Goal: Task Accomplishment & Management: Use online tool/utility

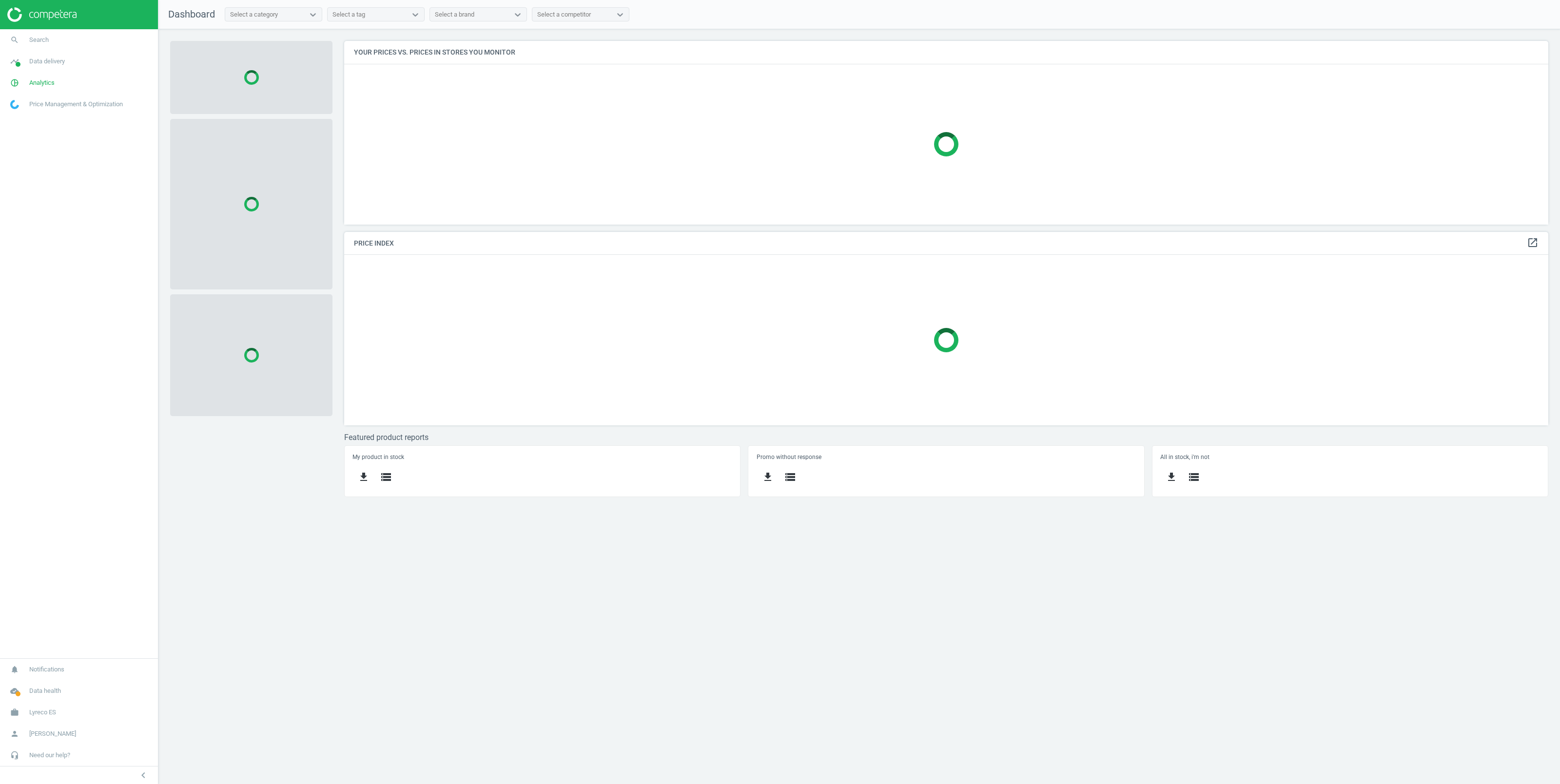
scroll to position [194, 1214]
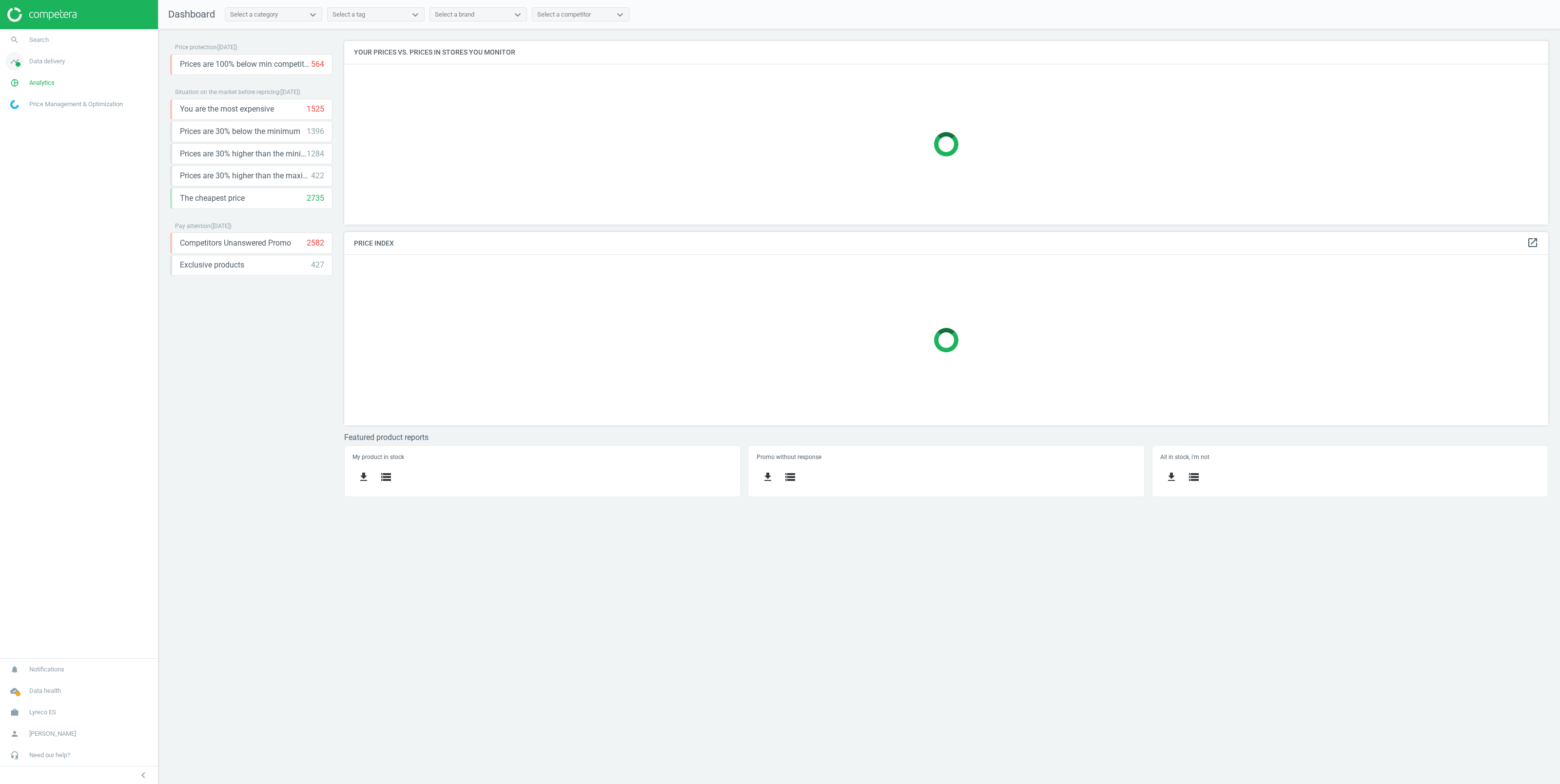
click at [48, 60] on span "Data delivery" at bounding box center [47, 61] width 35 height 9
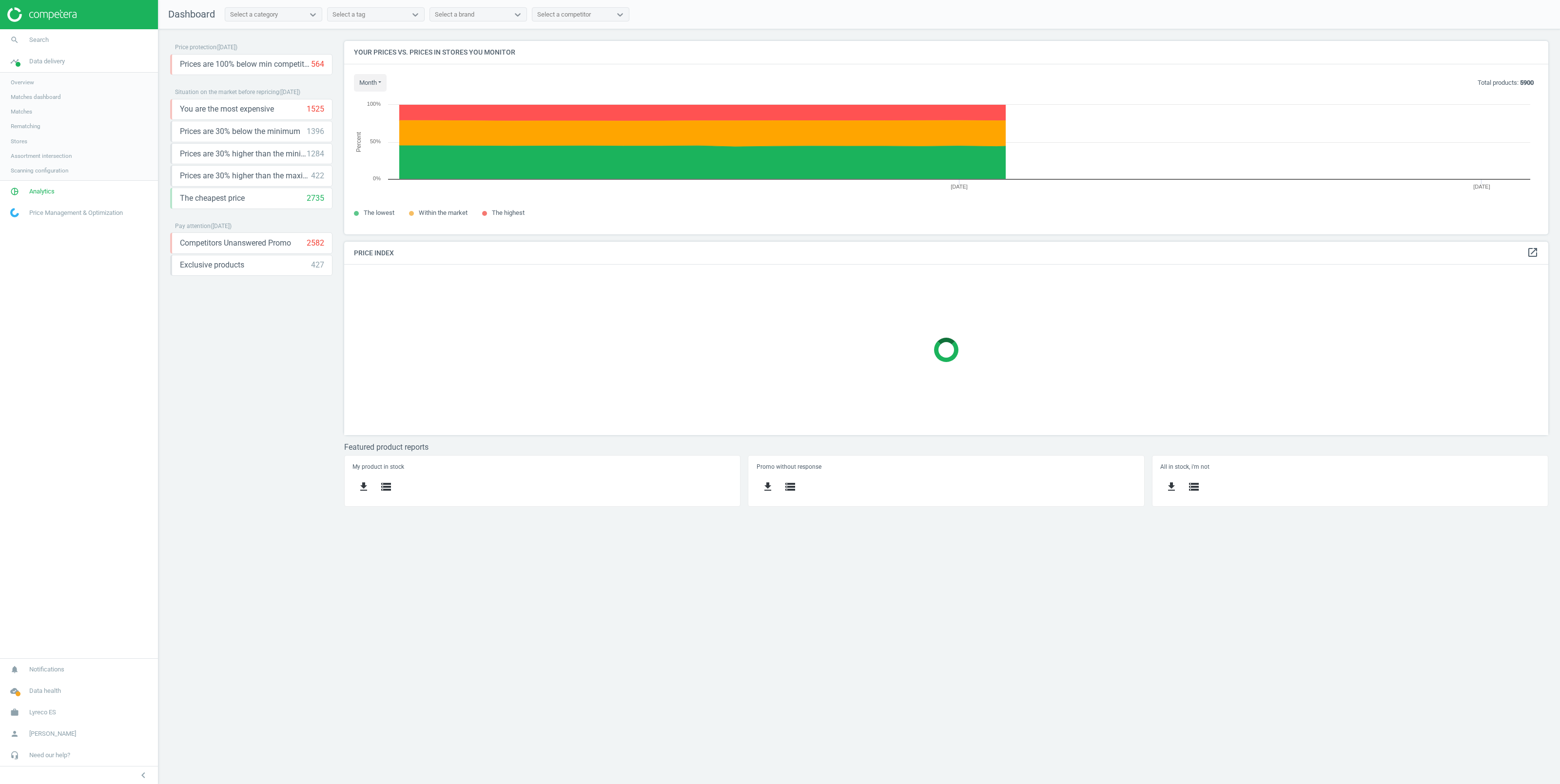
click at [13, 141] on span "Stores" at bounding box center [19, 141] width 16 height 8
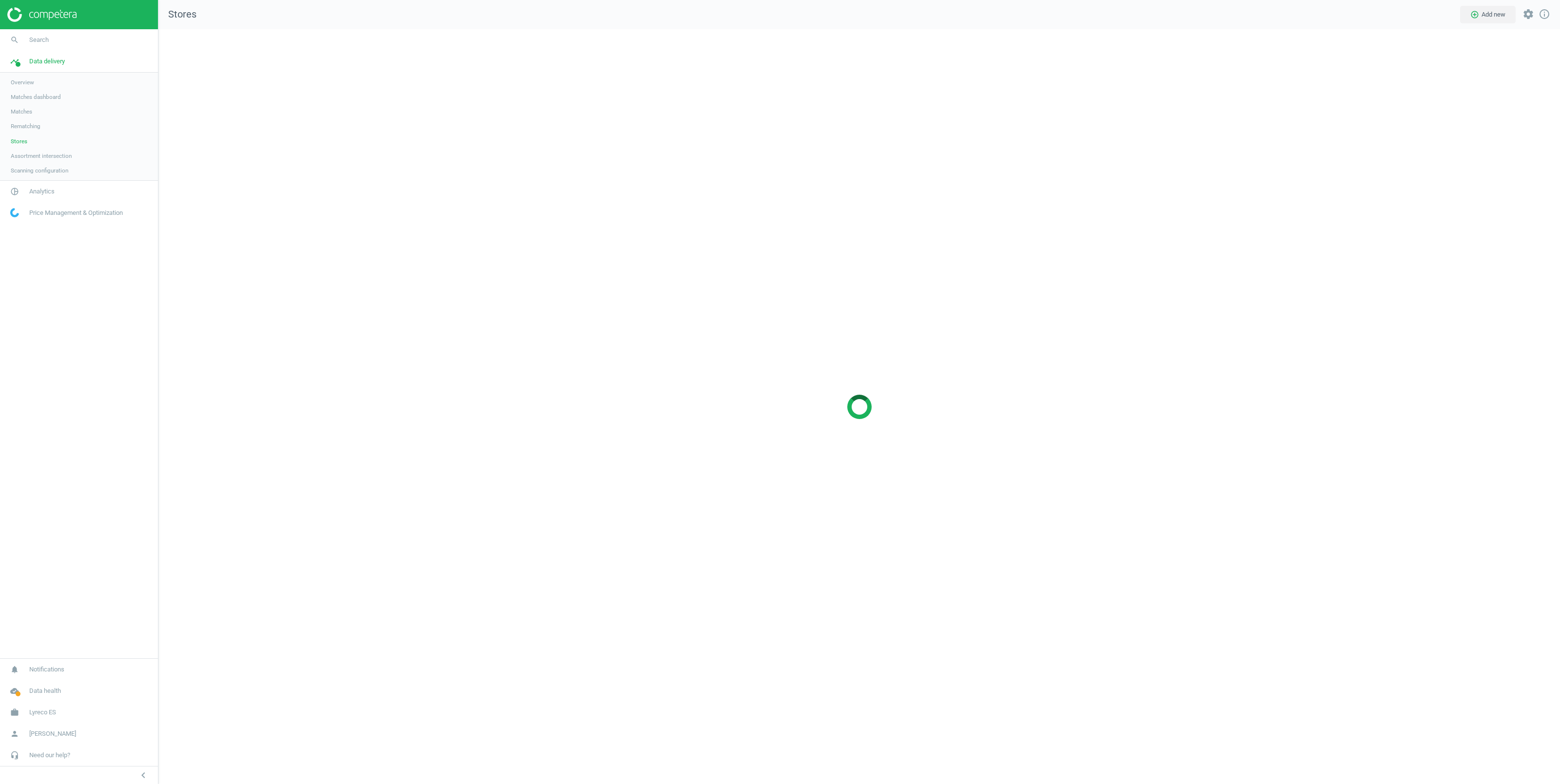
scroll to position [766, 1412]
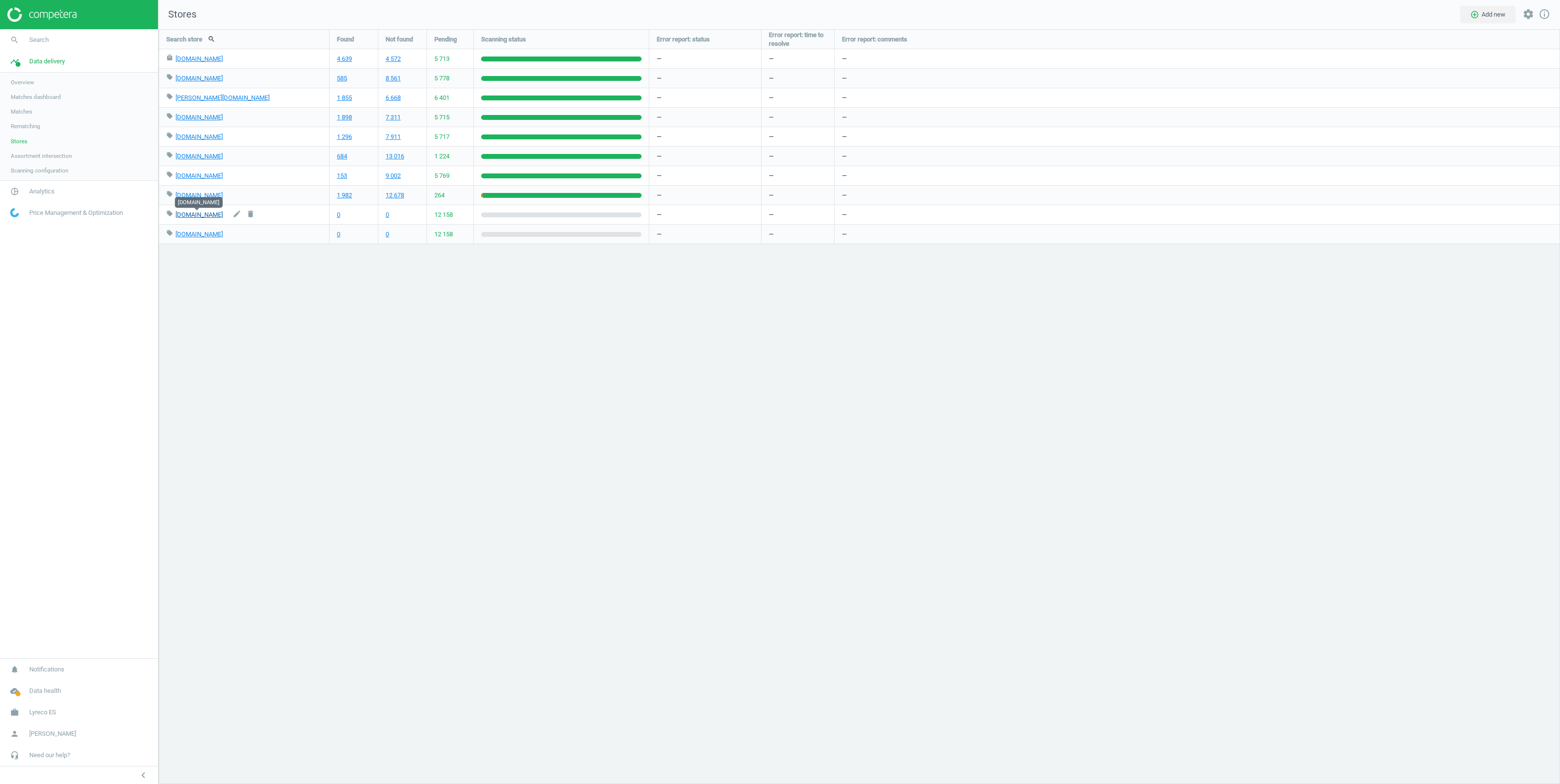
click at [197, 216] on link "dolmendis.com" at bounding box center [199, 215] width 47 height 7
click at [186, 233] on link "aula3.com" at bounding box center [199, 234] width 47 height 7
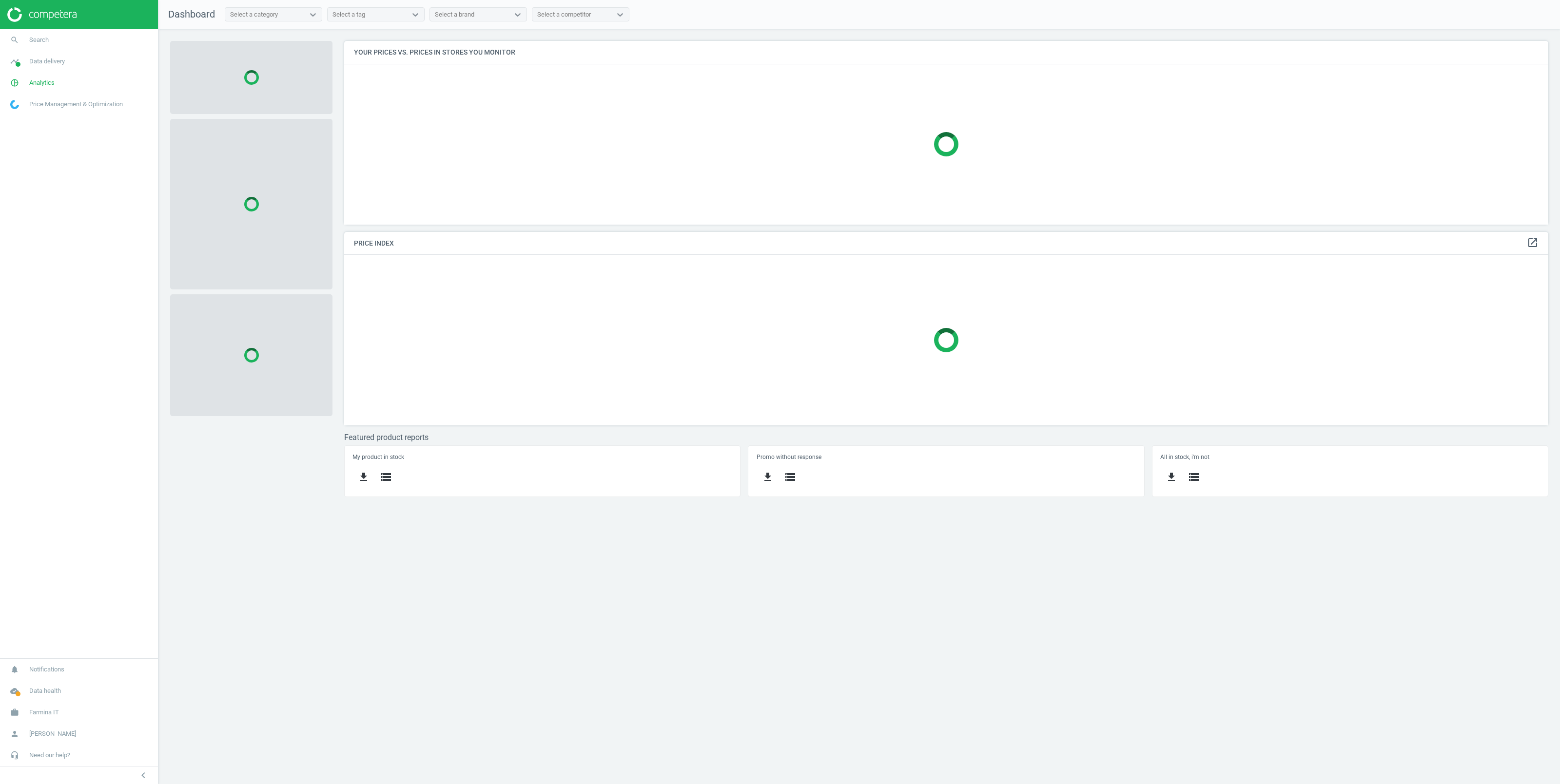
scroll to position [194, 1214]
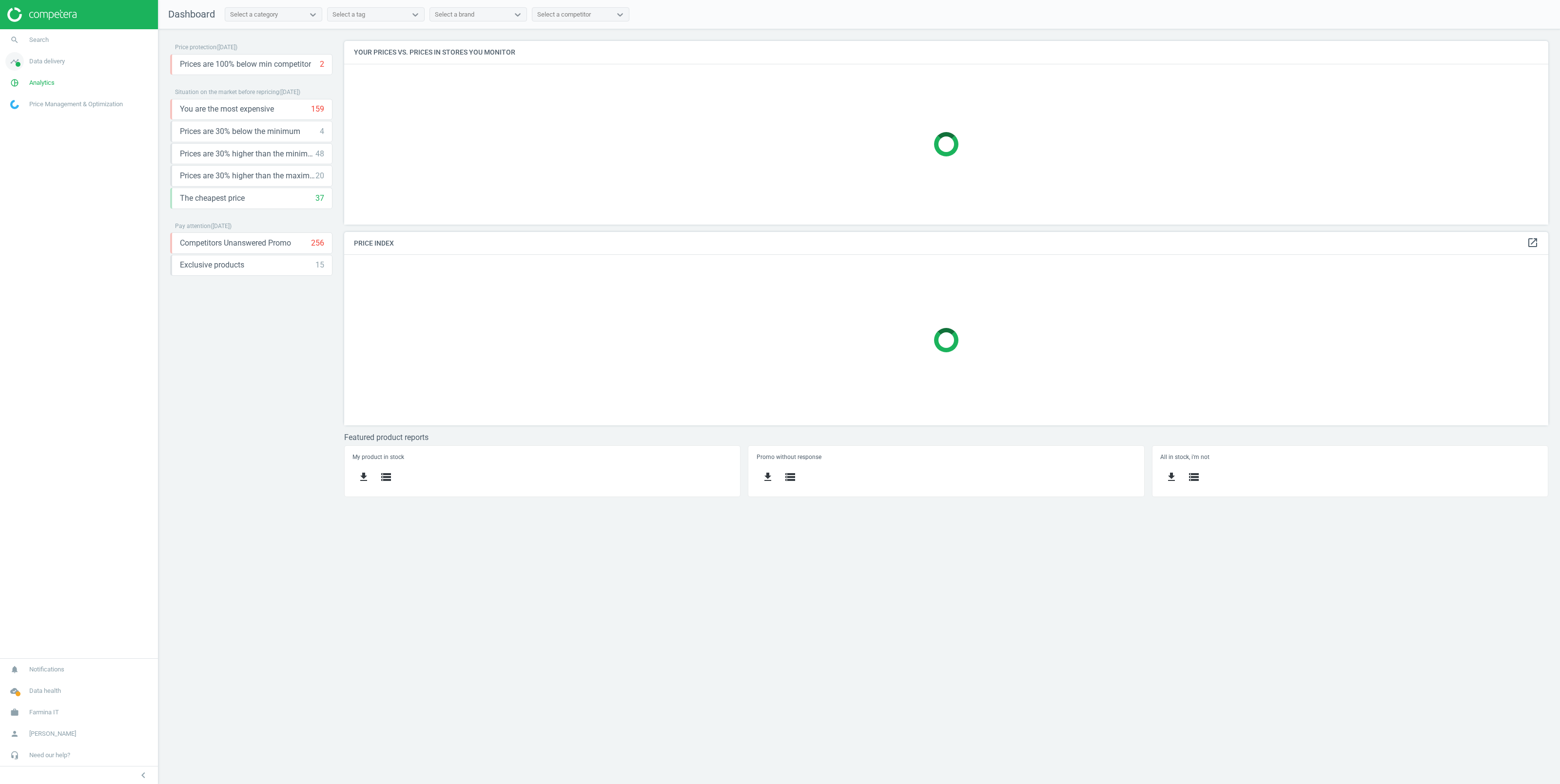
click at [48, 61] on span "Data delivery" at bounding box center [47, 61] width 35 height 9
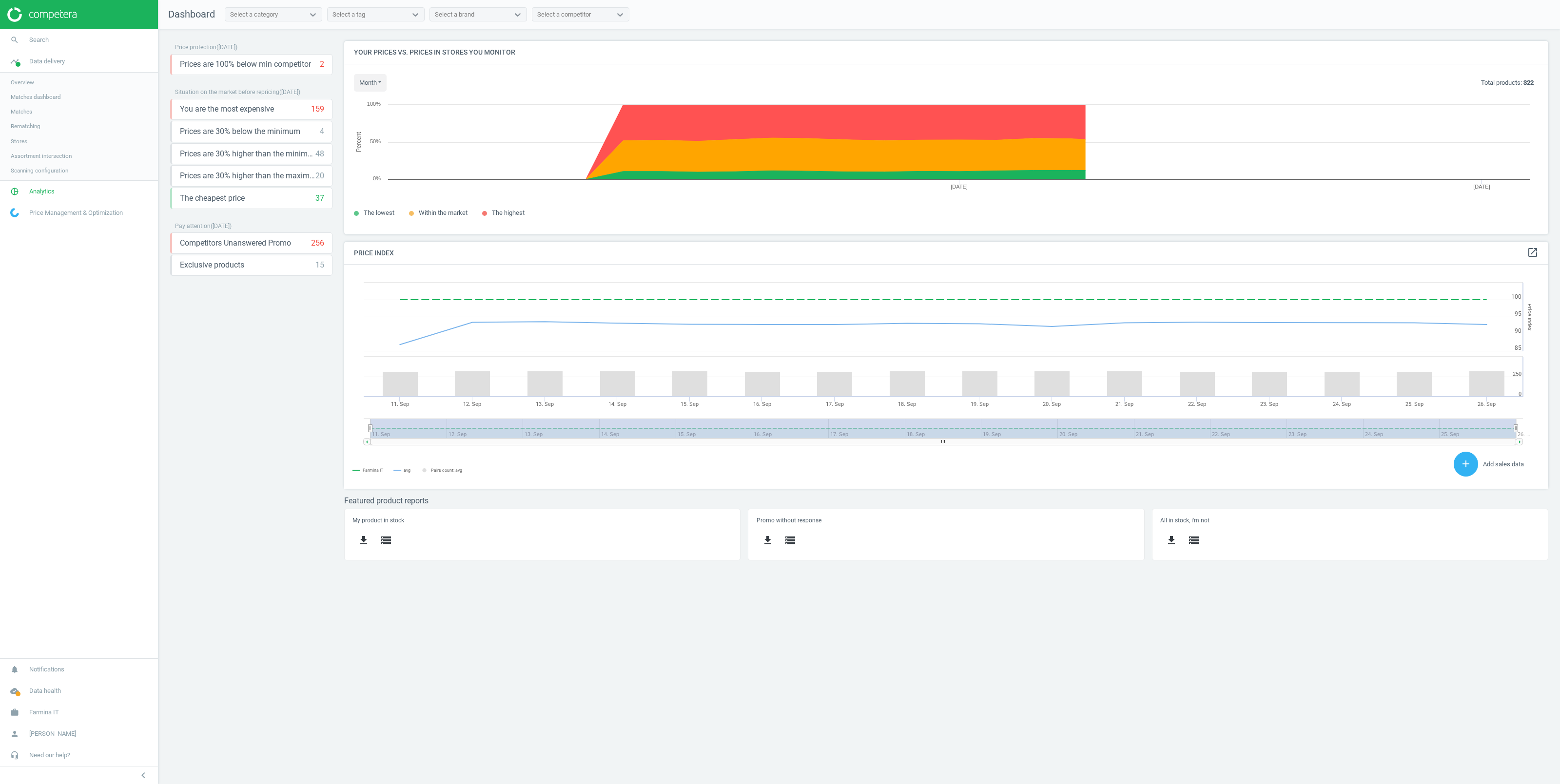
scroll to position [235, 1214]
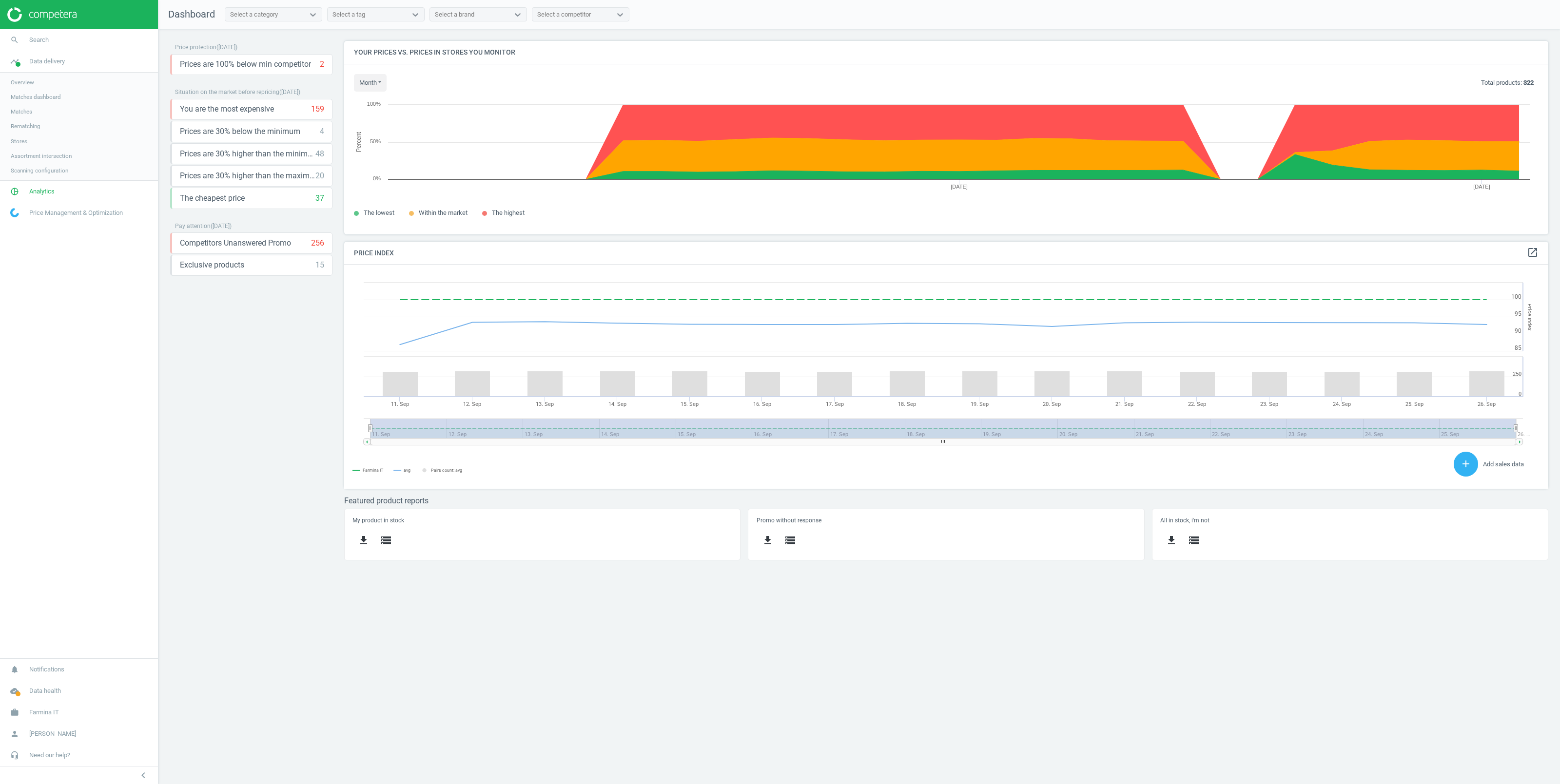
click at [27, 125] on span "Rematching" at bounding box center [26, 126] width 30 height 8
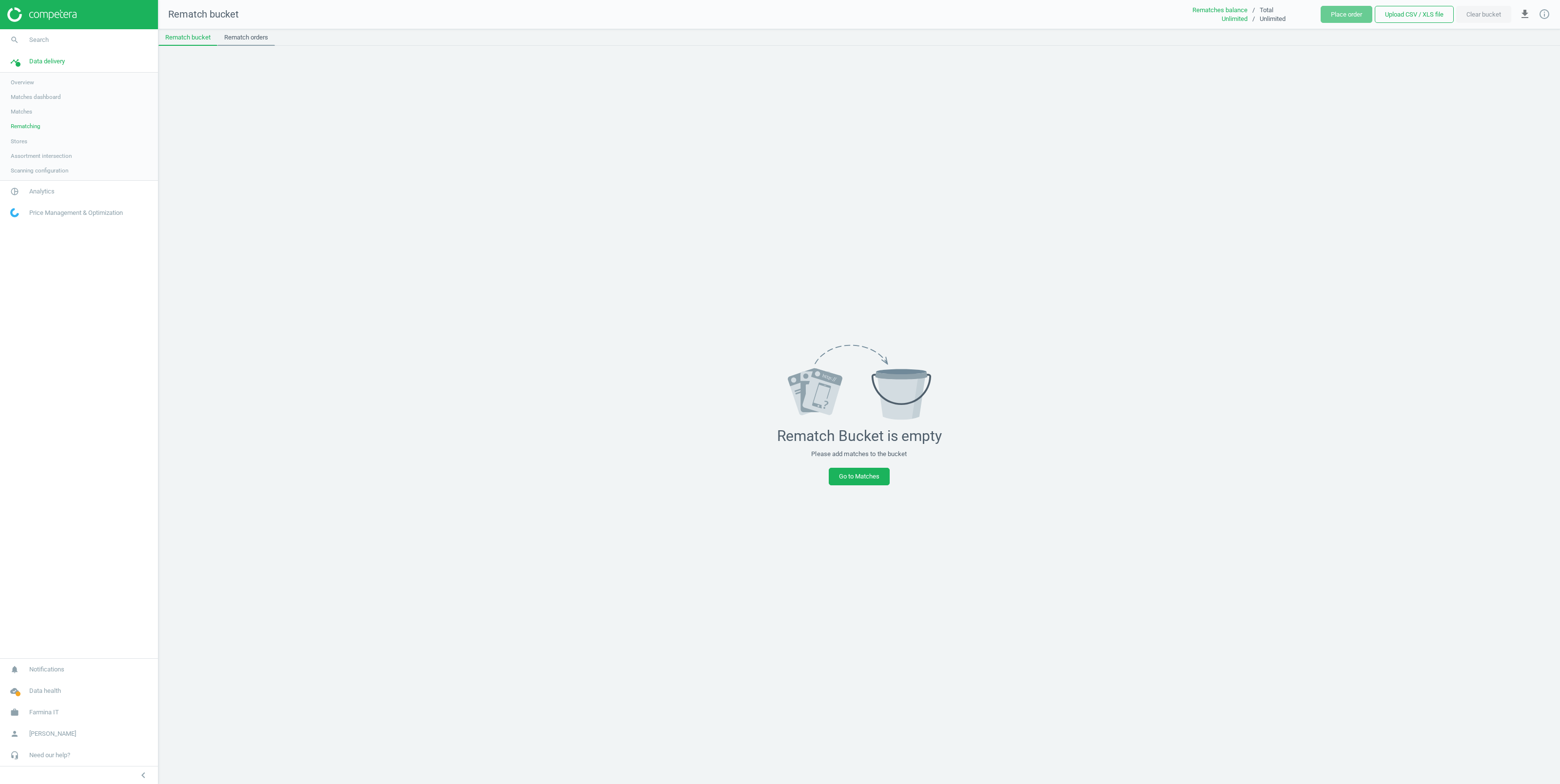
click at [247, 35] on link "Rematch orders" at bounding box center [247, 38] width 58 height 16
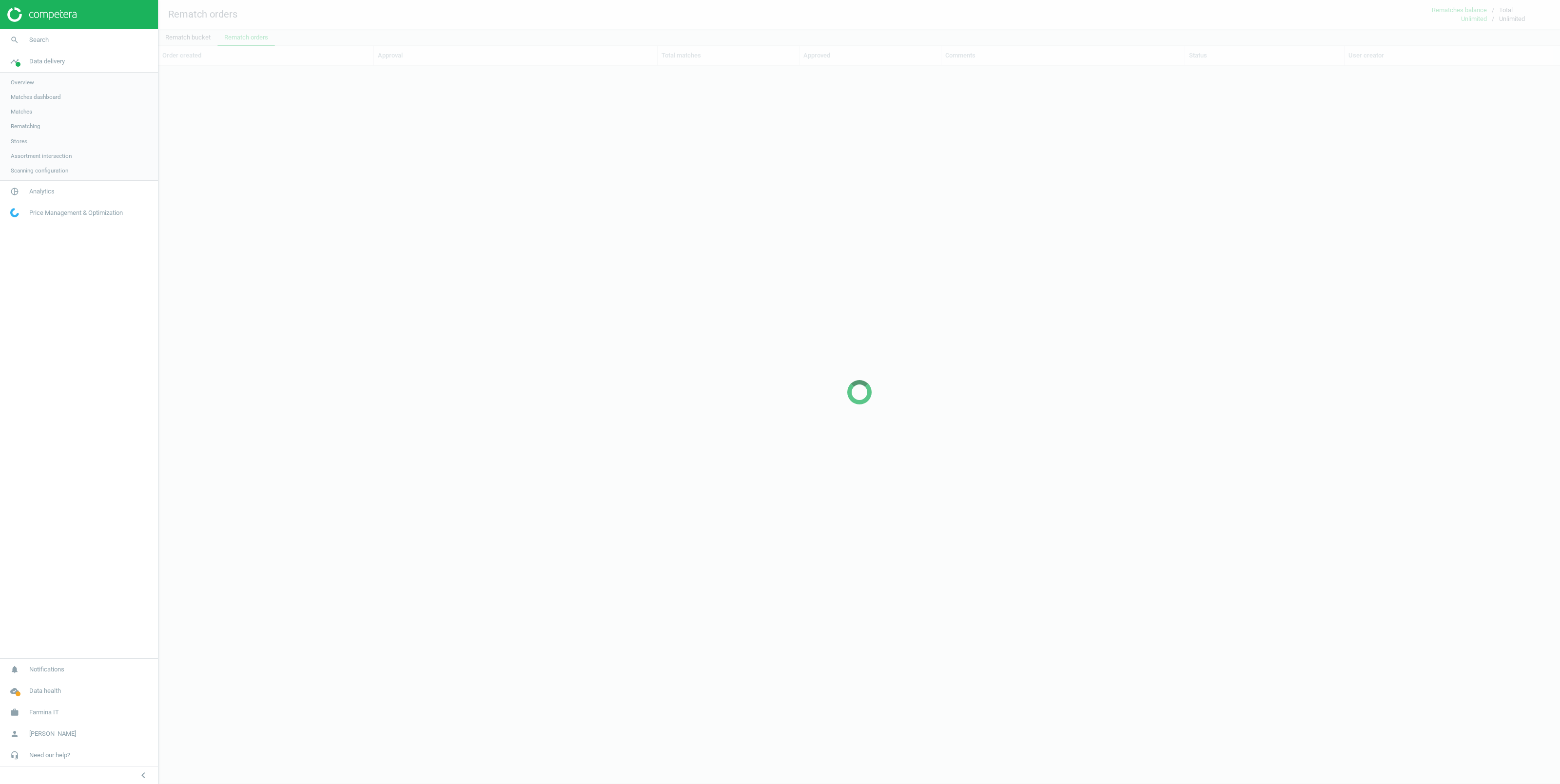
scroll to position [678, 1391]
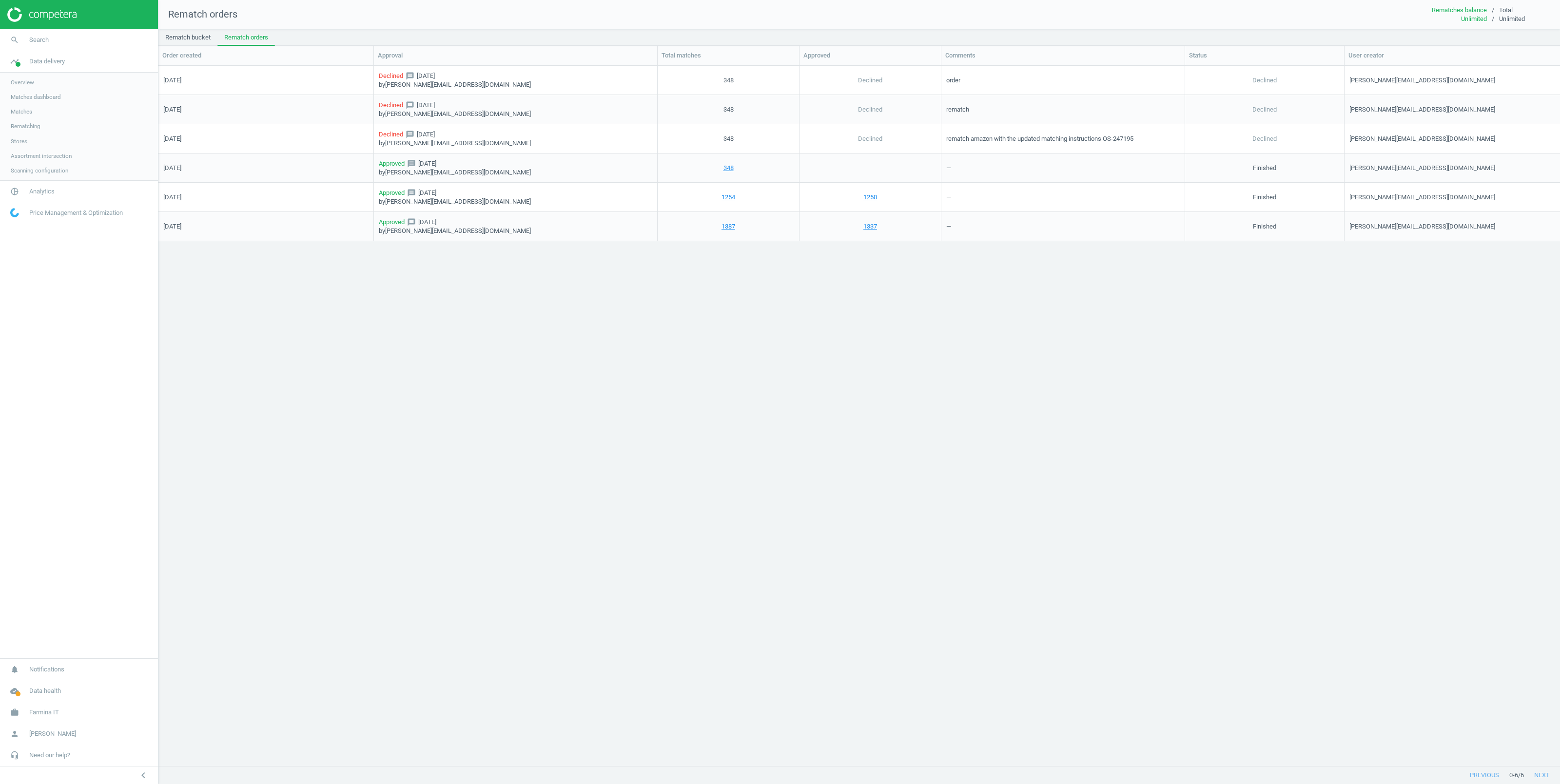
click at [22, 139] on span "Stores" at bounding box center [19, 141] width 16 height 8
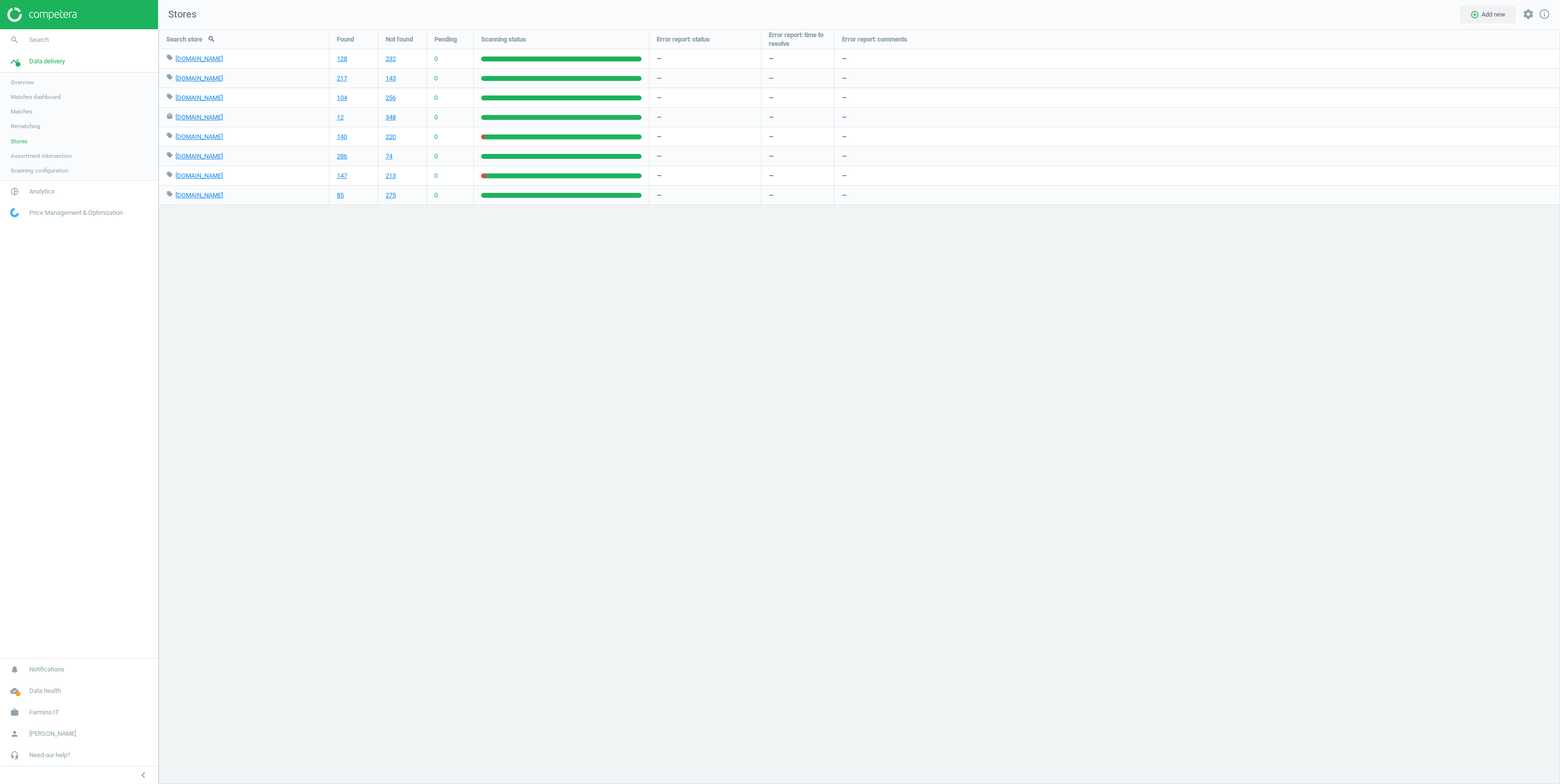
scroll to position [766, 1412]
click at [391, 117] on link "348" at bounding box center [391, 117] width 10 height 9
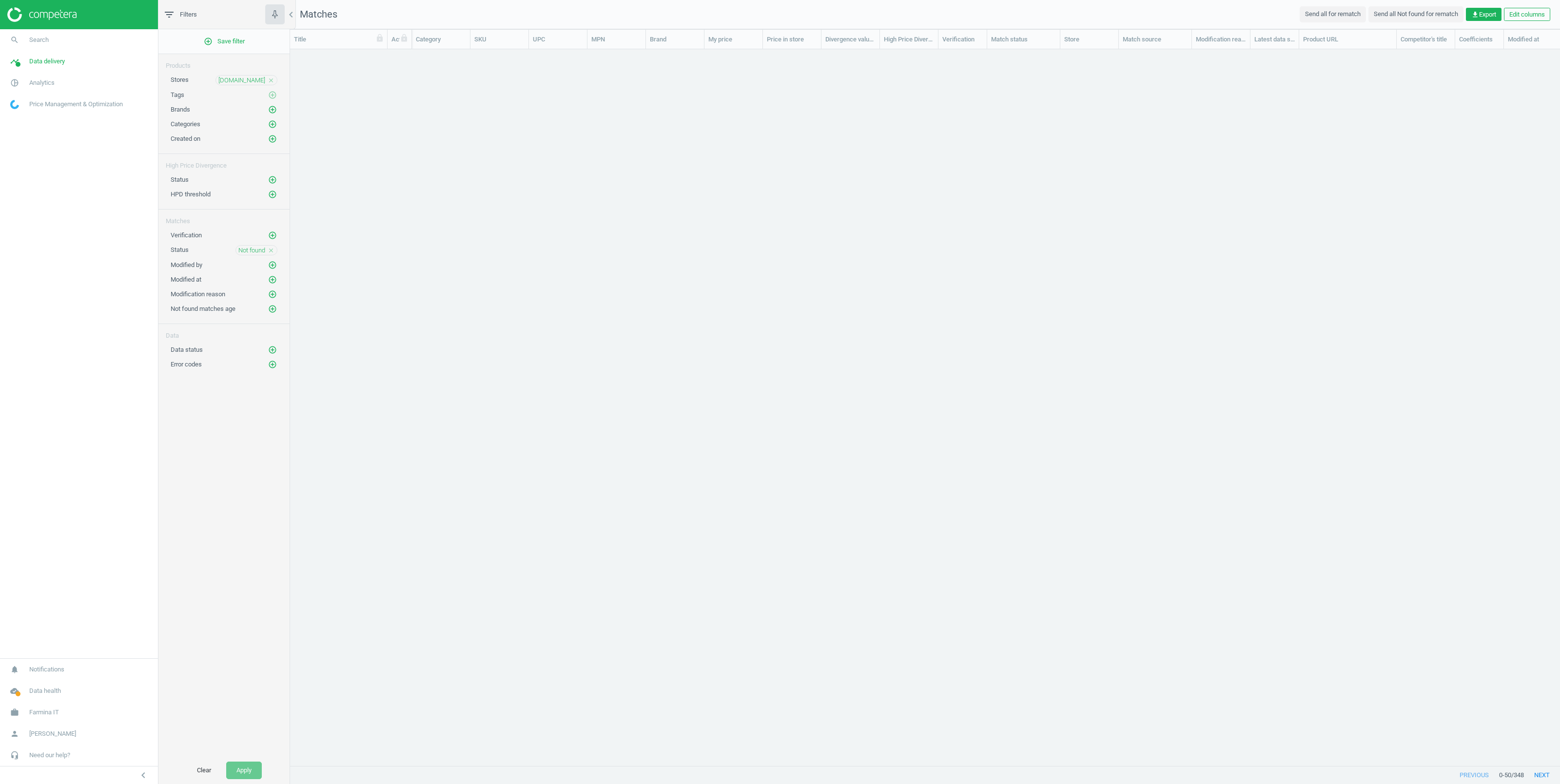
scroll to position [11, 11]
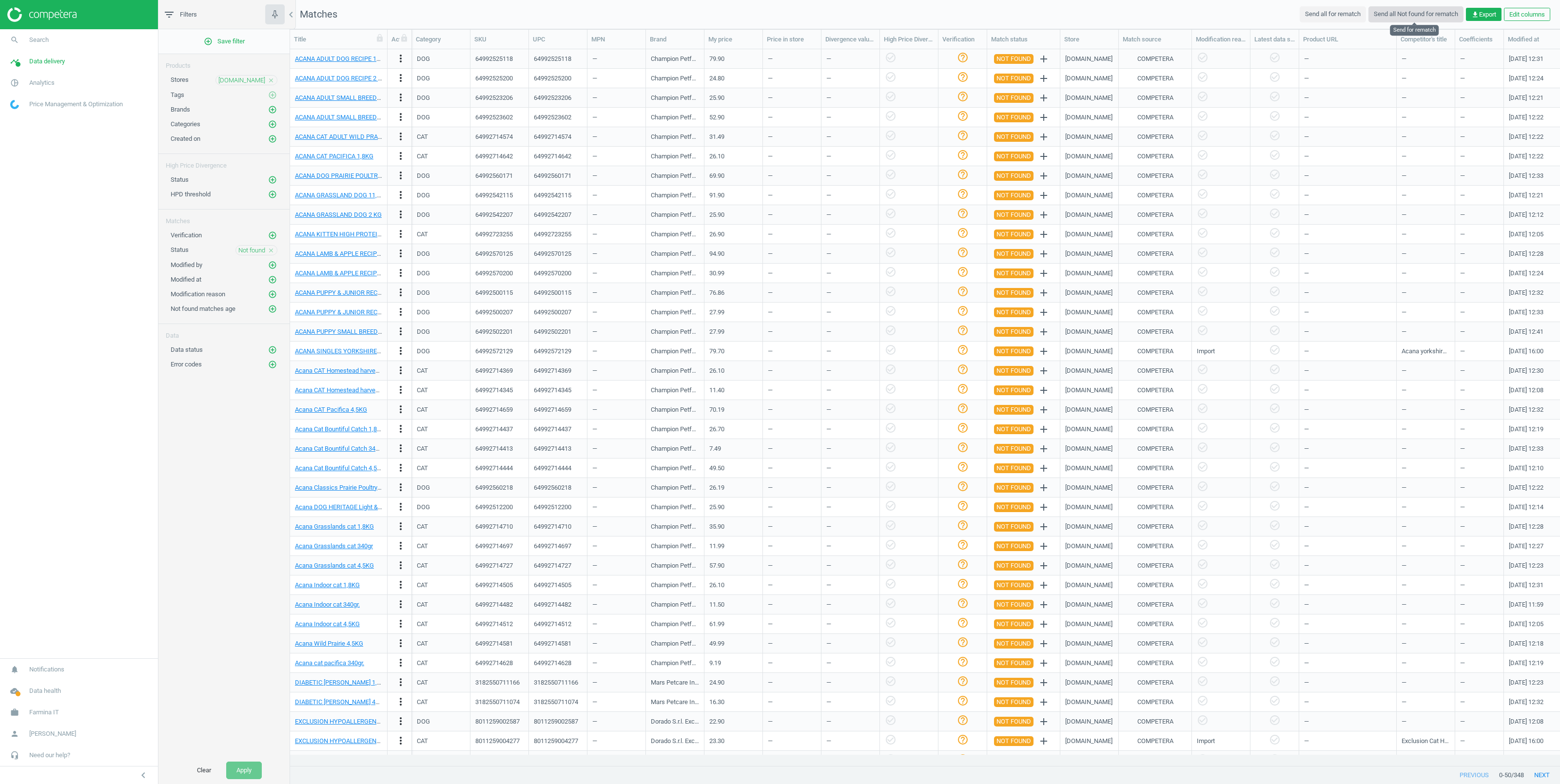
click at [1398, 10] on button "Send all Not found for rematch" at bounding box center [1416, 14] width 95 height 16
click at [41, 63] on span "Data delivery" at bounding box center [47, 61] width 35 height 9
click at [22, 127] on span "Rematching" at bounding box center [26, 126] width 30 height 8
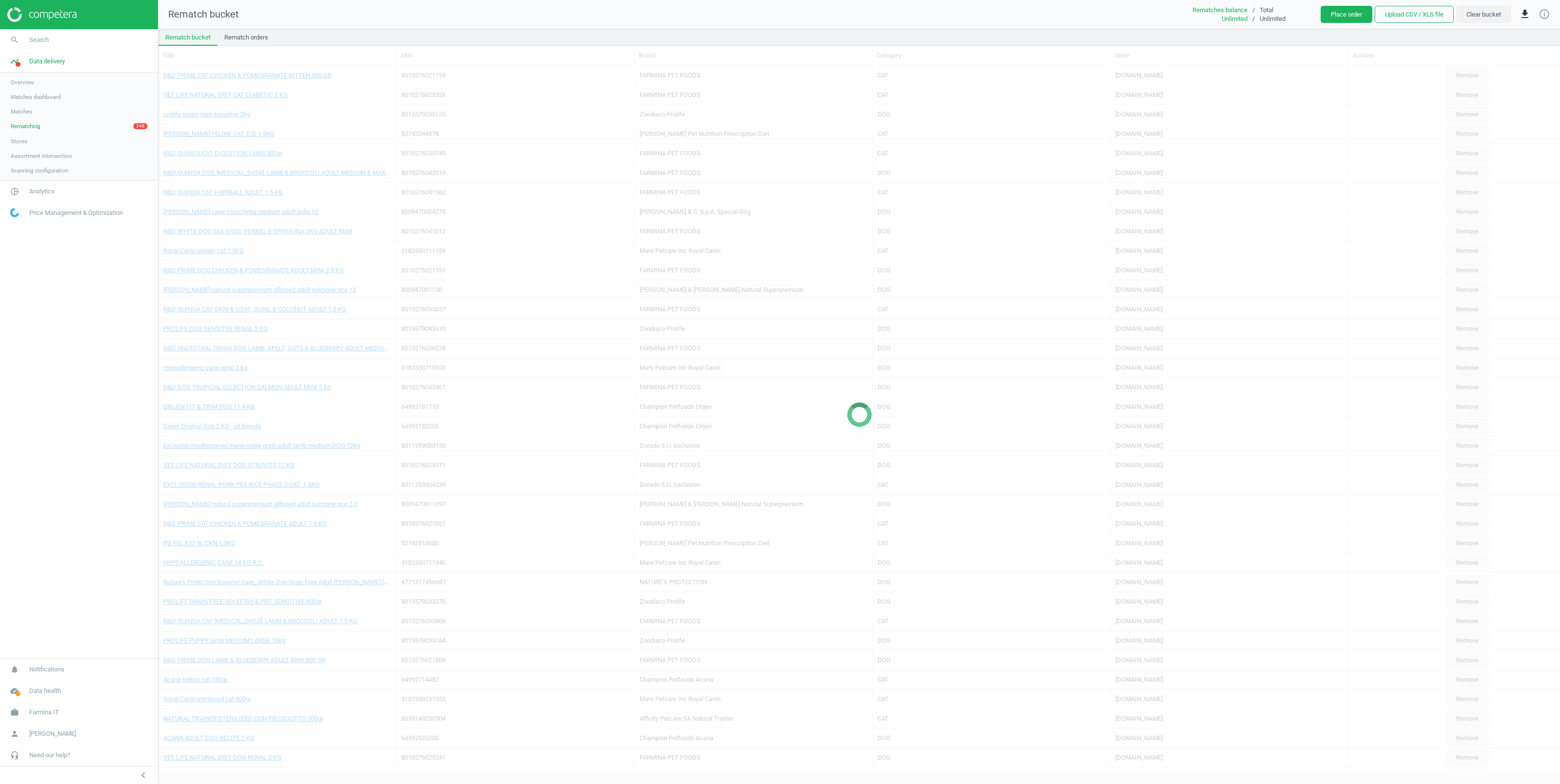
scroll to position [678, 1391]
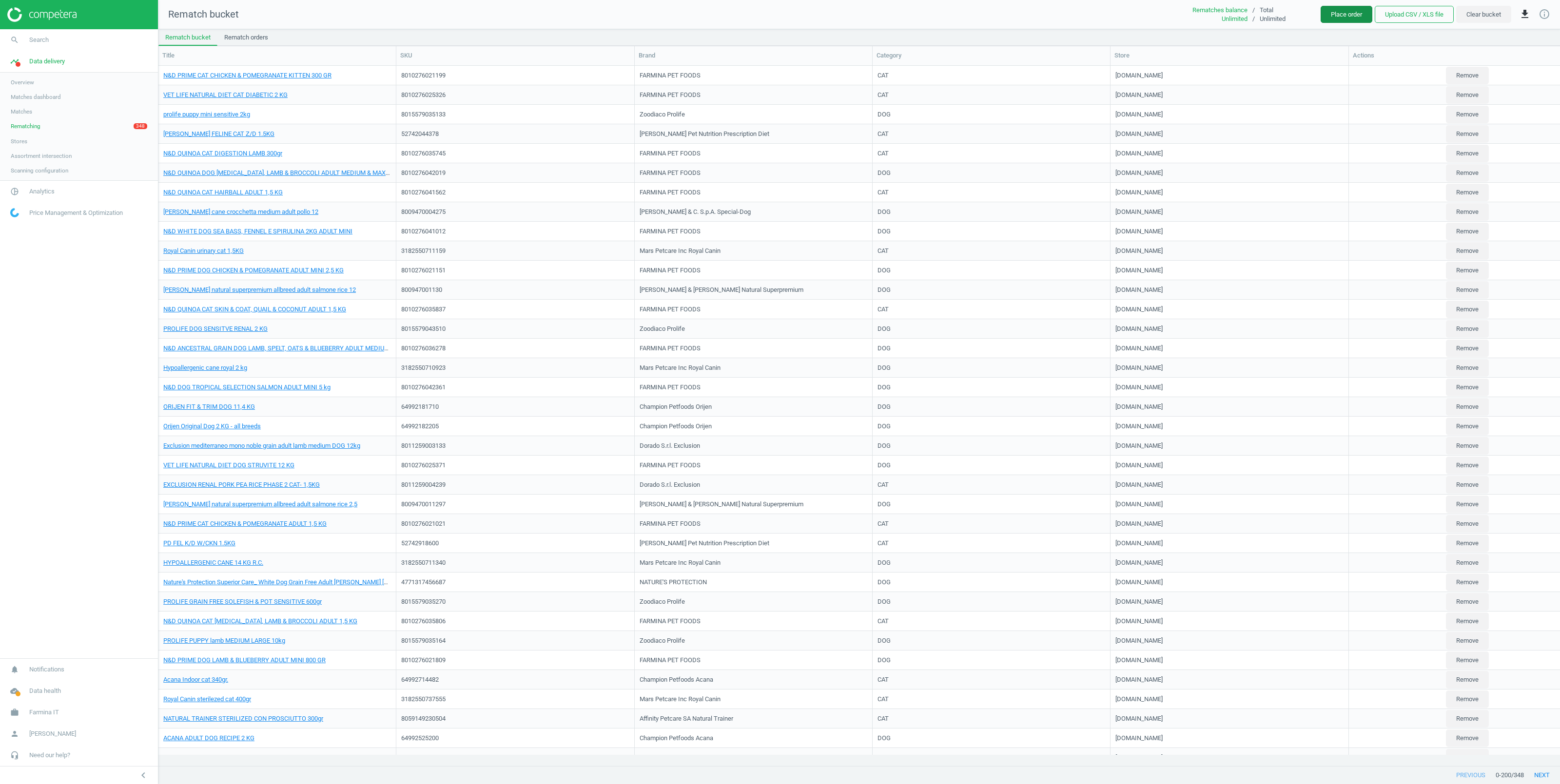
click at [1355, 10] on button "Place order" at bounding box center [1347, 15] width 52 height 18
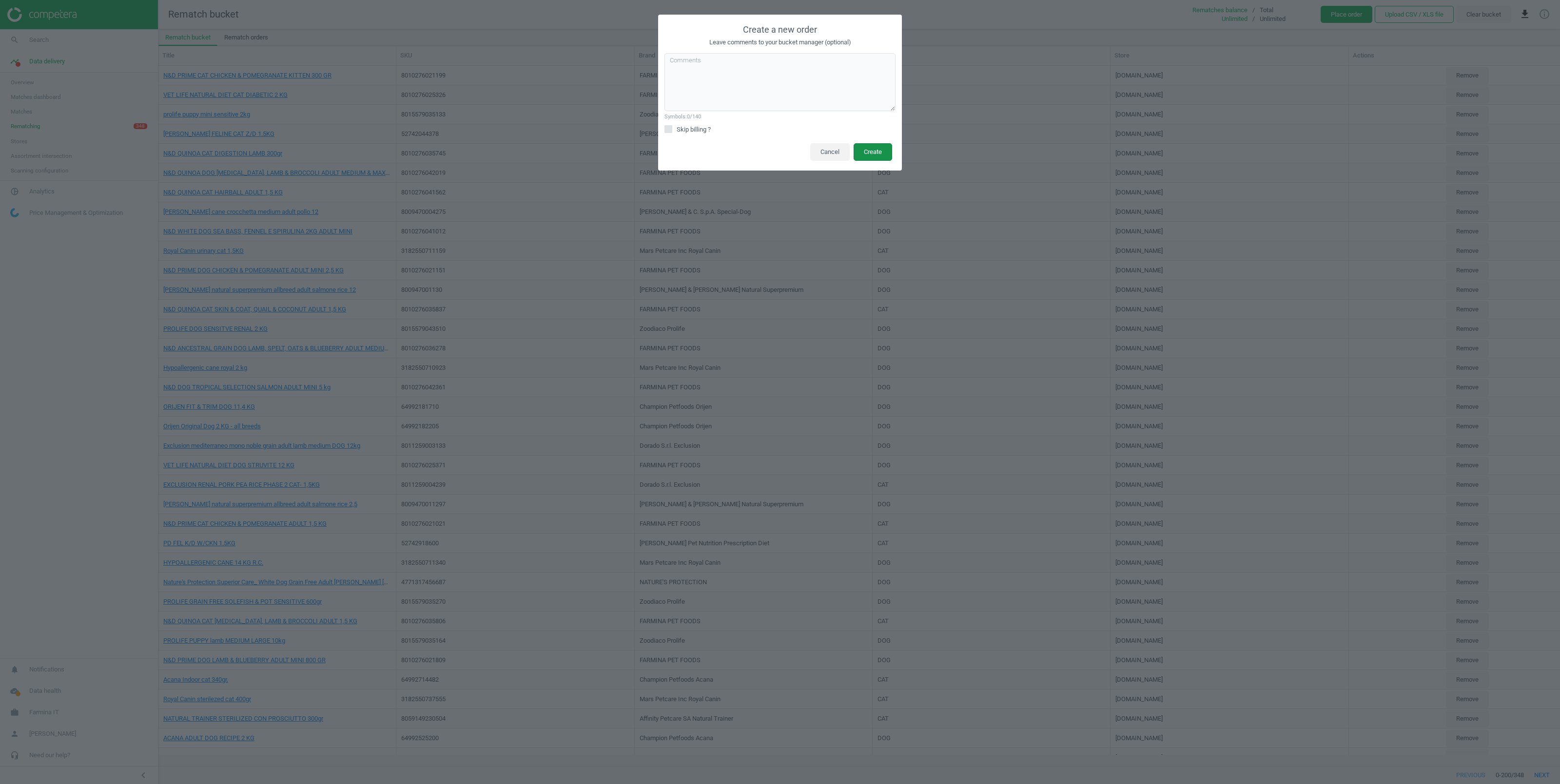
click at [874, 151] on button "Create" at bounding box center [873, 152] width 38 height 18
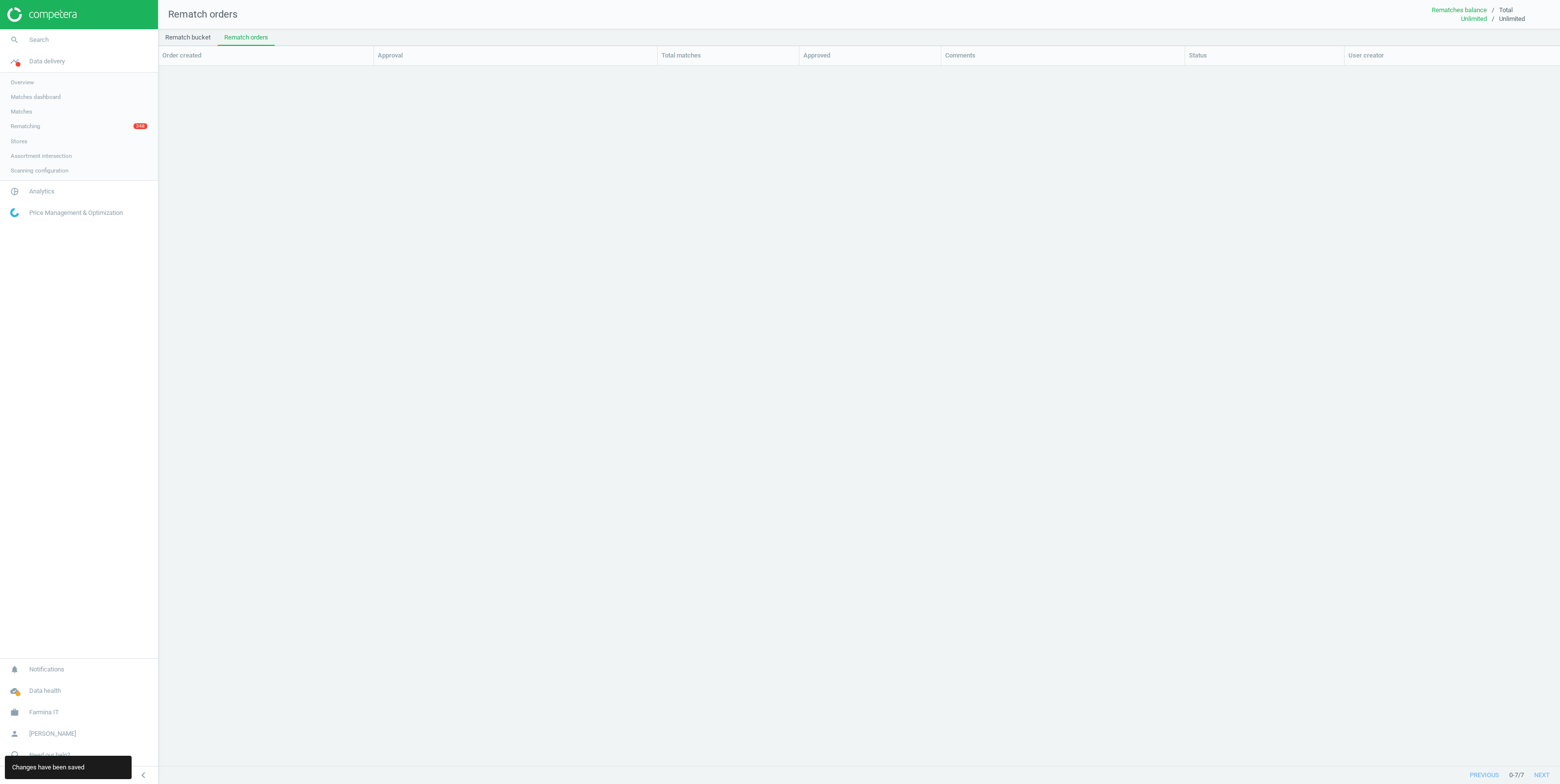
scroll to position [678, 1391]
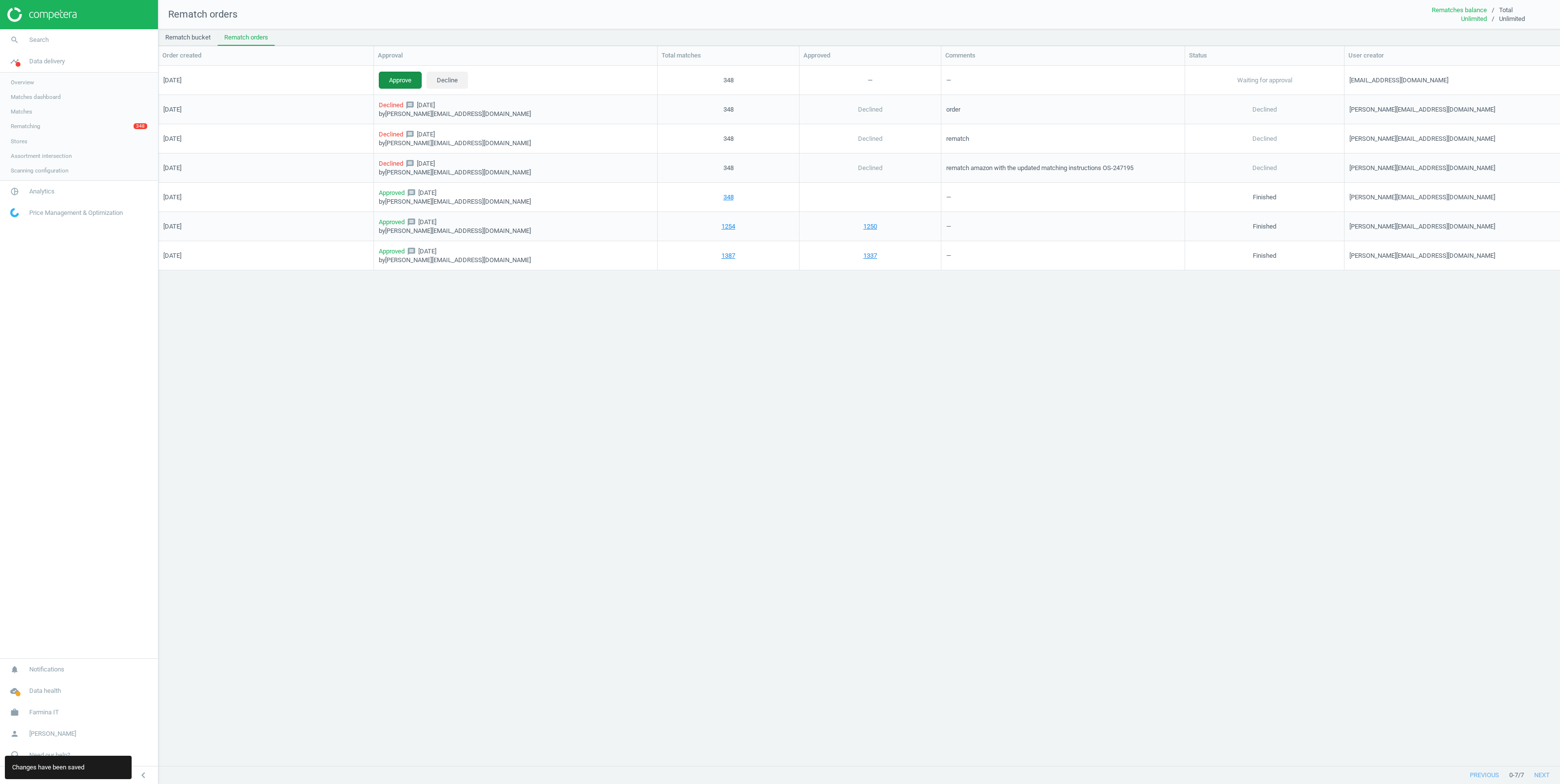
click at [402, 74] on button "Approve" at bounding box center [400, 80] width 43 height 18
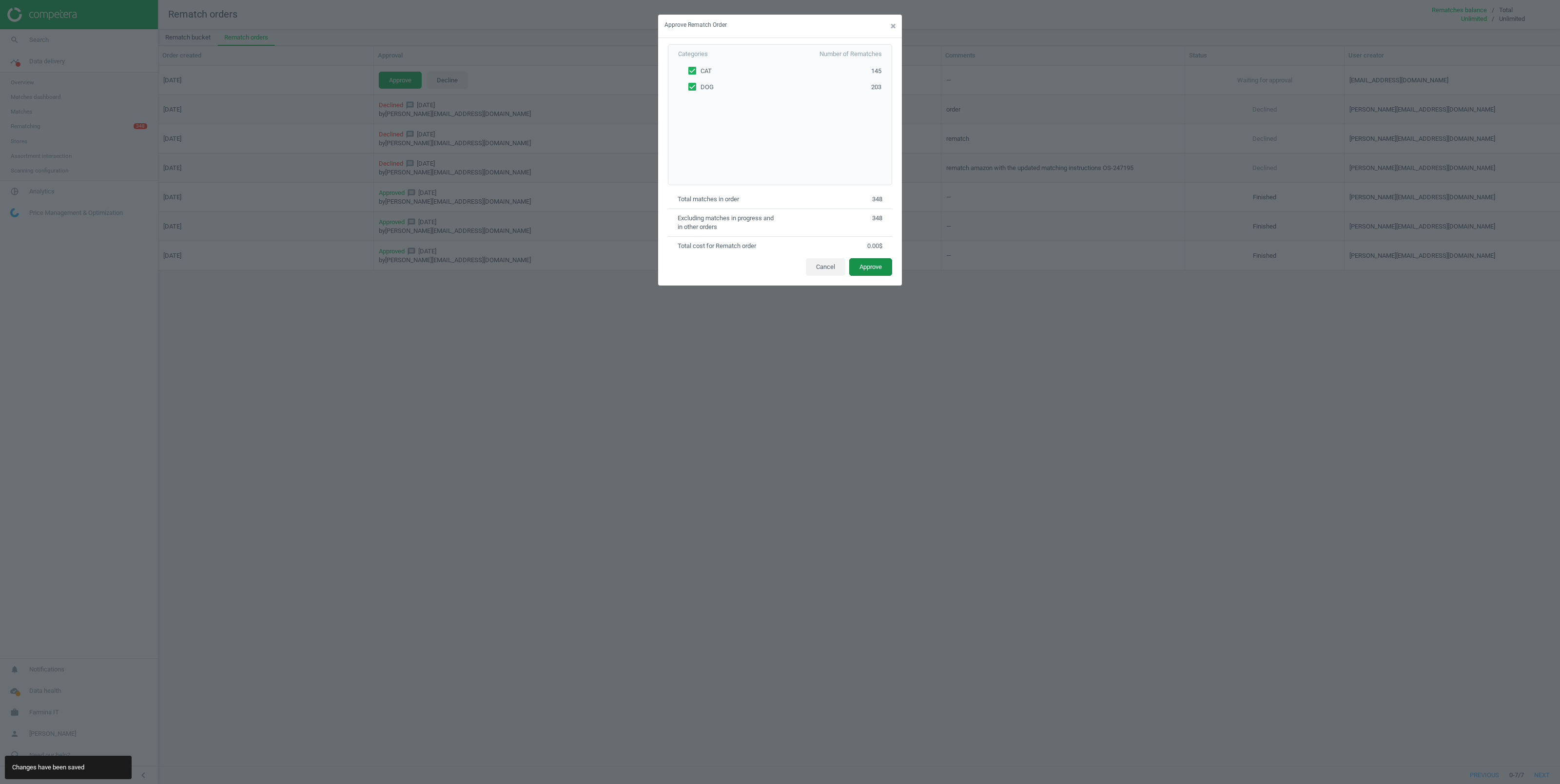
click at [865, 268] on button "Approve" at bounding box center [870, 267] width 43 height 18
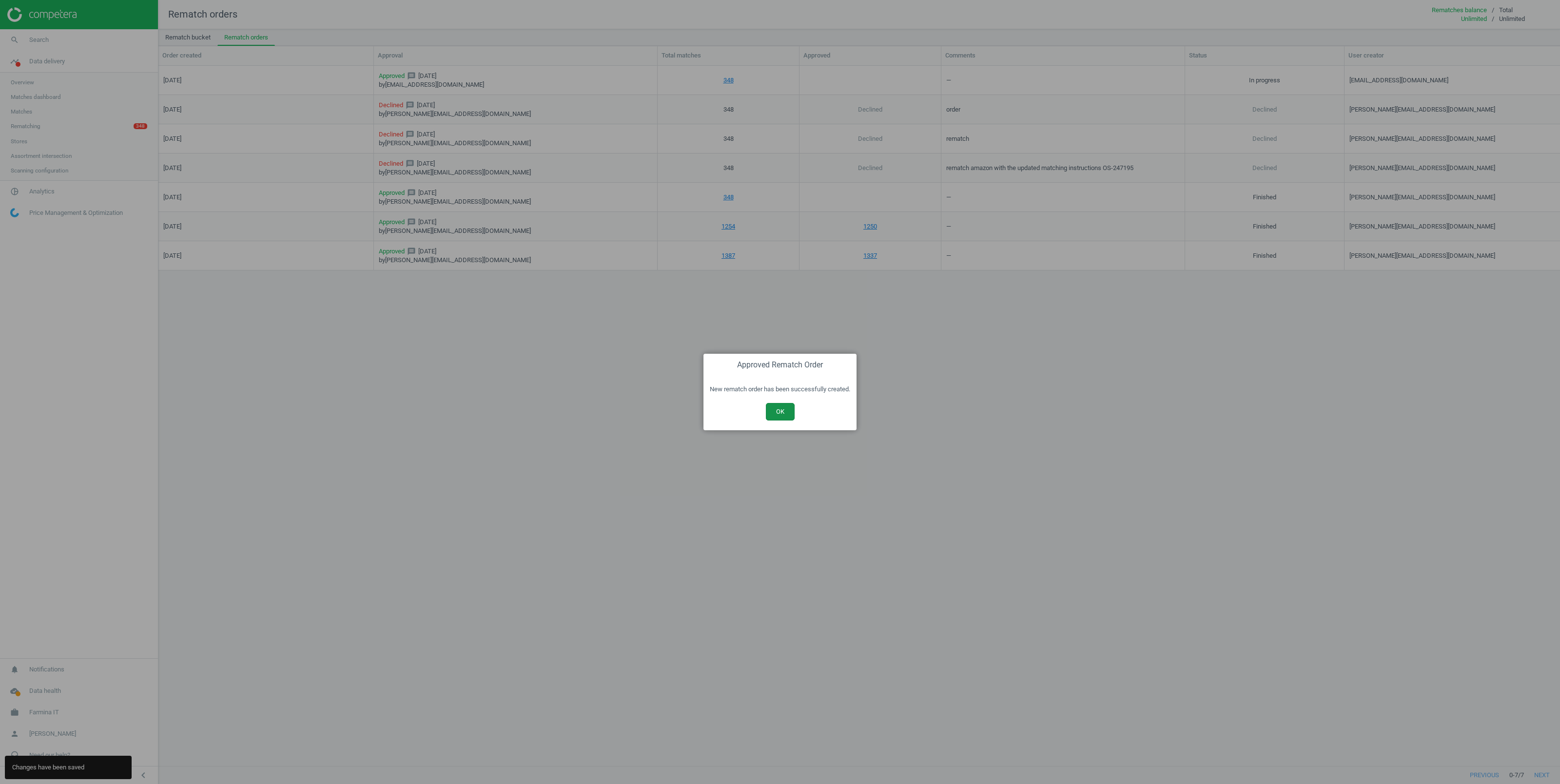
click at [783, 407] on button "OK" at bounding box center [780, 412] width 29 height 18
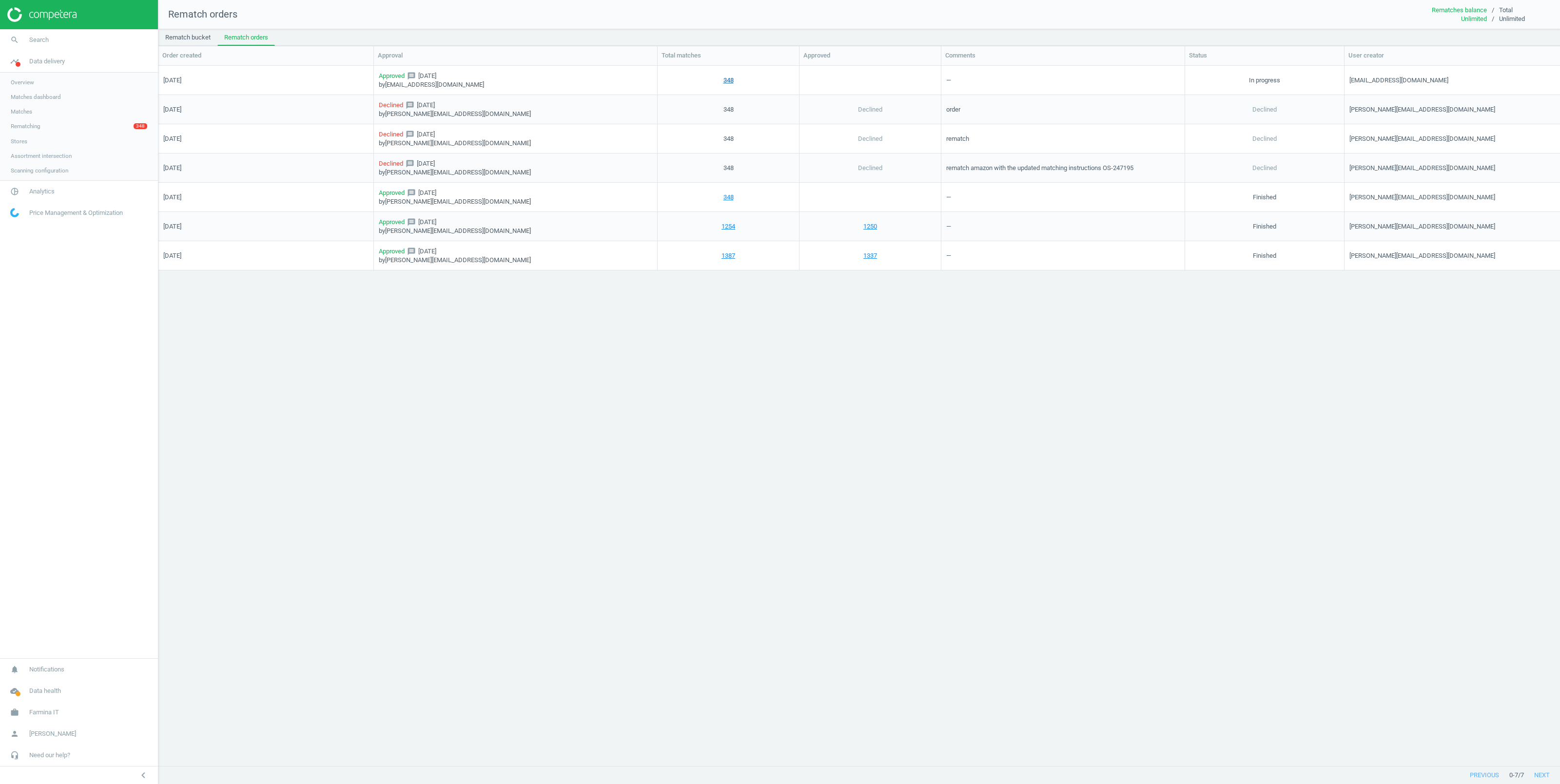
click at [729, 80] on link "348" at bounding box center [729, 80] width 10 height 9
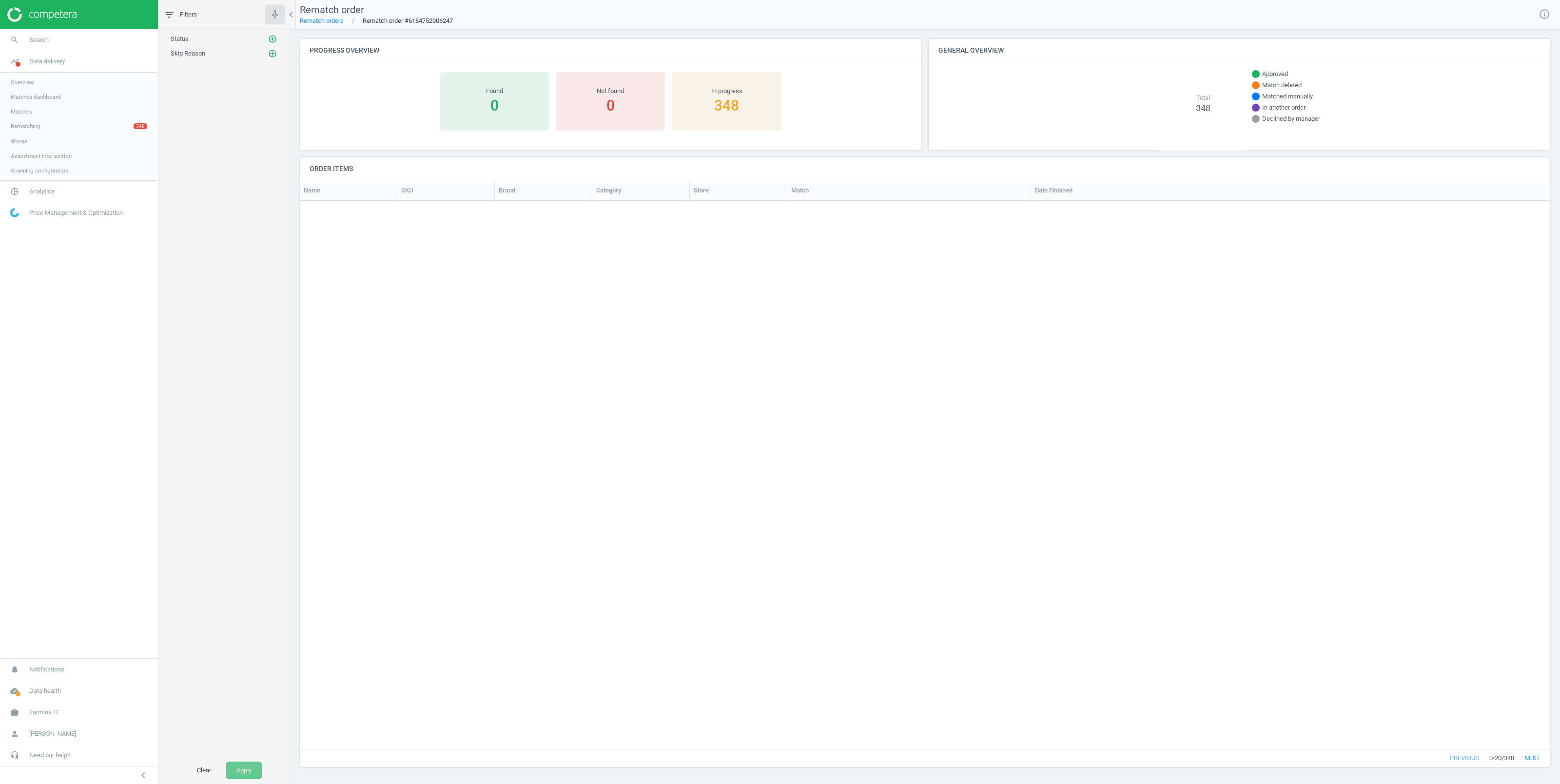
scroll to position [537, 1240]
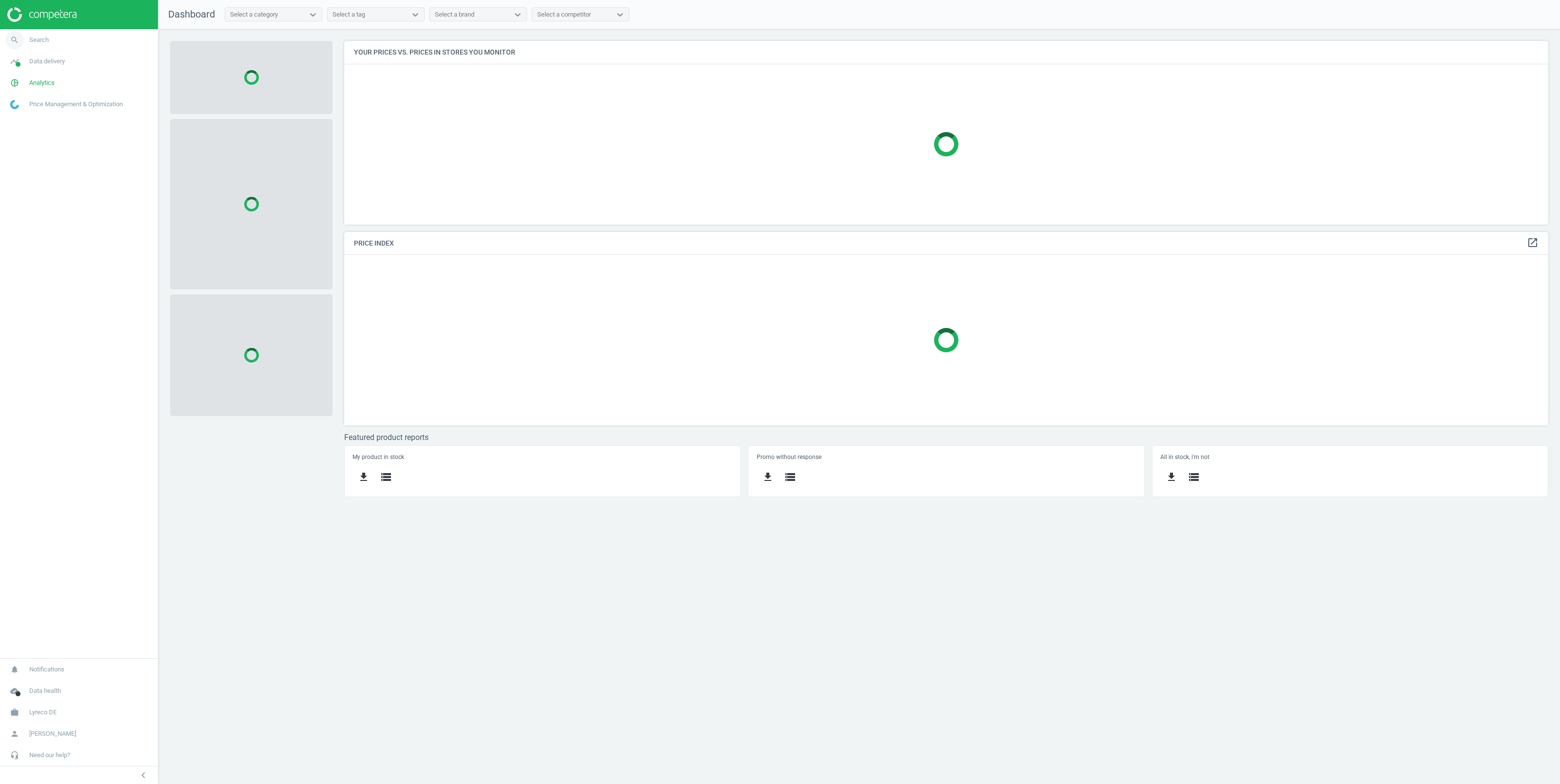
scroll to position [194, 1214]
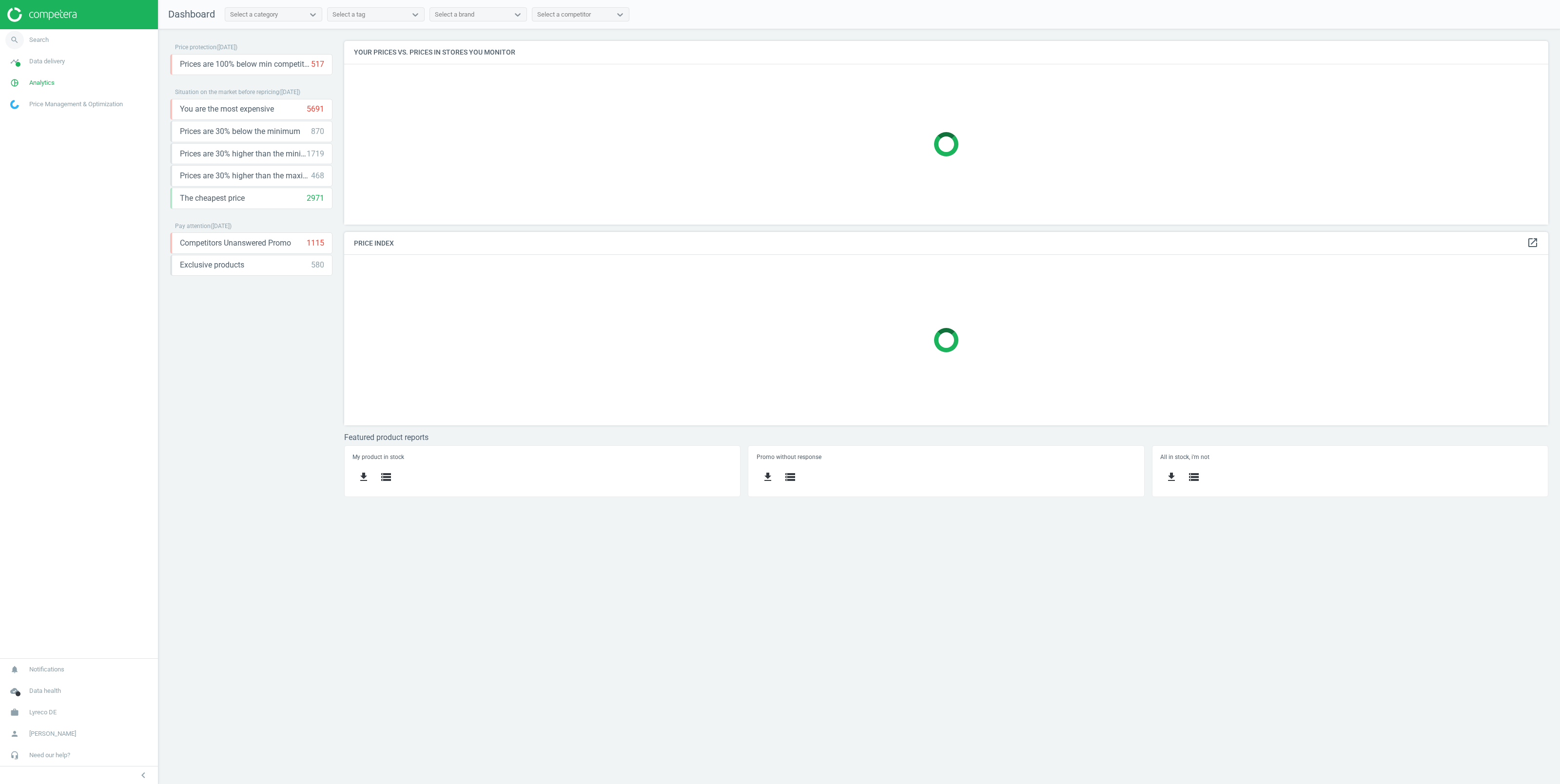
click at [36, 38] on span "Search" at bounding box center [39, 40] width 19 height 9
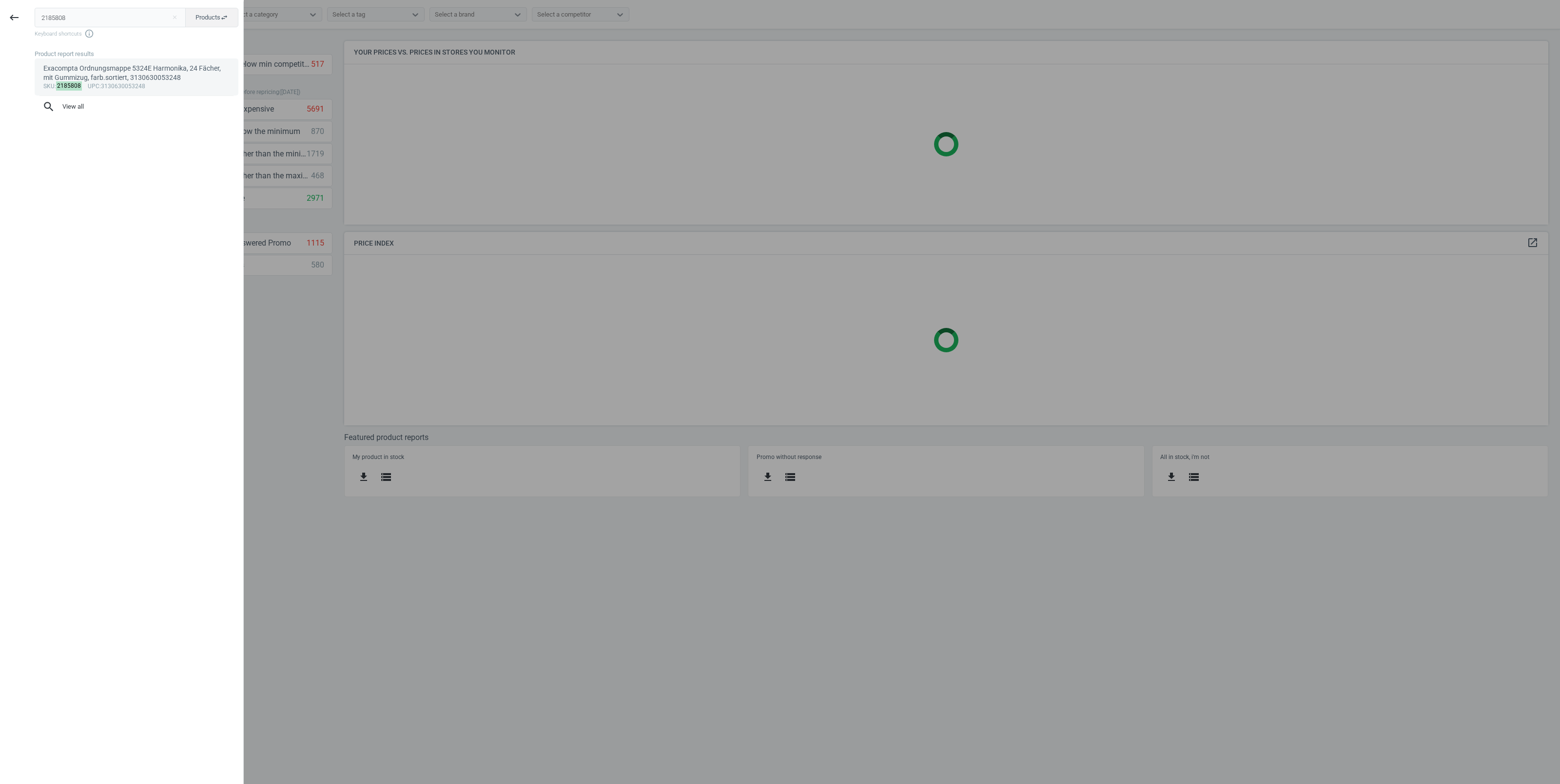
type input "2185808"
click at [114, 80] on div "Exacompta Ordnungsmappe 5324E Harmonika, 24 Fächer, mit Gummizug, farb.sortiert…" at bounding box center [137, 74] width 187 height 19
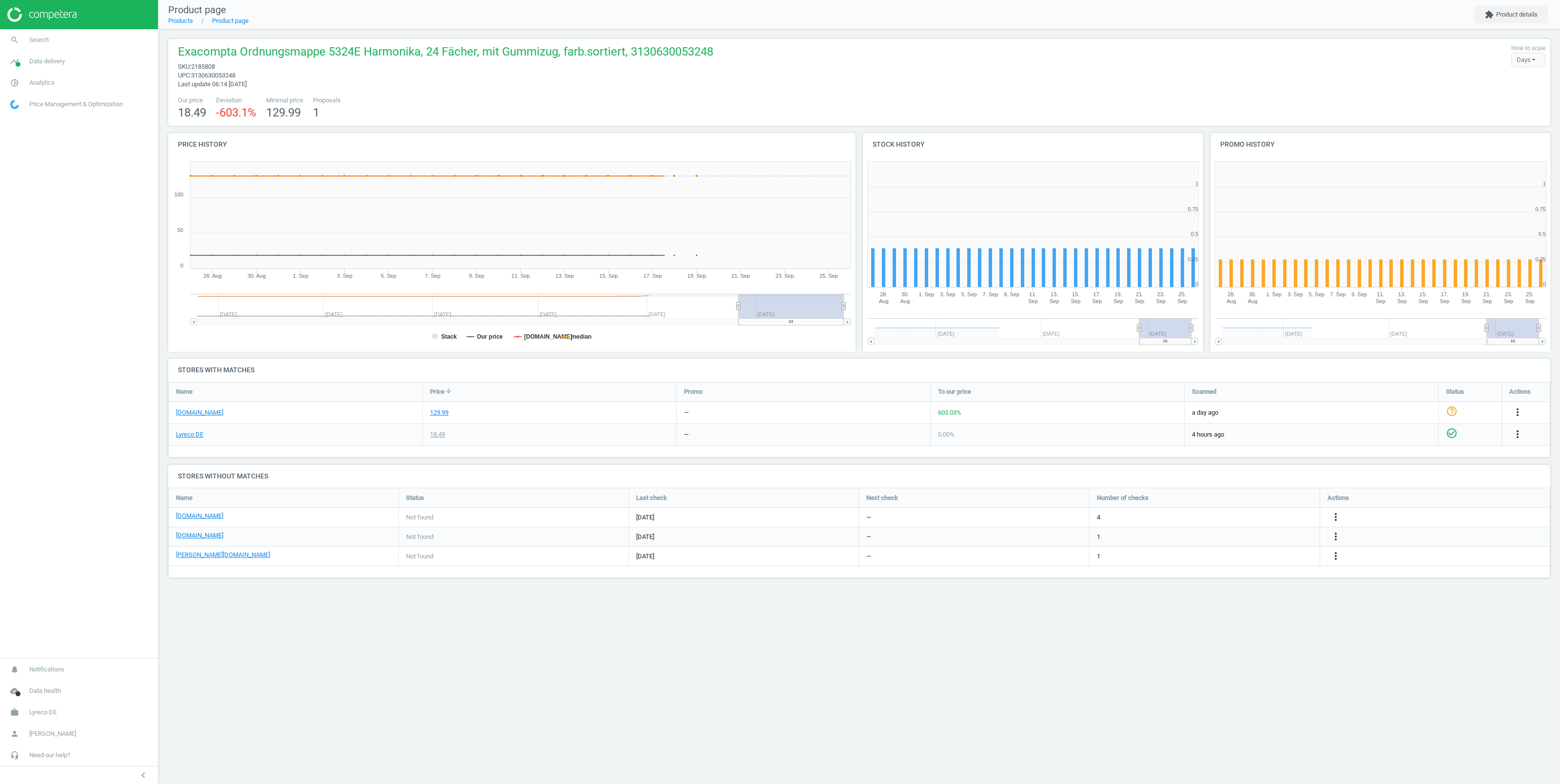
scroll to position [205, 350]
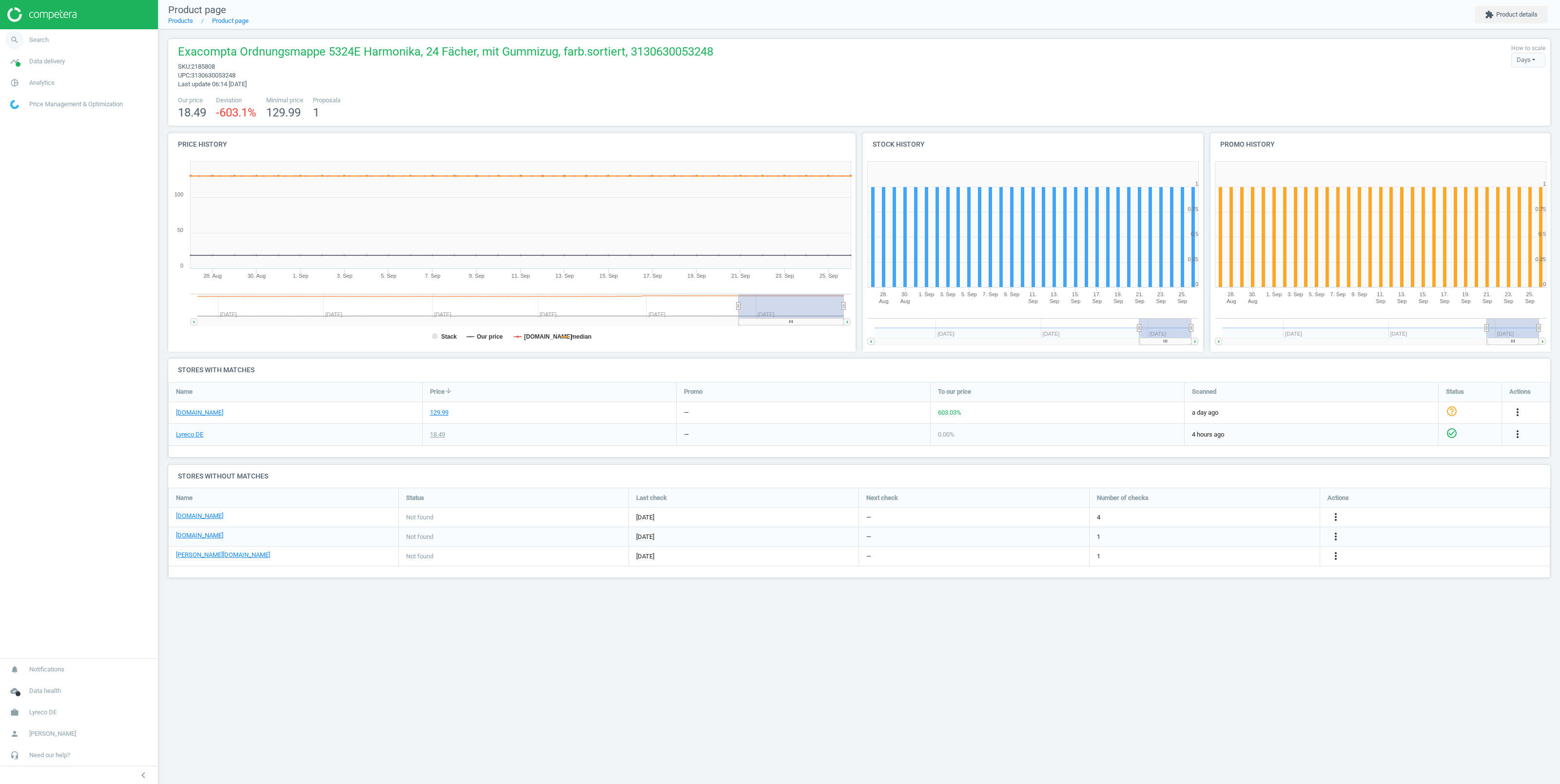
click at [41, 38] on span "Search" at bounding box center [39, 40] width 19 height 9
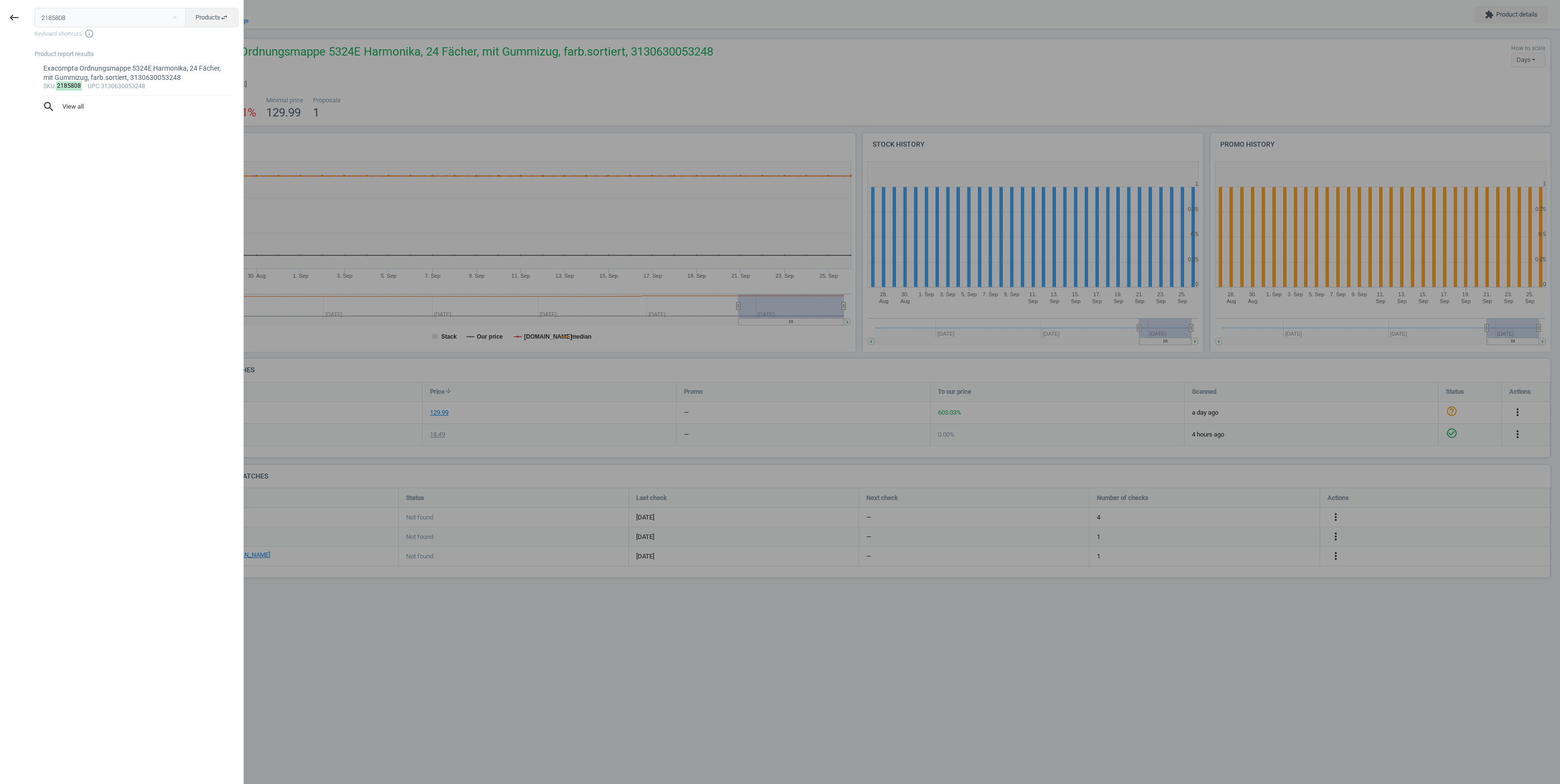
click at [362, 364] on div at bounding box center [780, 392] width 1560 height 784
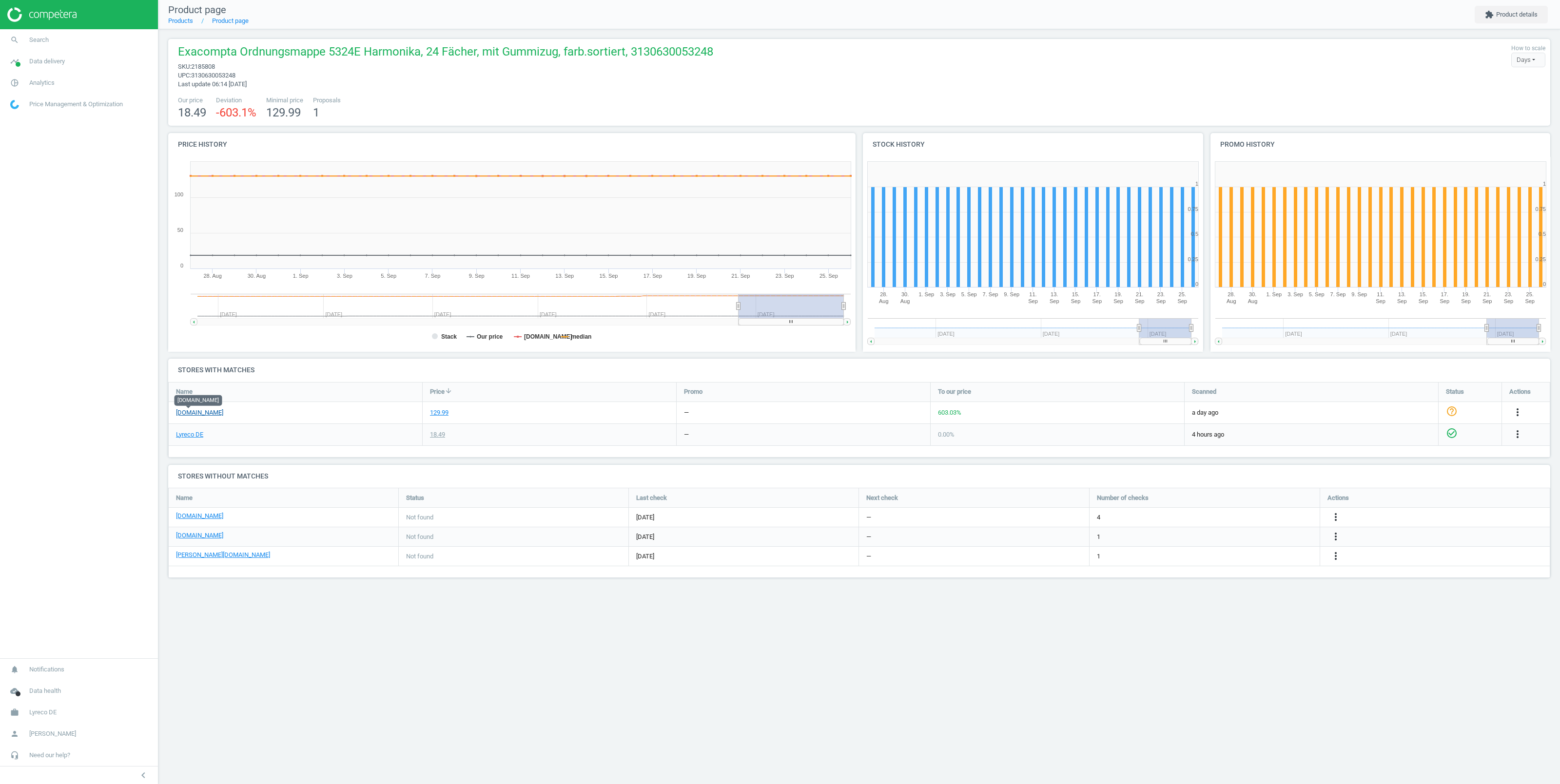
click at [180, 414] on link "viking.de" at bounding box center [199, 413] width 47 height 9
click at [193, 436] on link "Lyreco DE" at bounding box center [189, 435] width 27 height 9
click at [38, 38] on span "Search" at bounding box center [39, 40] width 19 height 9
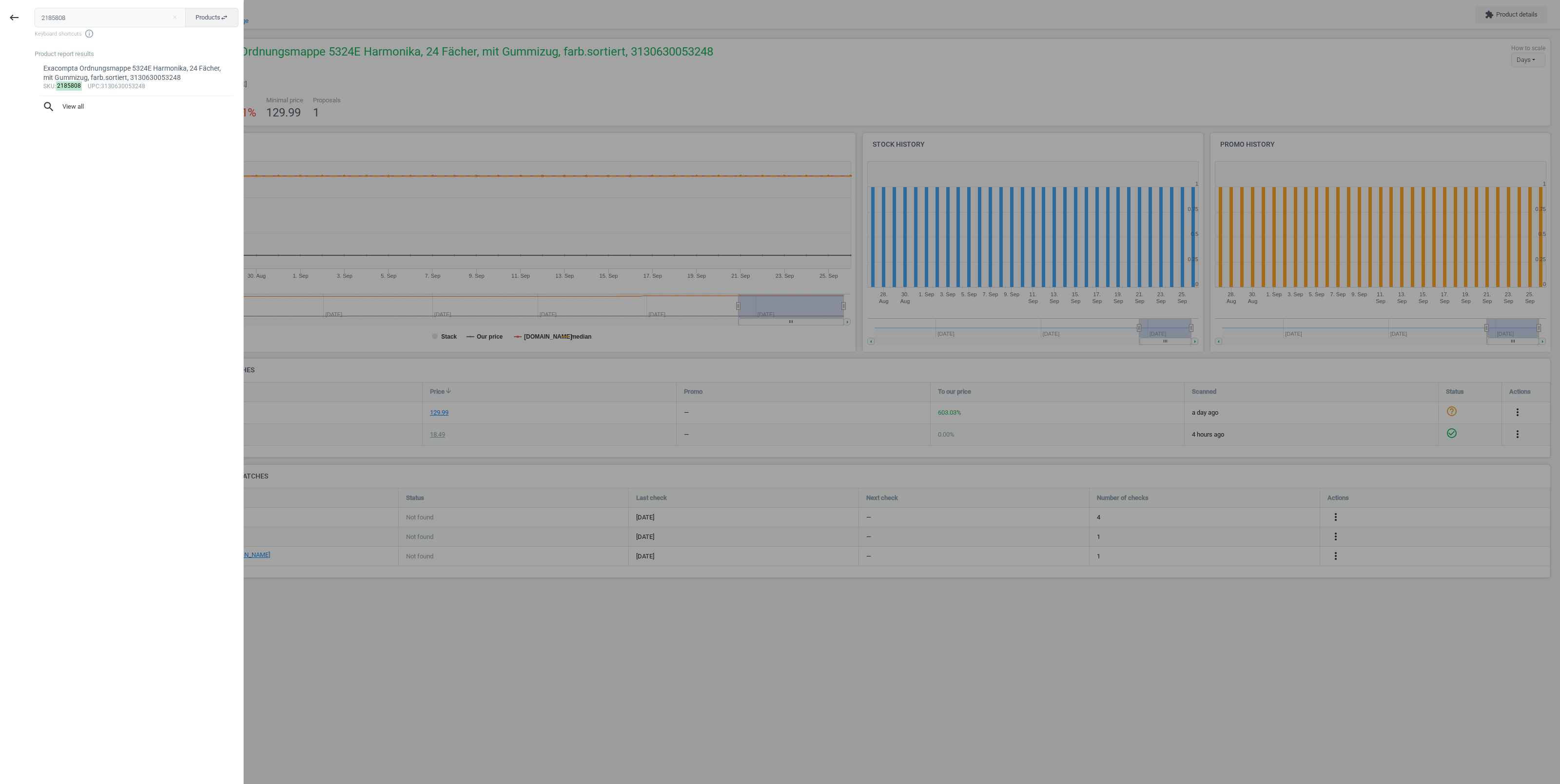
drag, startPoint x: 69, startPoint y: 17, endPoint x: 35, endPoint y: 20, distance: 34.1
click at [35, 20] on input "2185808" at bounding box center [110, 18] width 151 height 19
type input "2185785"
drag, startPoint x: 136, startPoint y: 74, endPoint x: 154, endPoint y: 86, distance: 21.6
click at [134, 74] on div "Exacompta Ordnungsmappe 54120E, 12 Fächer, mit Gummizug, zufällige Farbe, 31306…" at bounding box center [137, 74] width 187 height 19
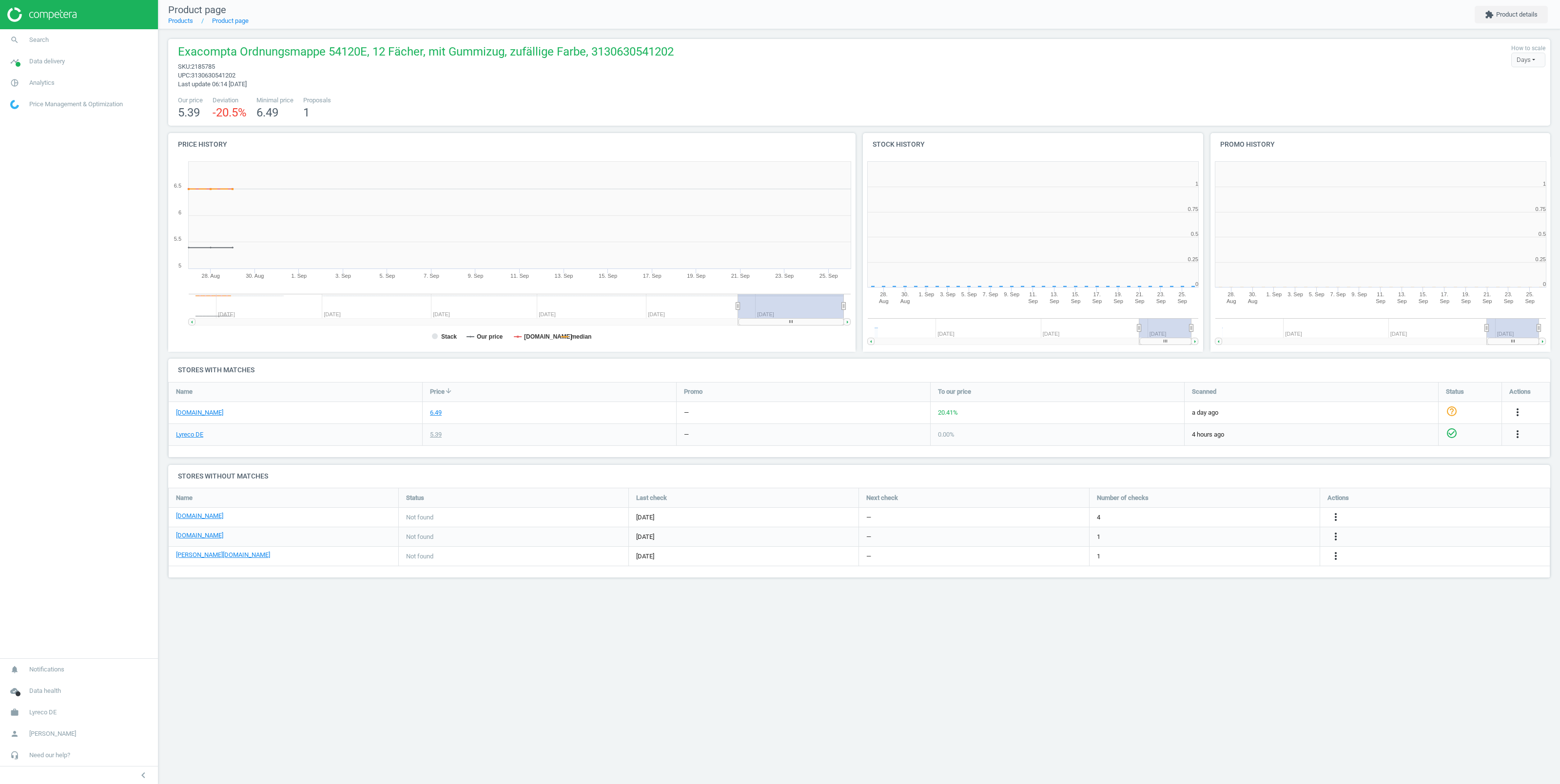
scroll to position [205, 350]
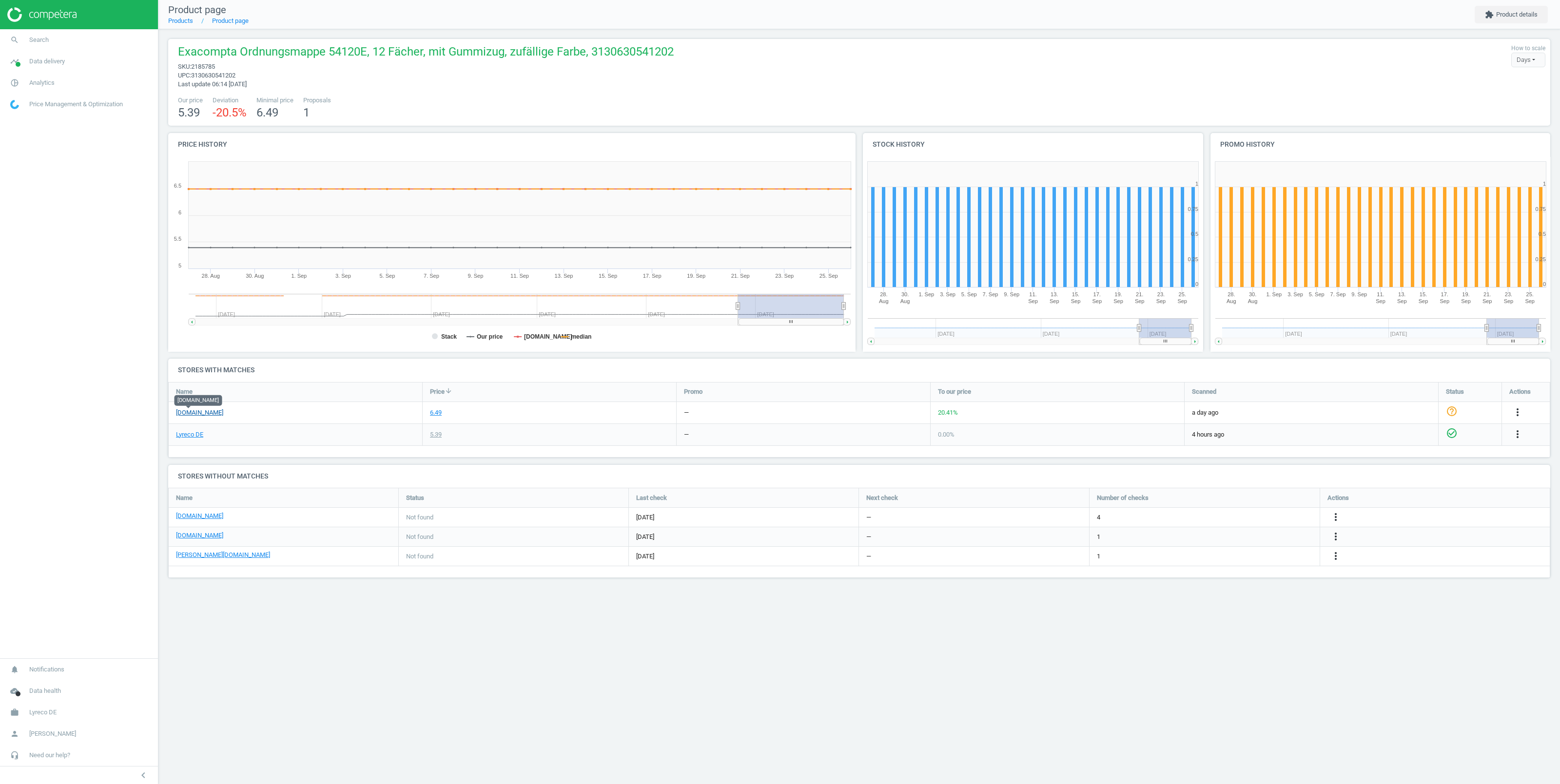
click at [180, 413] on link "viking.de" at bounding box center [199, 413] width 47 height 9
click at [188, 434] on link "Lyreco DE" at bounding box center [189, 435] width 27 height 9
click at [47, 39] on span "Search" at bounding box center [39, 40] width 19 height 9
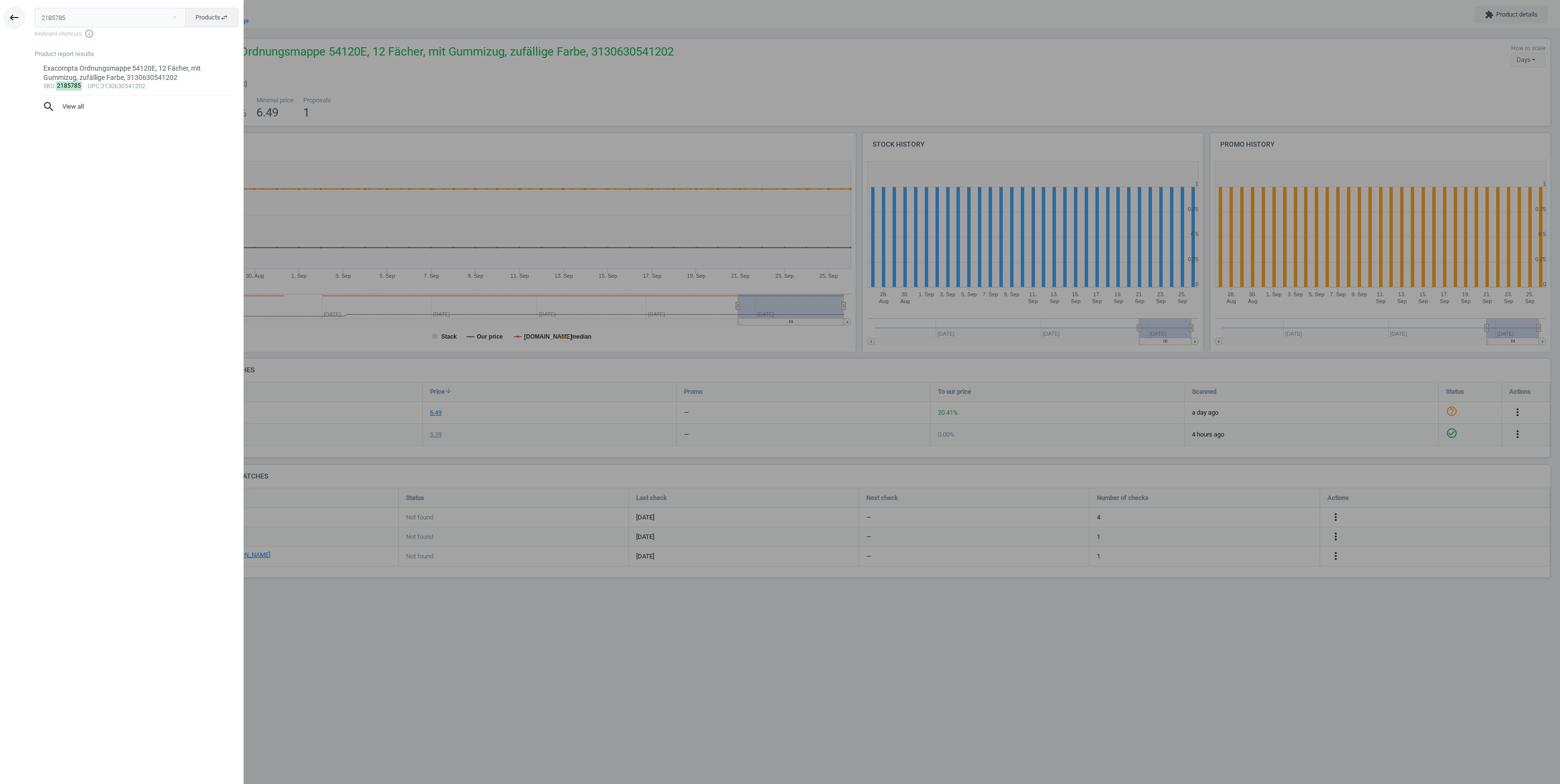
click at [35, 13] on input "2185785" at bounding box center [110, 18] width 151 height 19
type input "318838"
click at [148, 74] on div "Exacompta Ordnungsmappe 55123E Harmonika, 12 Fächer, mit Gummizug, grün, 313063…" at bounding box center [137, 74] width 187 height 19
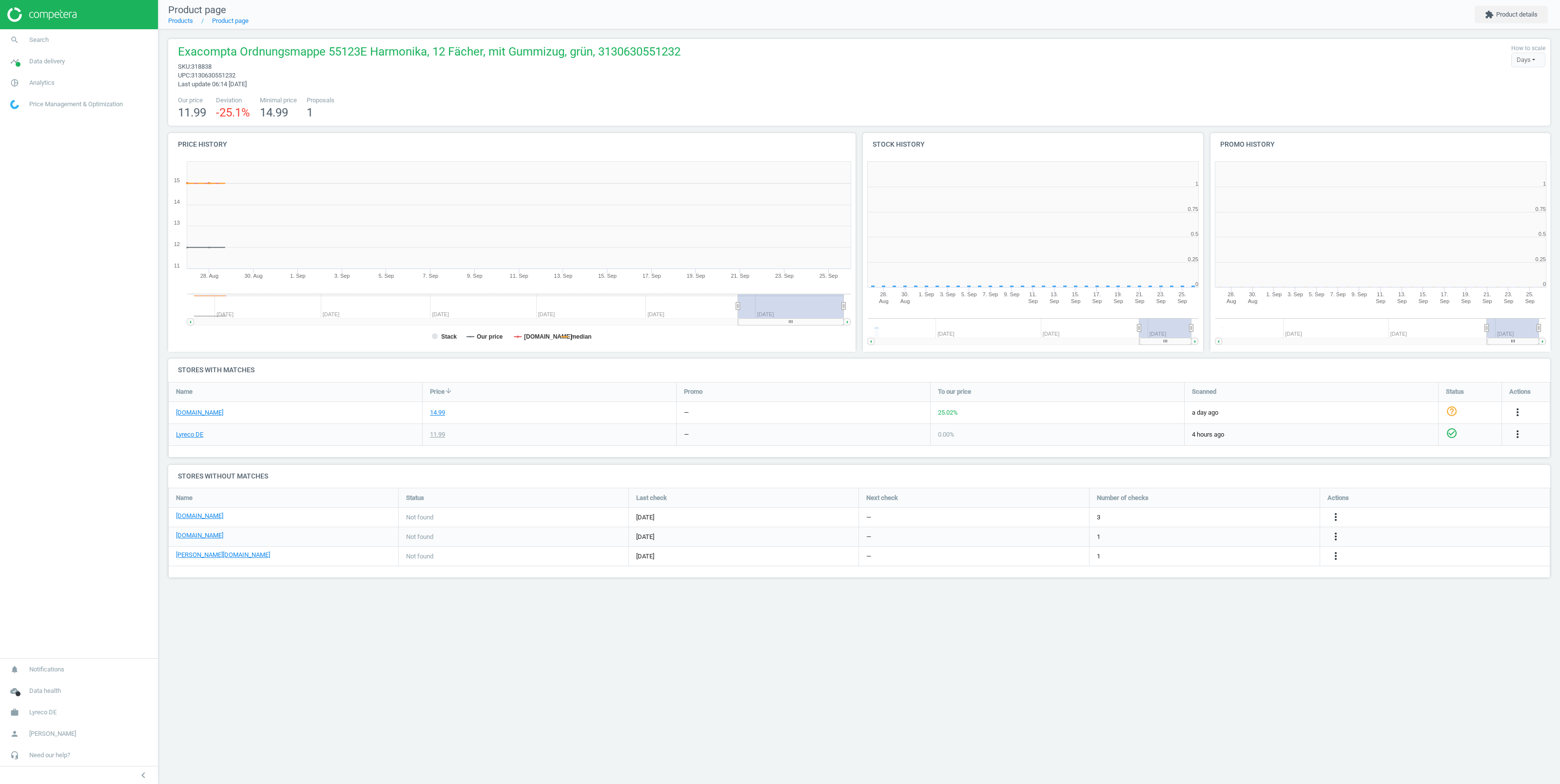
scroll to position [205, 350]
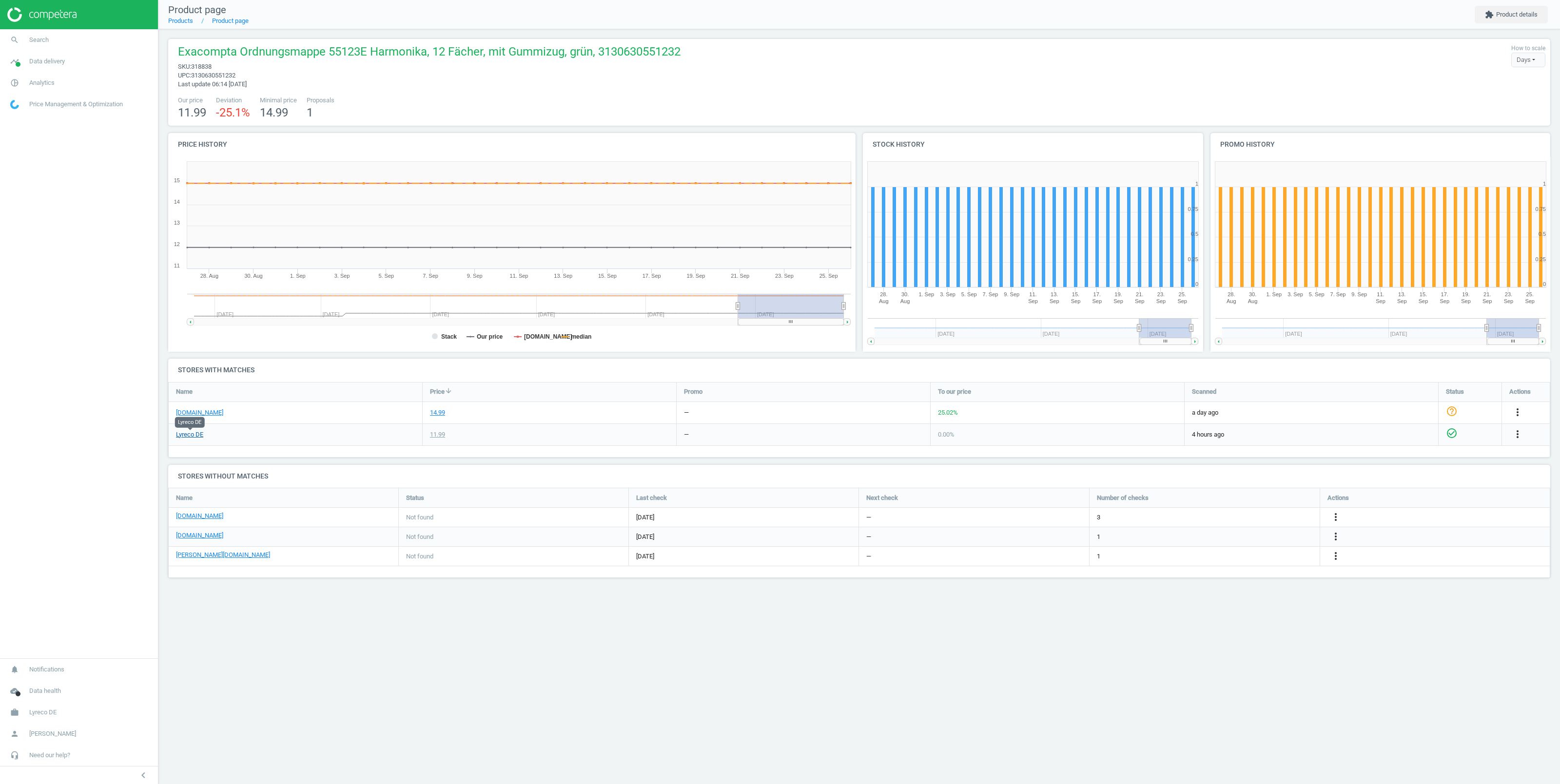
click at [190, 434] on link "Lyreco DE" at bounding box center [189, 435] width 27 height 9
click at [187, 411] on link "viking.de" at bounding box center [199, 413] width 47 height 9
drag, startPoint x: 600, startPoint y: 50, endPoint x: 679, endPoint y: 51, distance: 79.0
click at [679, 51] on span "Exacompta Ordnungsmappe 55123E Harmonika, 12 Fächer, mit Gummizug, grün, 313063…" at bounding box center [429, 52] width 503 height 18
copy span "3130630551232"
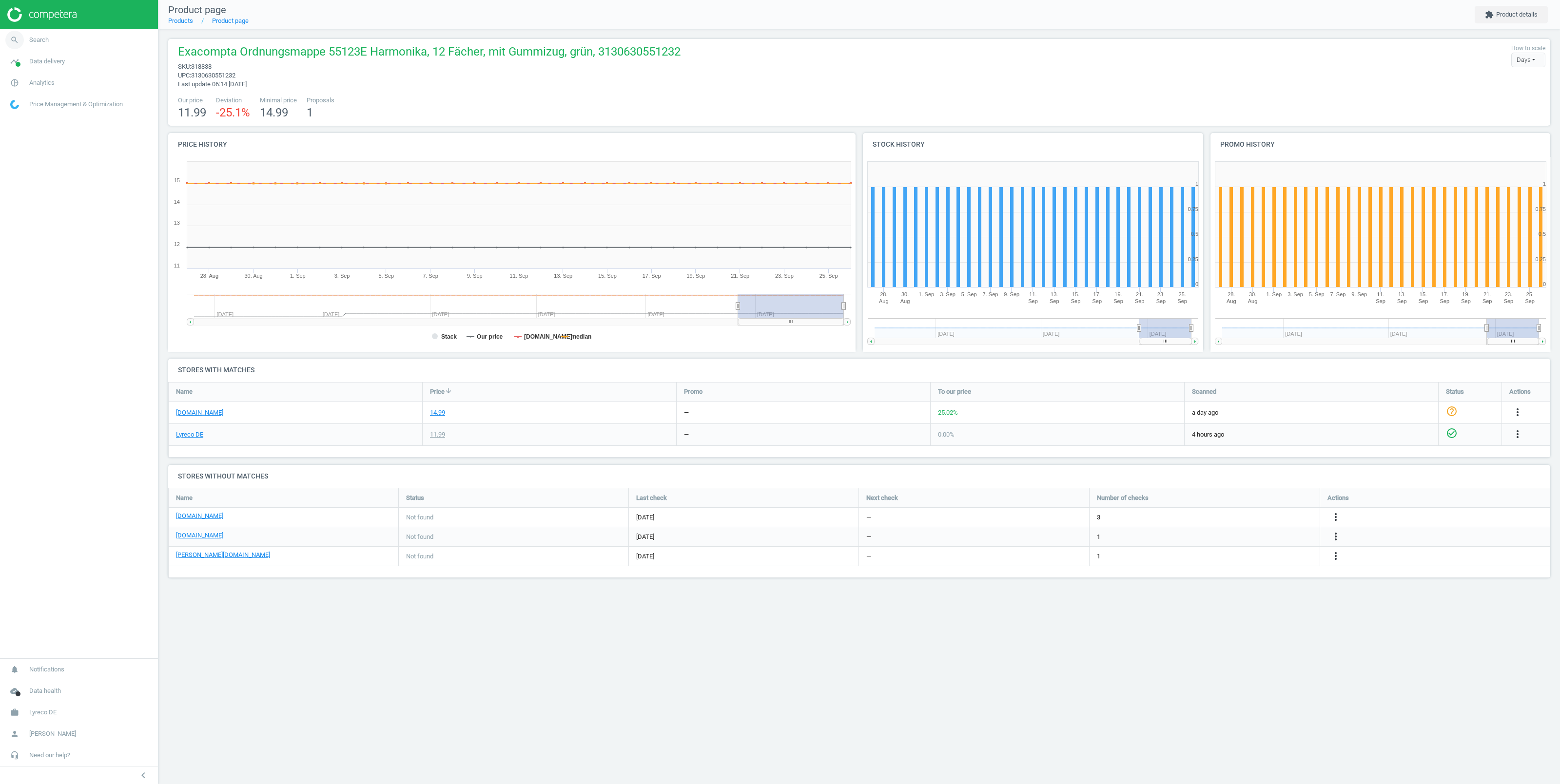
click at [43, 41] on span "Search" at bounding box center [39, 40] width 19 height 9
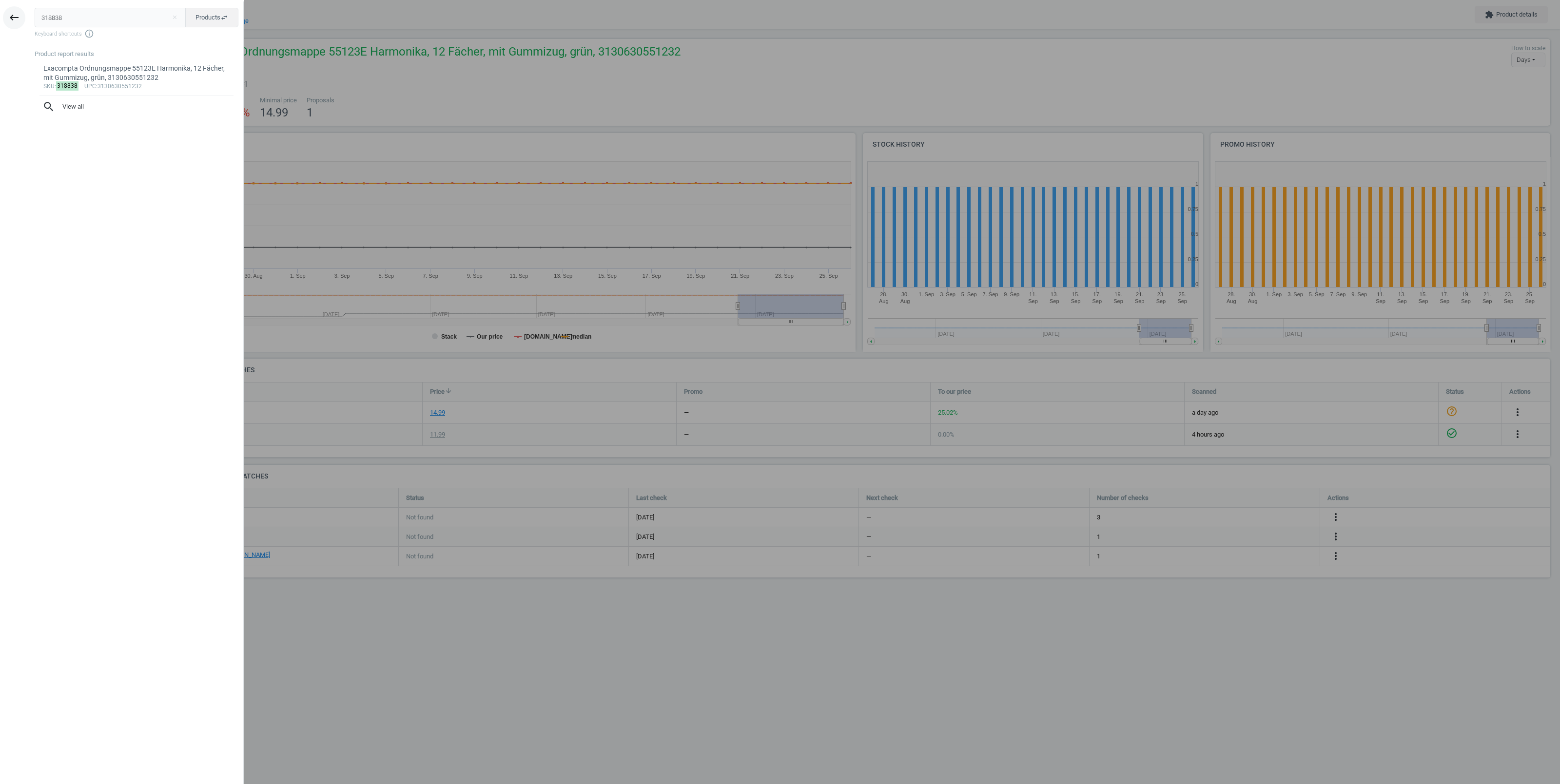
drag, startPoint x: 89, startPoint y: 19, endPoint x: 20, endPoint y: 16, distance: 69.1
click at [35, 19] on input "318838" at bounding box center [110, 18] width 151 height 19
type input "11056187"
click at [127, 82] on div "Exacompta Ordnungsmappe 55698E Crystal, 24 Fächer, mit Gummizug, transparent, 3…" at bounding box center [137, 74] width 187 height 19
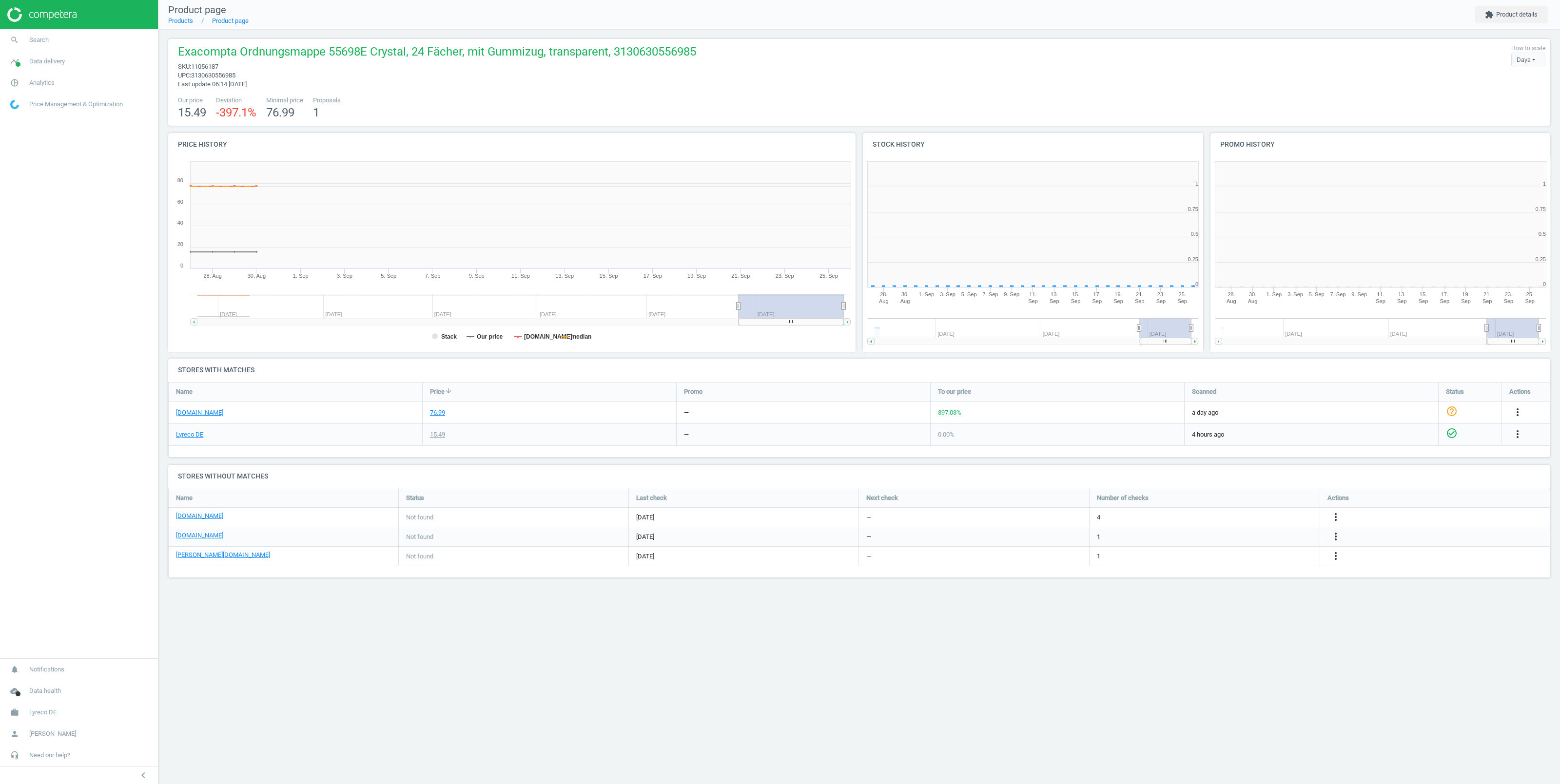
scroll to position [205, 350]
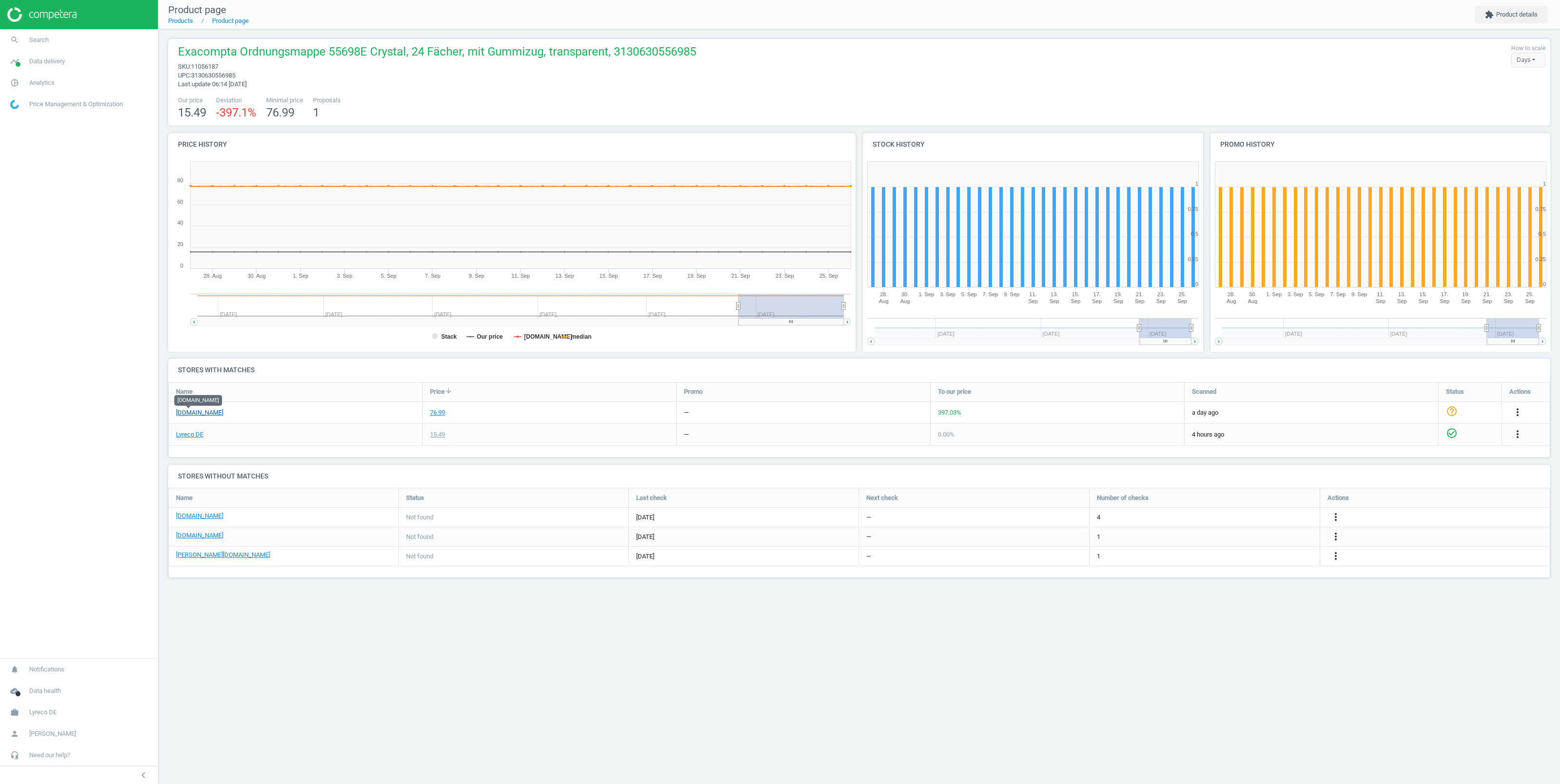
click at [187, 411] on link "viking.de" at bounding box center [199, 413] width 47 height 9
click at [190, 432] on link "Lyreco DE" at bounding box center [189, 435] width 27 height 9
click at [49, 41] on link "search Search" at bounding box center [79, 40] width 158 height 21
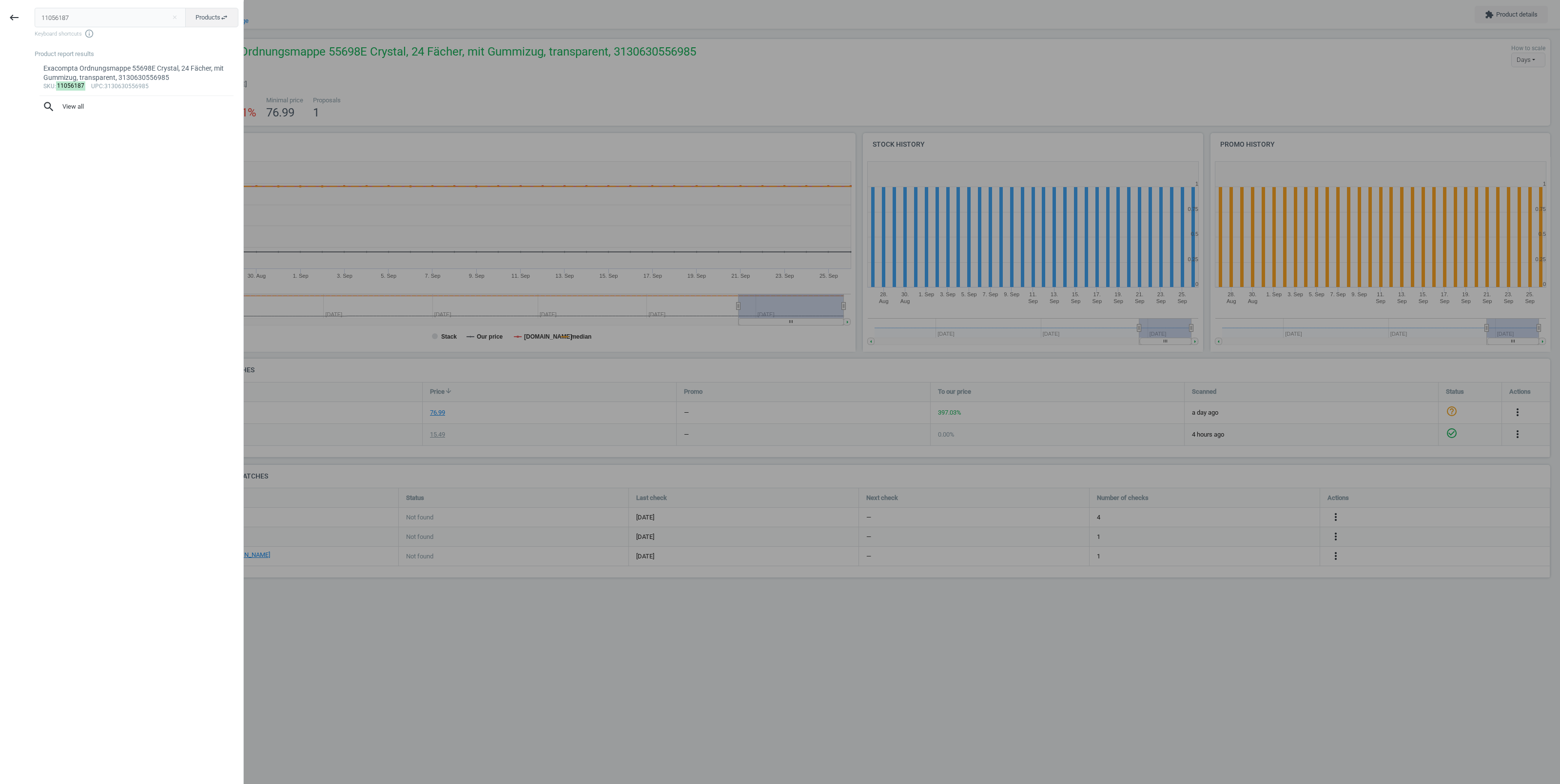
drag, startPoint x: 78, startPoint y: 18, endPoint x: 8, endPoint y: 16, distance: 70.0
click at [35, 16] on input "11056187" at bounding box center [110, 18] width 151 height 19
type input "2185785"
click at [126, 78] on div "Exacompta Ordnungsmappe 54120E, 12 Fächer, mit Gummizug, zufällige Farbe, 31306…" at bounding box center [137, 74] width 187 height 19
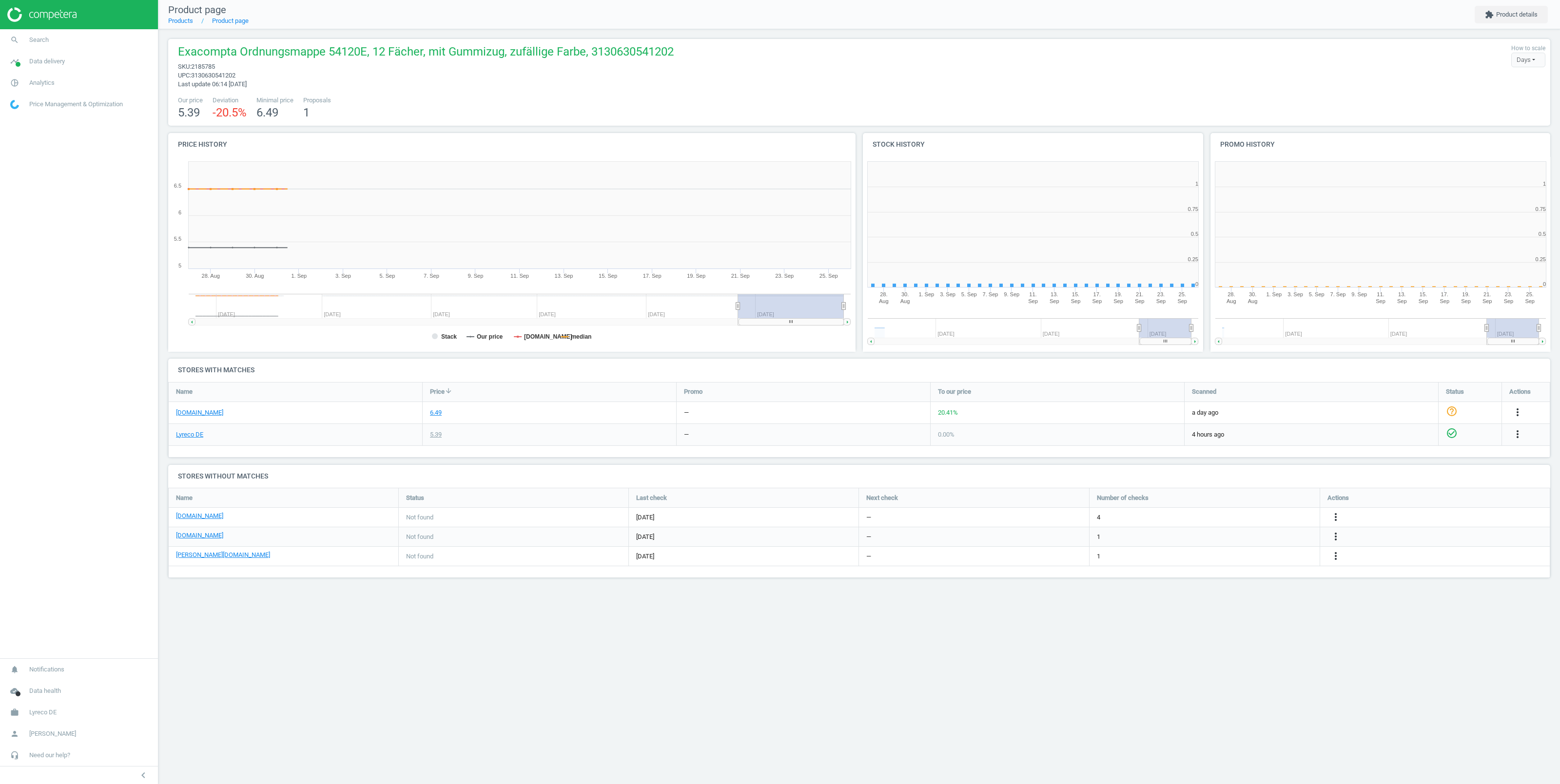
scroll to position [205, 350]
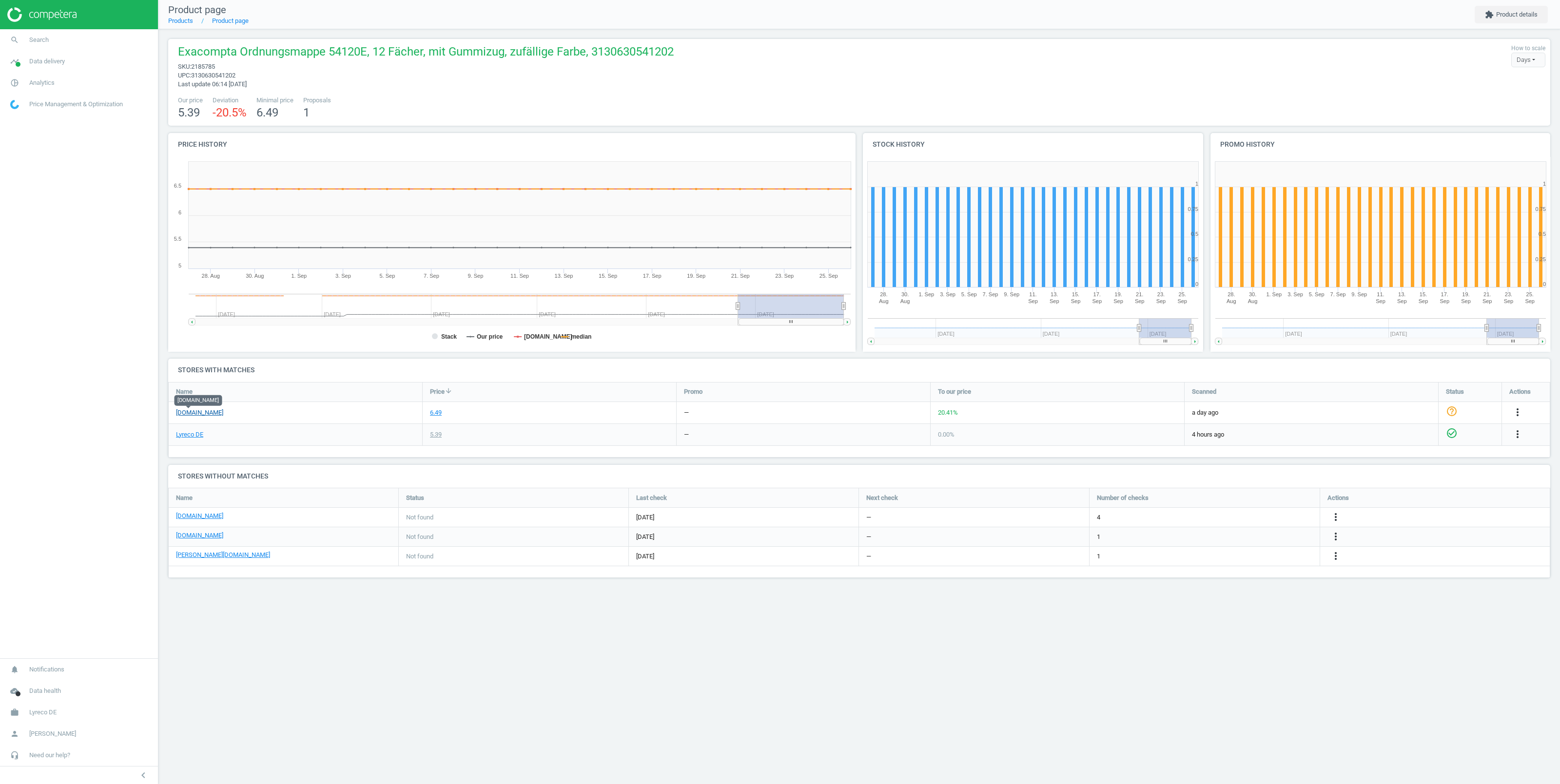
click at [193, 411] on link "viking.de" at bounding box center [199, 413] width 47 height 9
click at [50, 44] on link "search Search" at bounding box center [79, 40] width 158 height 21
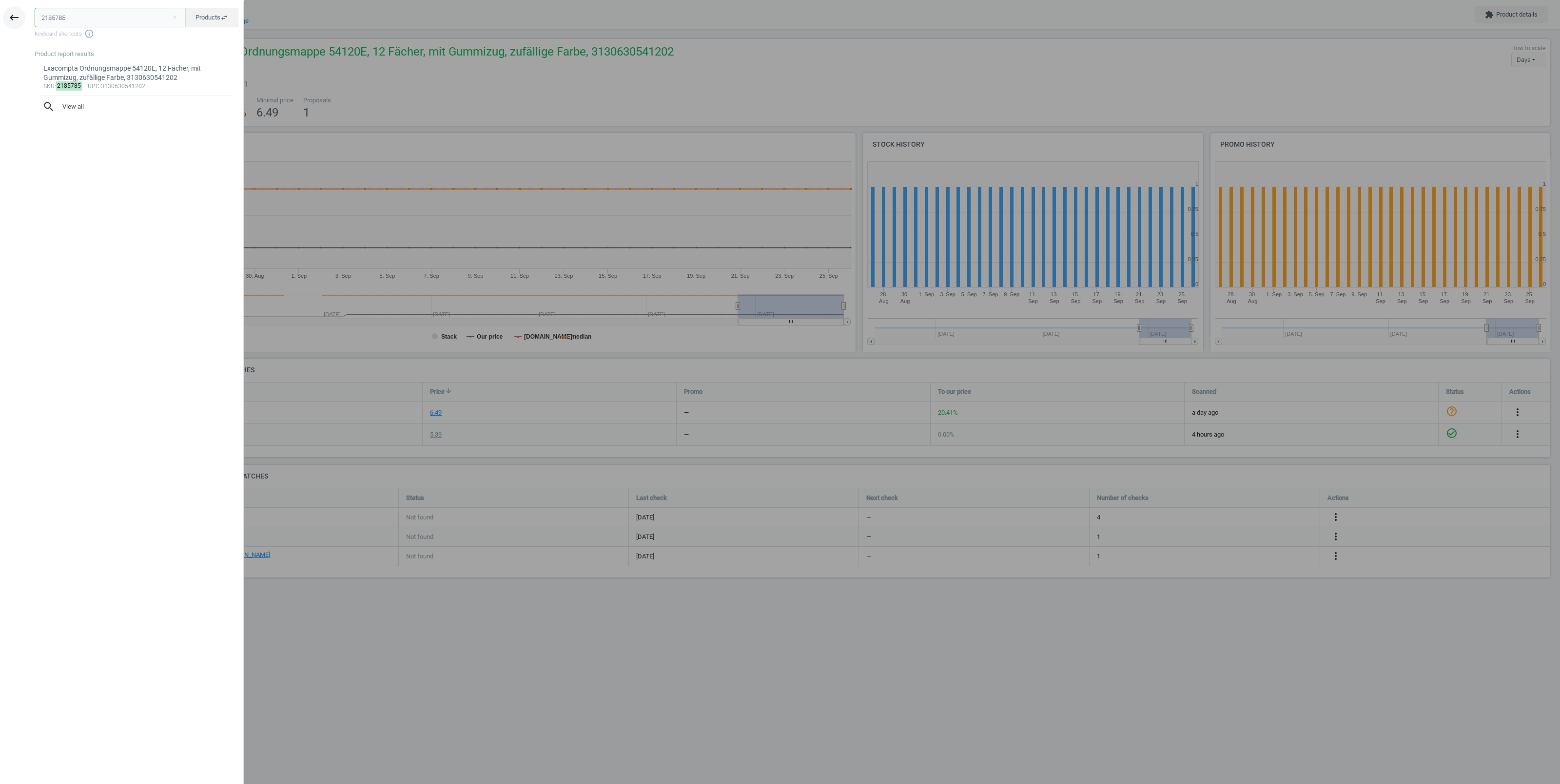
drag, startPoint x: 75, startPoint y: 18, endPoint x: 19, endPoint y: 16, distance: 56.0
click at [35, 22] on input "2185785" at bounding box center [110, 18] width 151 height 19
paste input "318838"
type input "318838"
click at [137, 75] on div "Exacompta Ordnungsmappe 55123E Harmonika, 12 Fächer, mit Gummizug, grün, 313063…" at bounding box center [137, 74] width 187 height 19
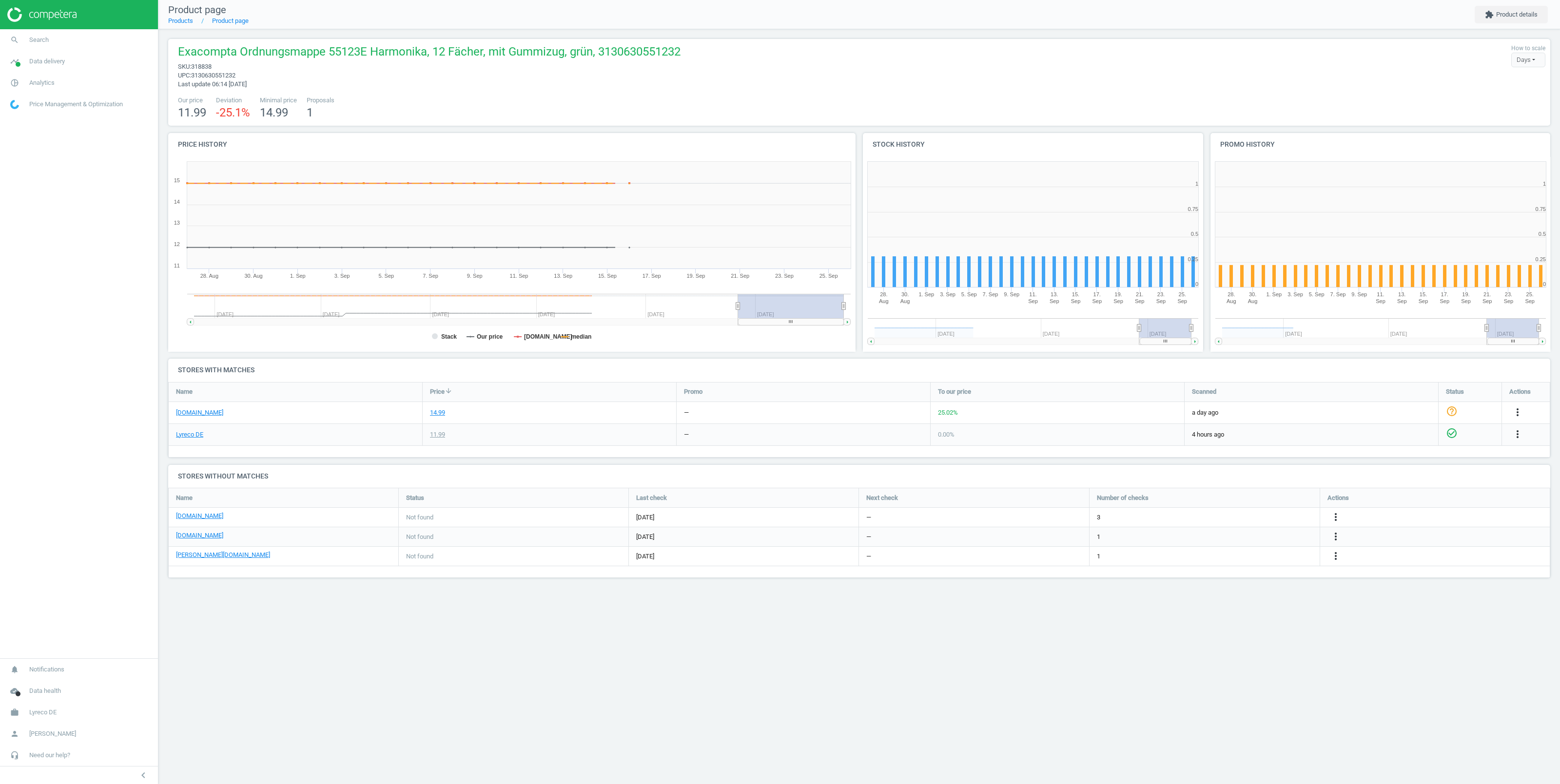
scroll to position [205, 350]
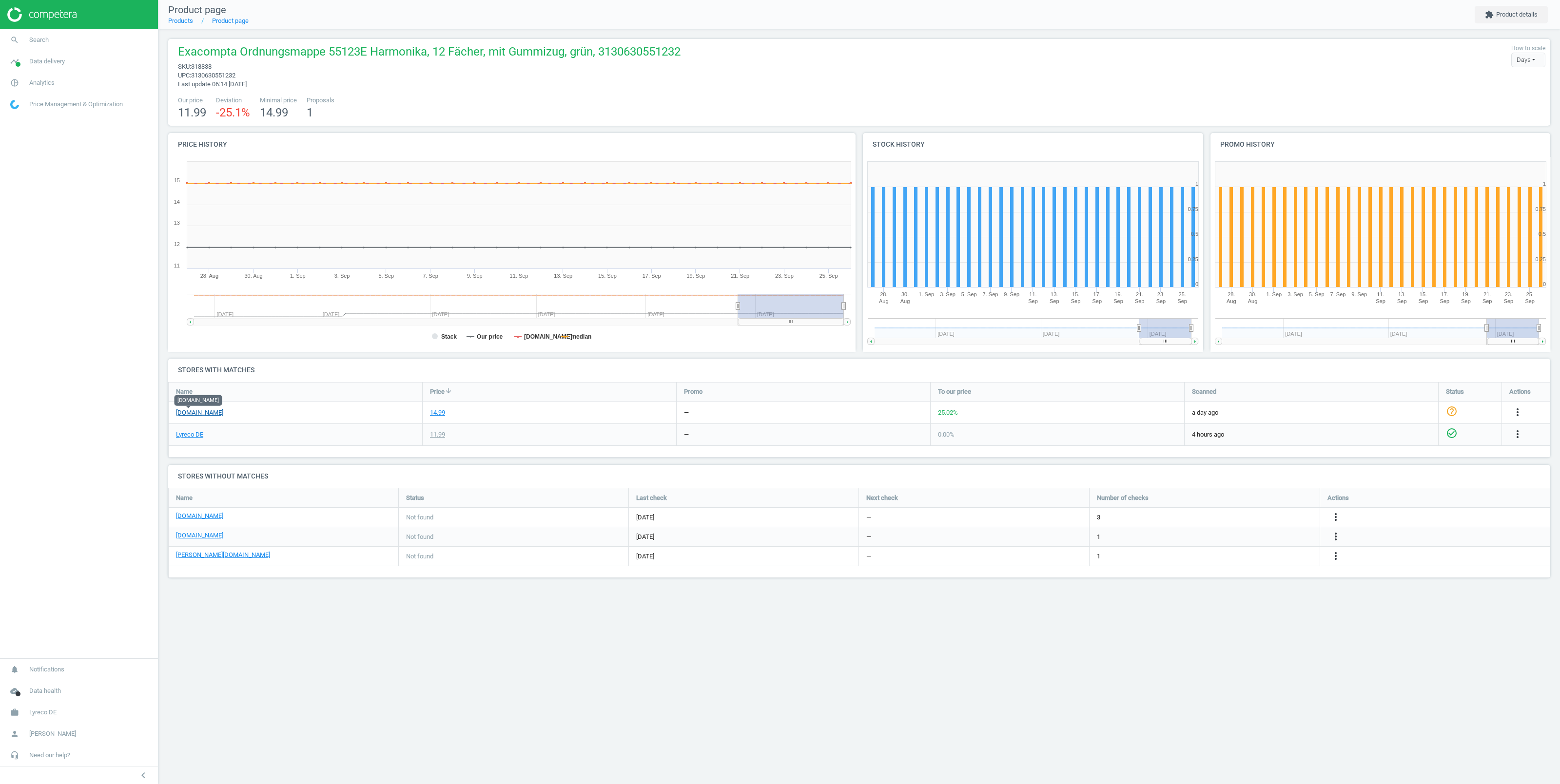
click at [190, 411] on link "viking.de" at bounding box center [199, 413] width 47 height 9
click at [35, 35] on link "search Search" at bounding box center [79, 40] width 158 height 21
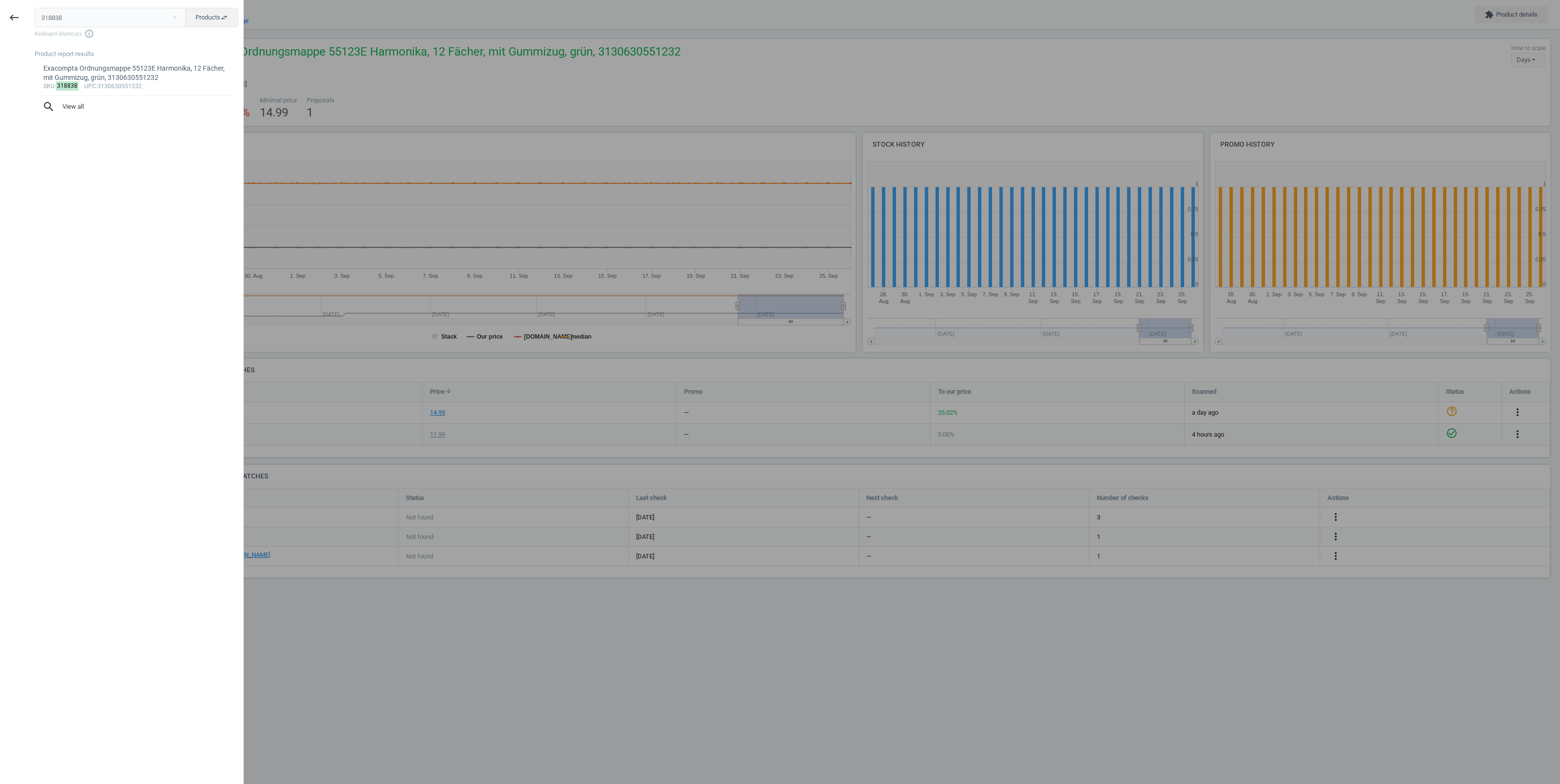
drag, startPoint x: 76, startPoint y: 14, endPoint x: 0, endPoint y: 24, distance: 76.7
click at [35, 24] on input "318838" at bounding box center [110, 18] width 151 height 19
type input "2819822"
click at [136, 87] on div "sku : 2819822 upc :4016946001885" at bounding box center [137, 86] width 187 height 8
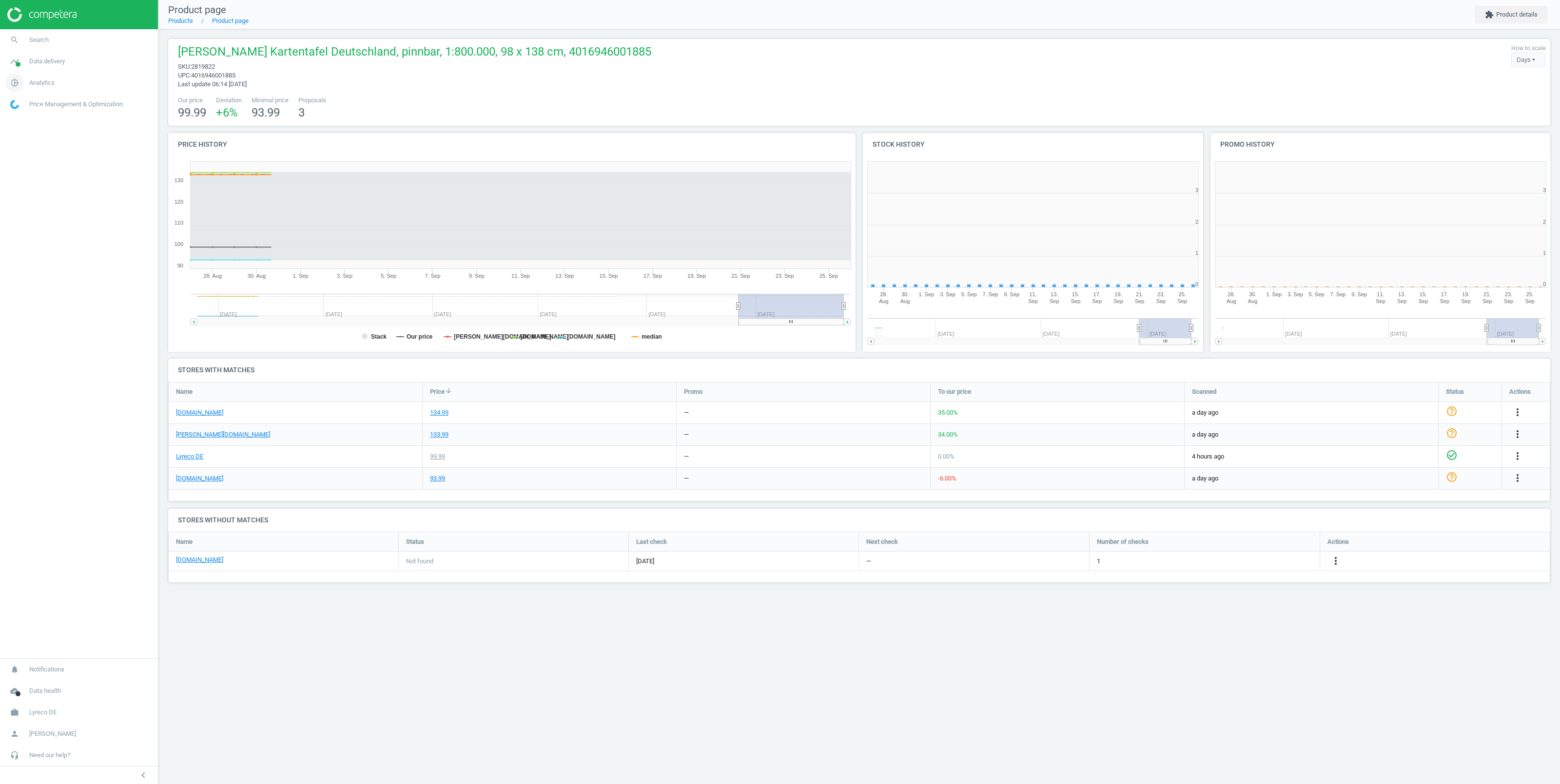
scroll to position [205, 350]
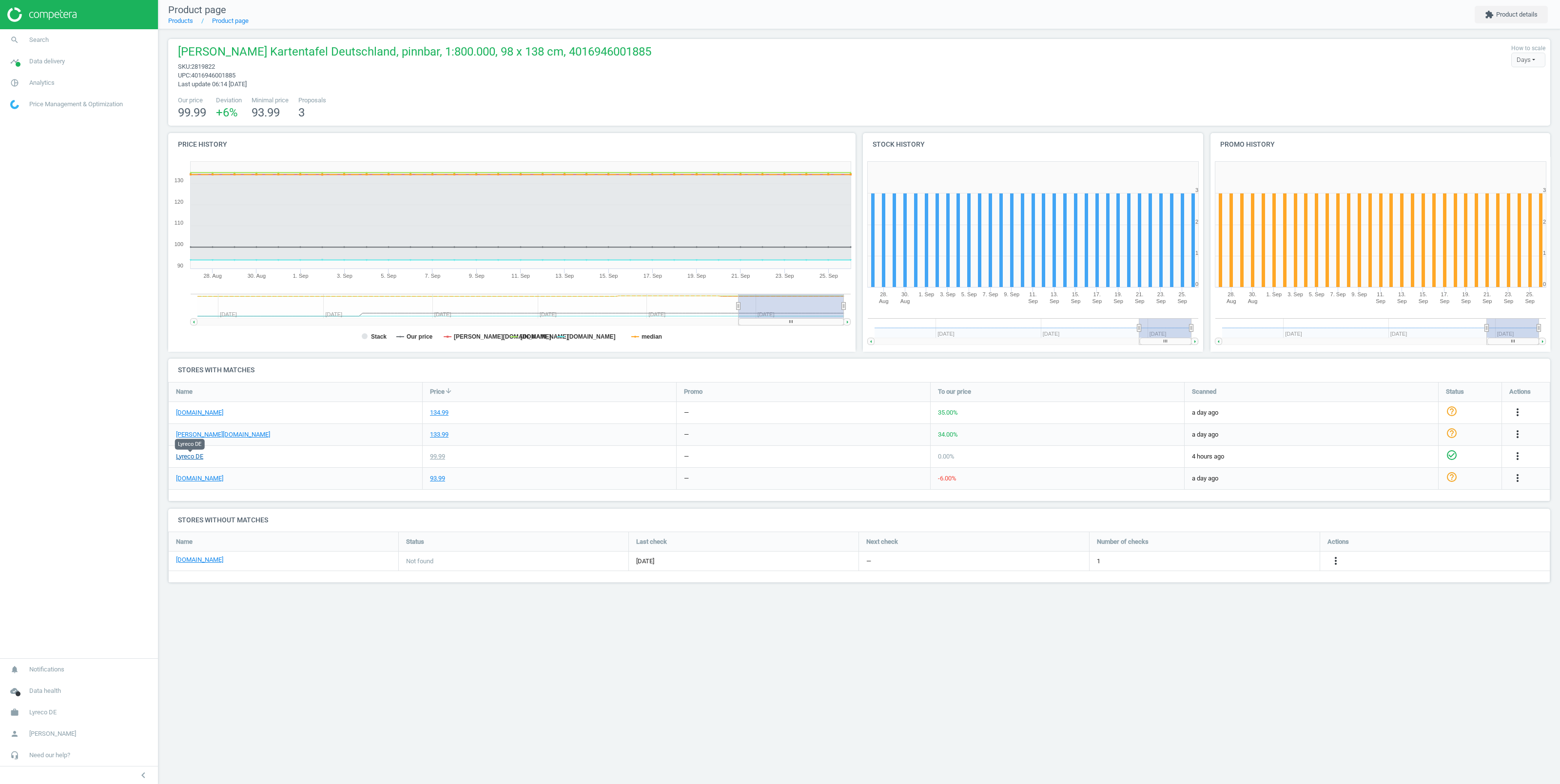
click at [186, 455] on link "Lyreco DE" at bounding box center [189, 457] width 27 height 9
click at [185, 411] on link "viking.de" at bounding box center [199, 413] width 47 height 9
click at [1521, 413] on icon "more_vert" at bounding box center [1518, 413] width 12 height 12
click at [1404, 463] on link "Delete match and blacklist this URL" at bounding box center [1441, 466] width 134 height 15
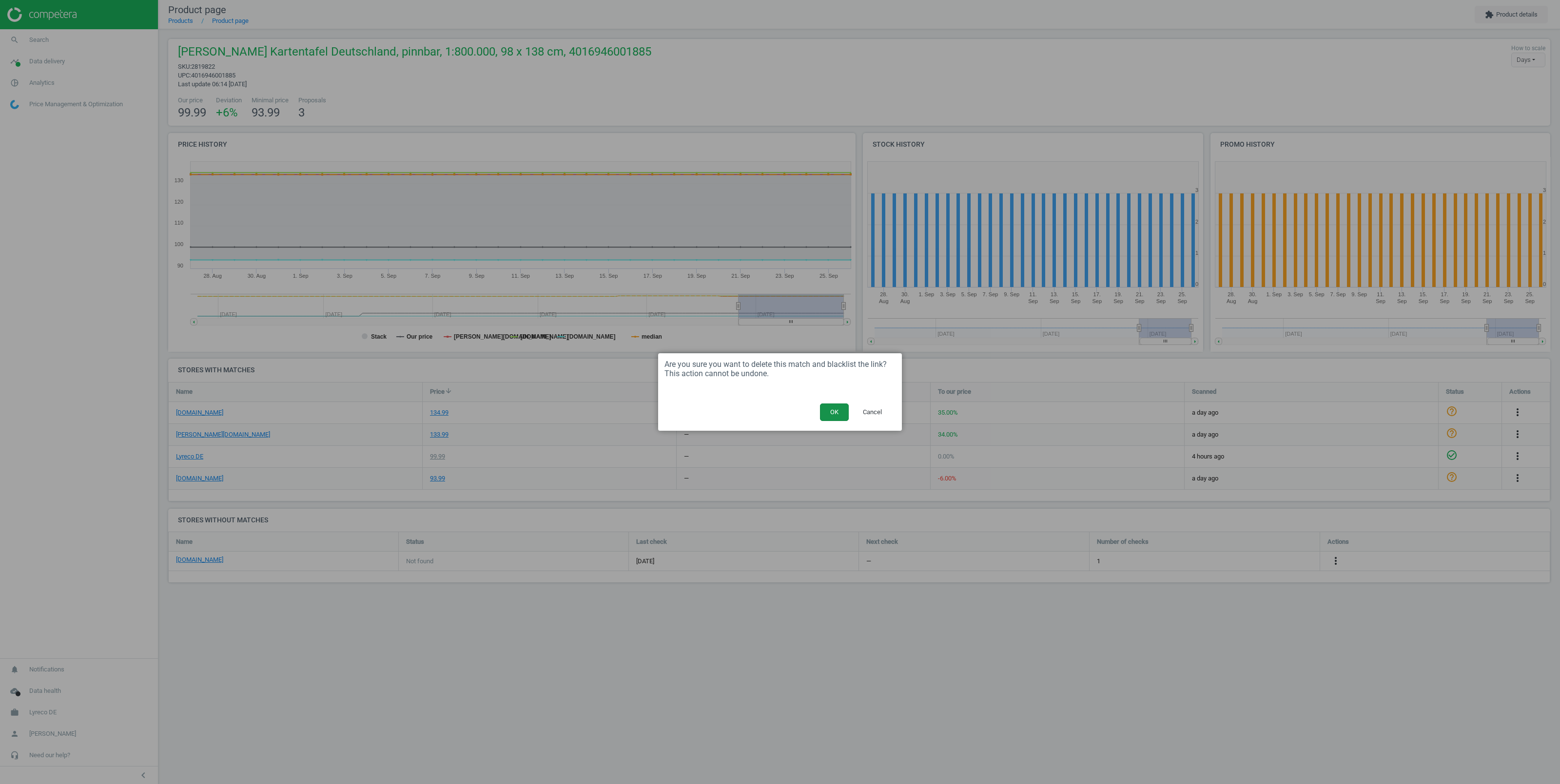
click at [823, 413] on button "OK" at bounding box center [834, 413] width 29 height 18
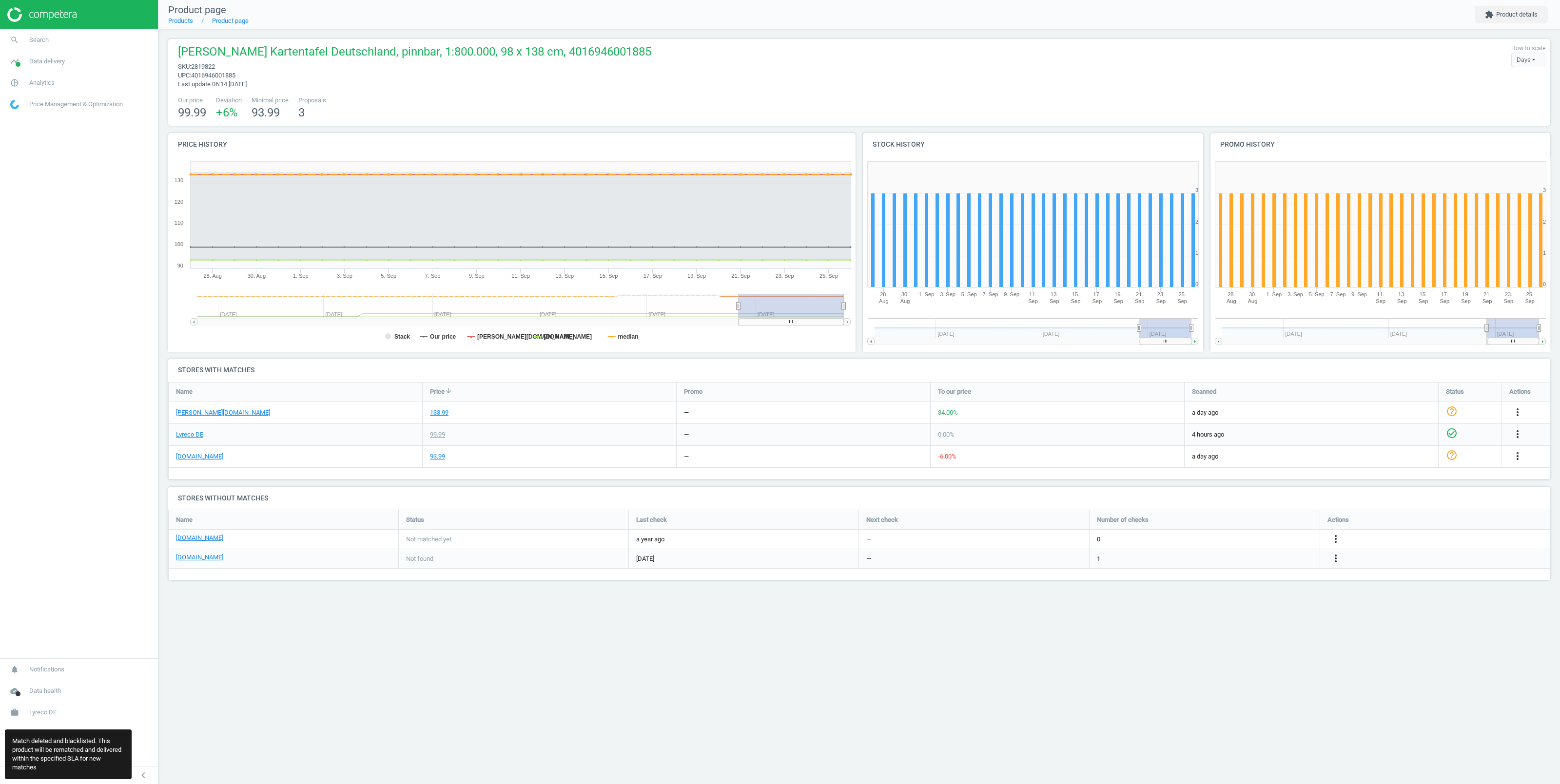
scroll to position [81, 1392]
click at [195, 414] on link "otto-office.com" at bounding box center [222, 413] width 94 height 9
click at [1340, 537] on icon "more_vert" at bounding box center [1336, 539] width 12 height 12
click at [1232, 539] on link "Edit URL/product option" at bounding box center [1260, 540] width 134 height 15
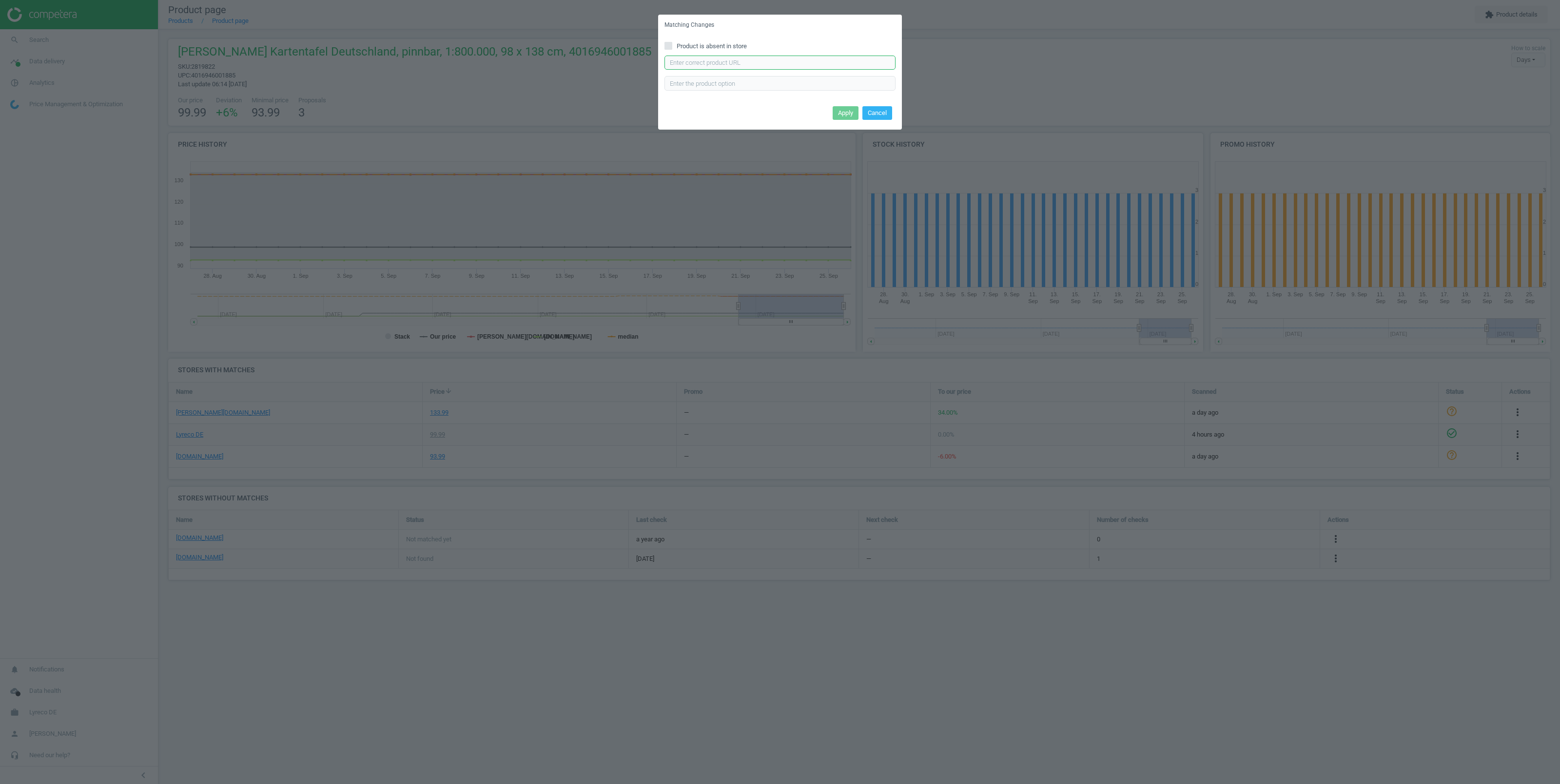
click at [684, 61] on input "text" at bounding box center [780, 63] width 231 height 15
paste input "https://www.viking.de/de/franken-kartentafel-wei-97-x-137-cm-p-kam300?queryID=a…"
type input "https://www.viking.de/de/franken-kartentafel-wei-97-x-137-cm-p-kam300?queryID=a…"
click at [850, 111] on button "Apply" at bounding box center [845, 113] width 26 height 13
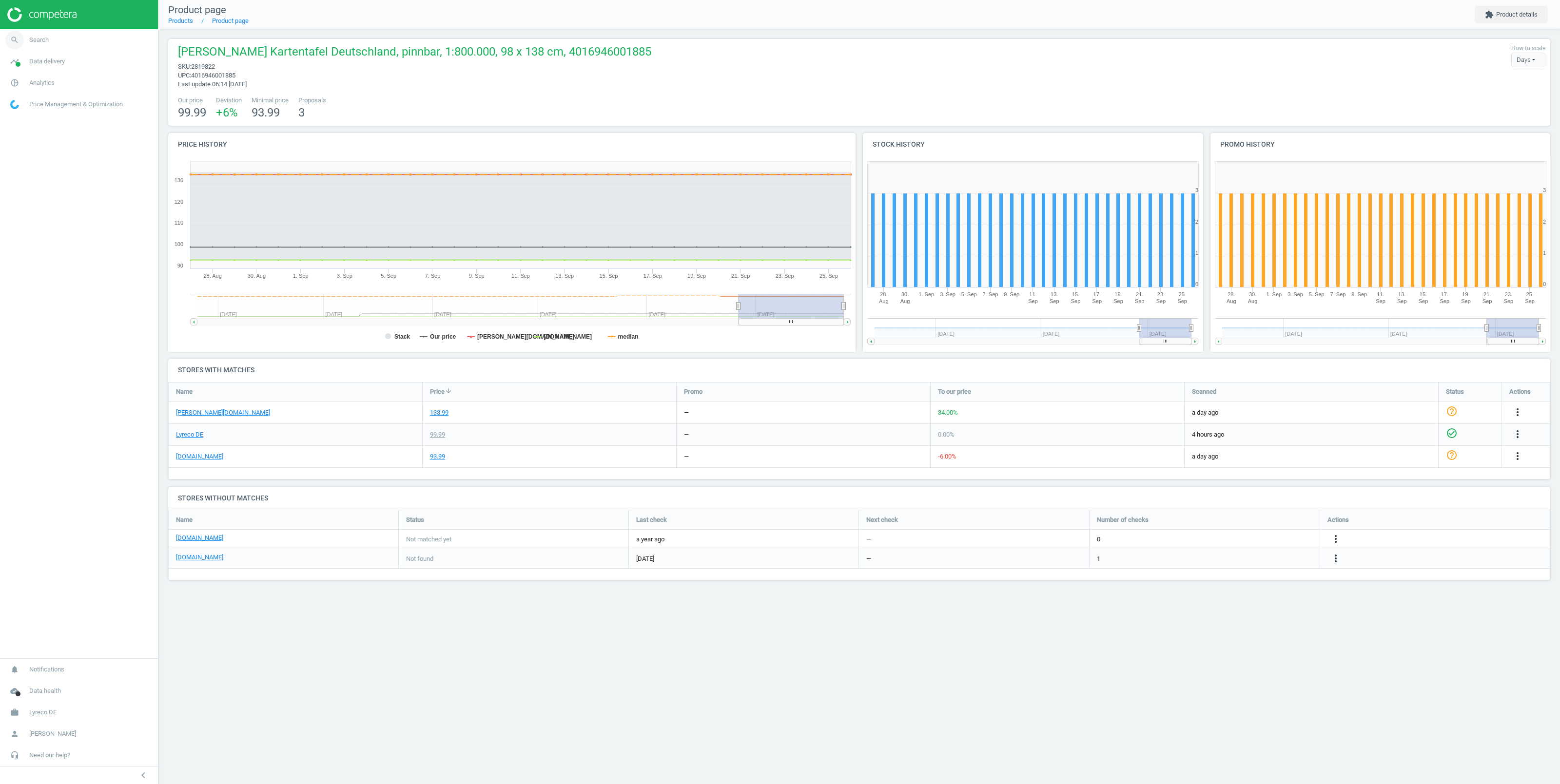
click at [29, 39] on span "search" at bounding box center [15, 40] width 30 height 21
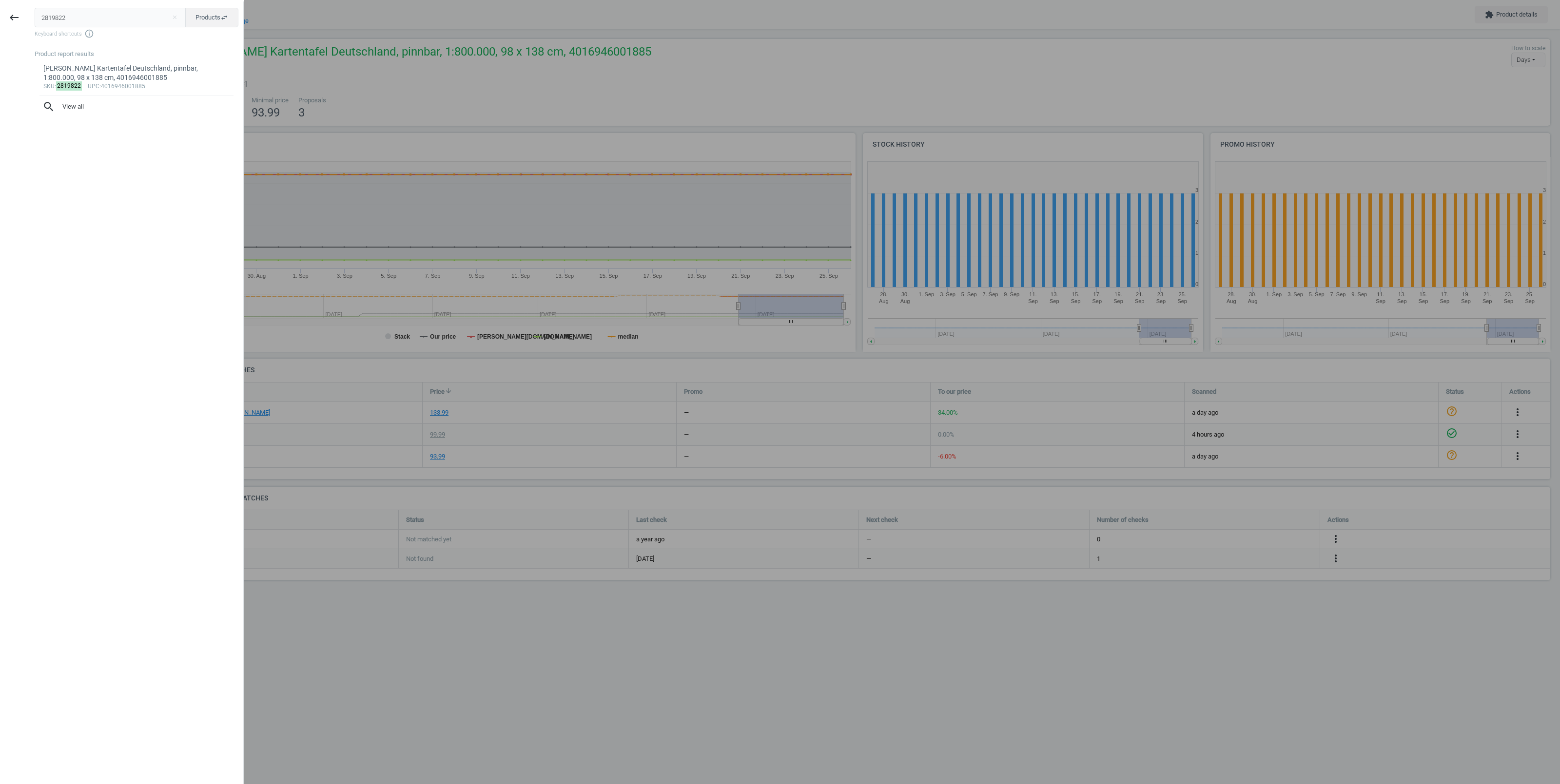
drag, startPoint x: 78, startPoint y: 18, endPoint x: 13, endPoint y: 20, distance: 65.0
click at [35, 20] on input "2819822" at bounding box center [110, 18] width 151 height 19
type input "3737905"
click at [134, 69] on div "FRANKEN Löschpapier für Tafelwischer Z1921, 100 Blatt, 4016946019255" at bounding box center [137, 74] width 187 height 19
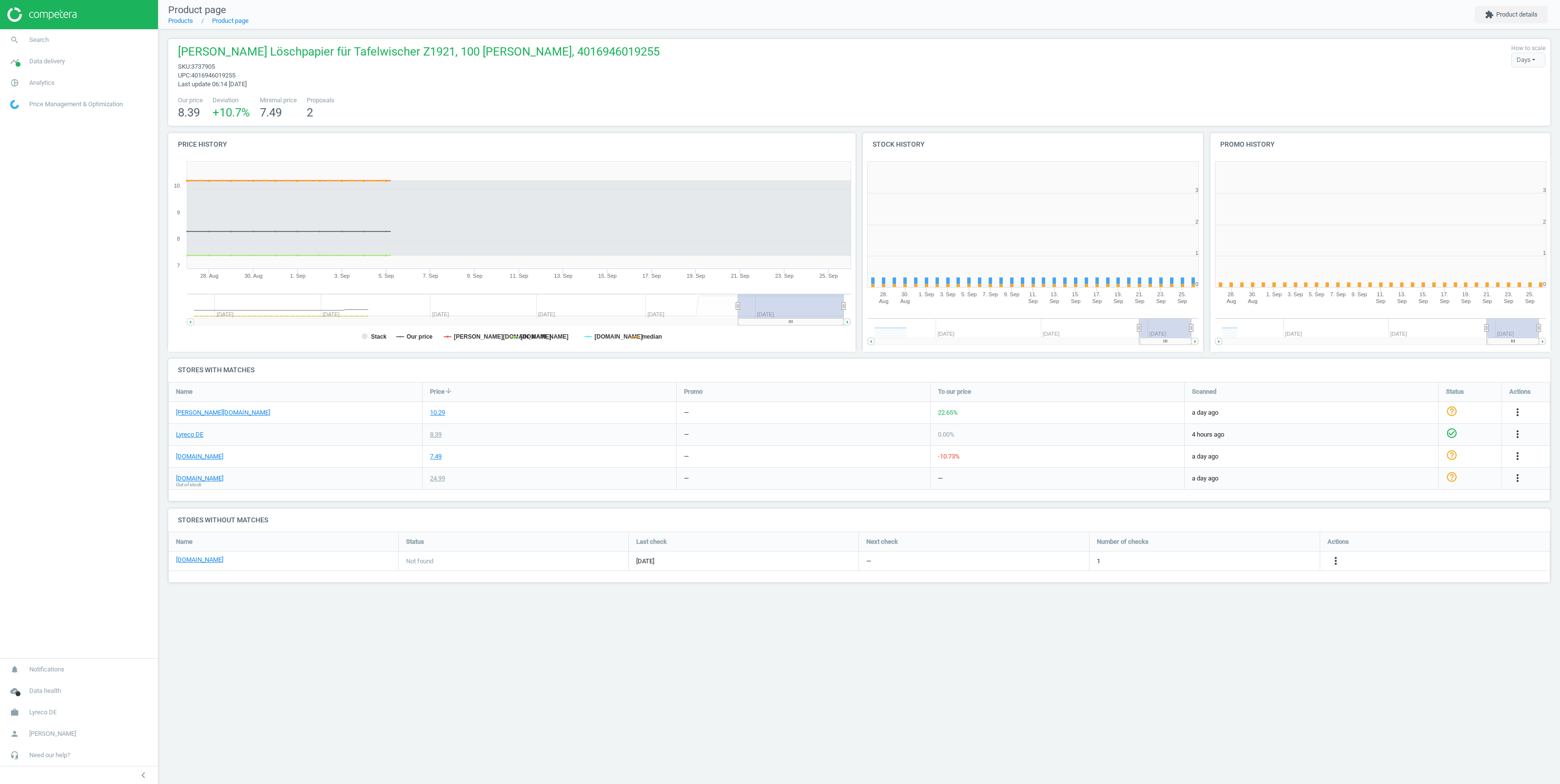
scroll to position [205, 350]
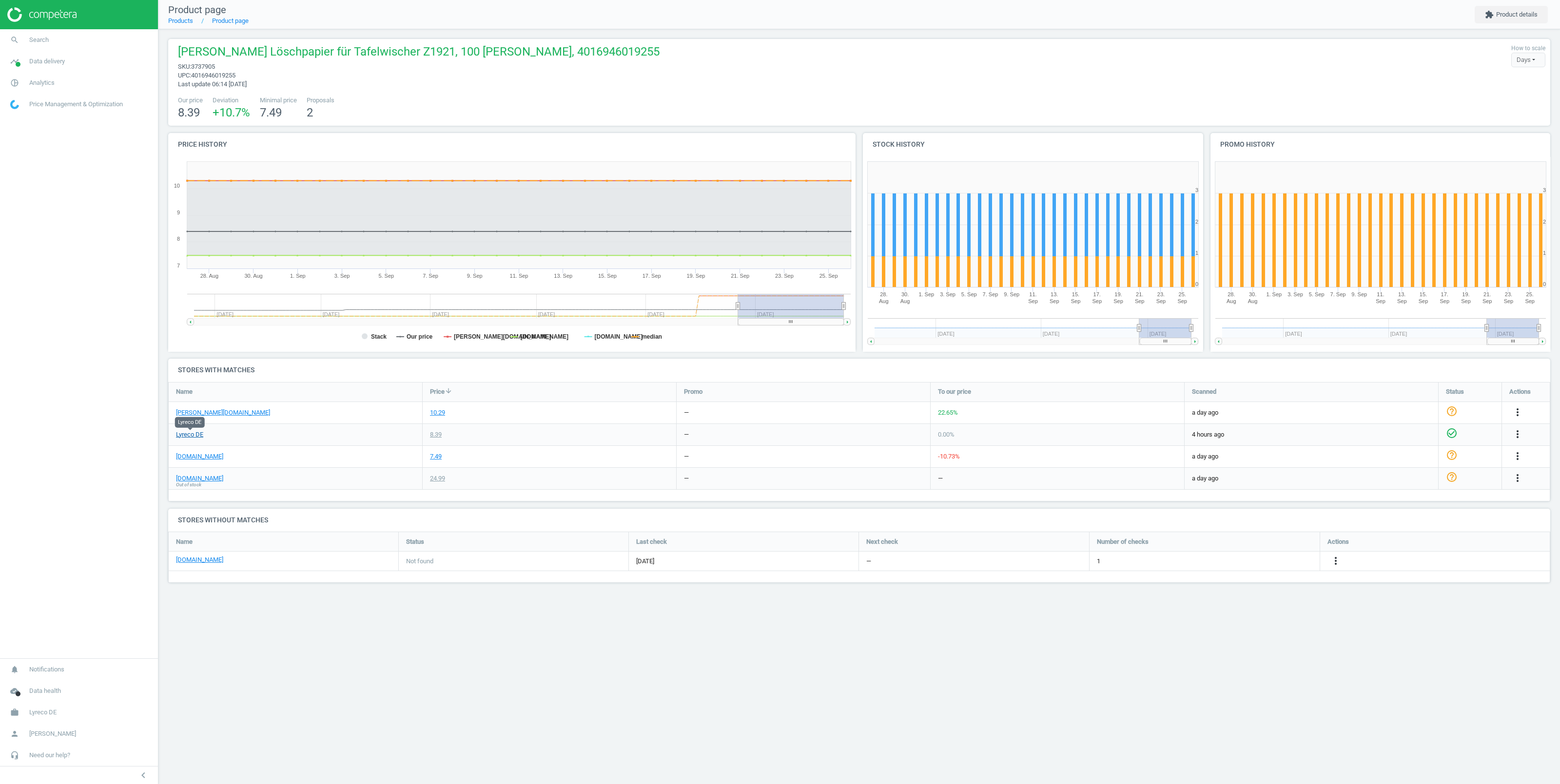
click at [192, 433] on link "Lyreco DE" at bounding box center [189, 435] width 27 height 9
click at [185, 477] on link "viking.de" at bounding box center [199, 478] width 47 height 9
click at [27, 42] on span "search" at bounding box center [15, 40] width 30 height 21
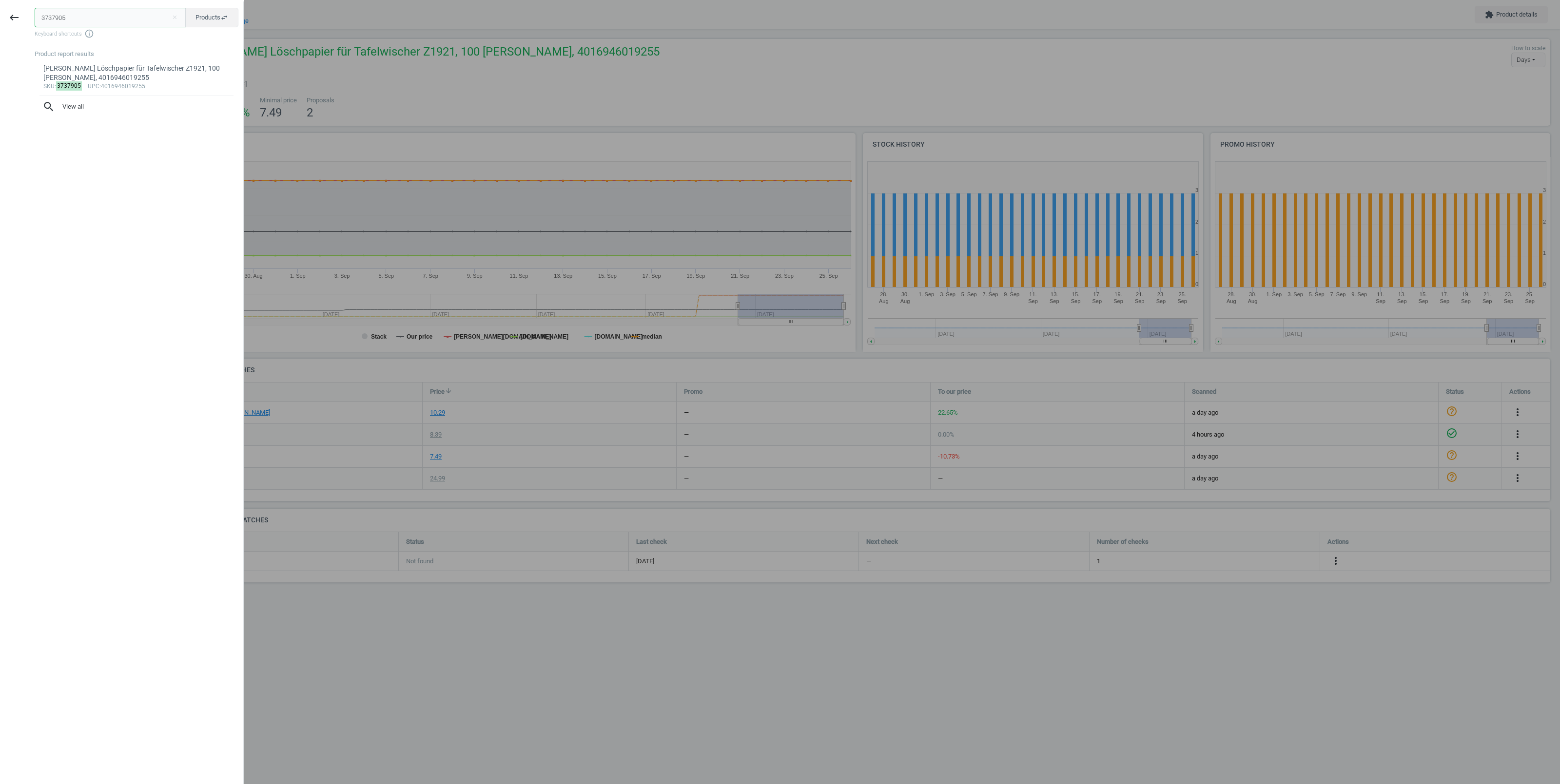
drag, startPoint x: 61, startPoint y: 18, endPoint x: 7, endPoint y: 19, distance: 54.0
click at [35, 19] on input "3737905" at bounding box center [110, 18] width 151 height 19
paste input "06746"
type input "3067465"
click at [115, 83] on div "sku : 3067465 upc :4016946052740" at bounding box center [137, 86] width 187 height 8
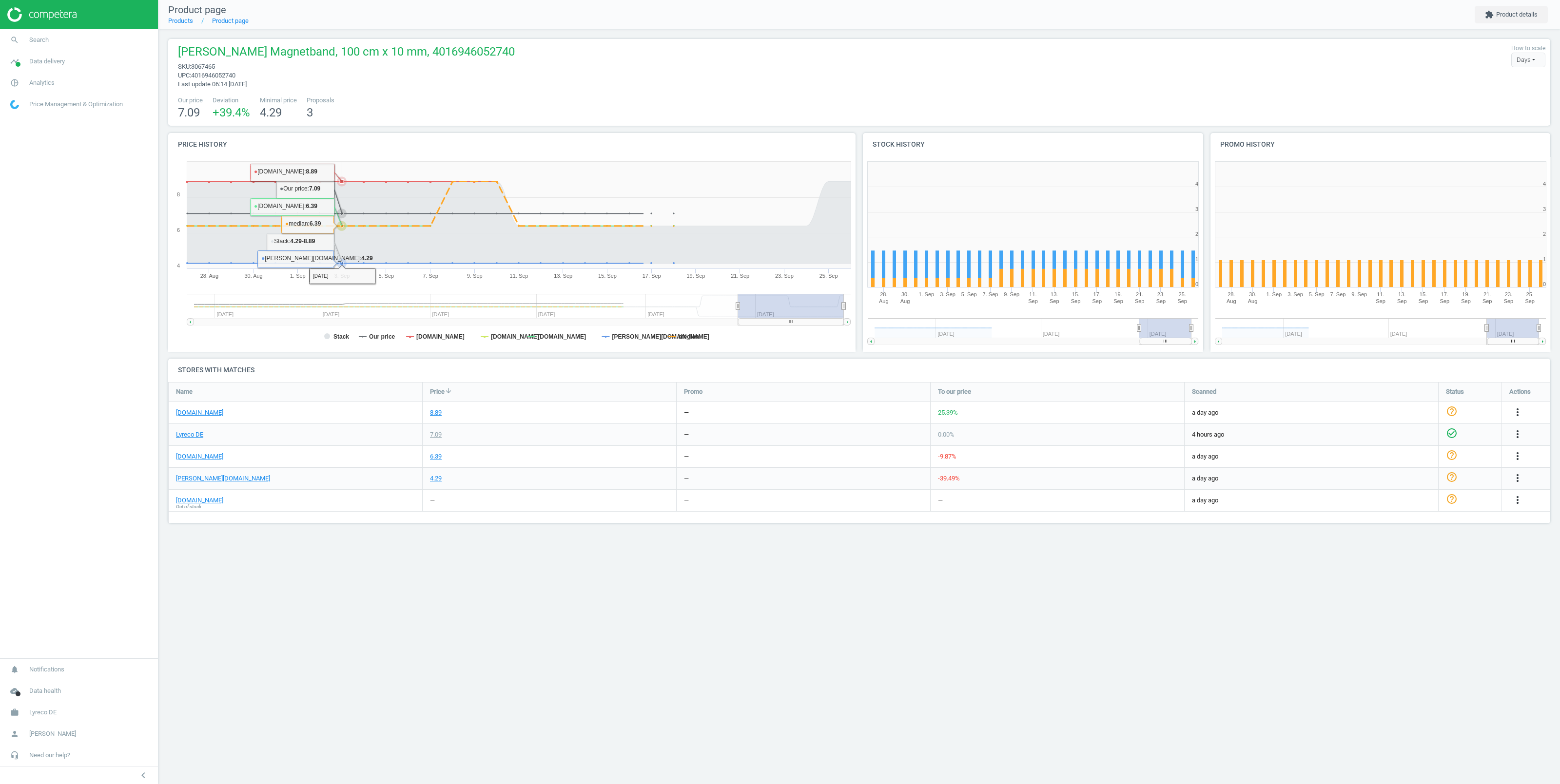
scroll to position [205, 350]
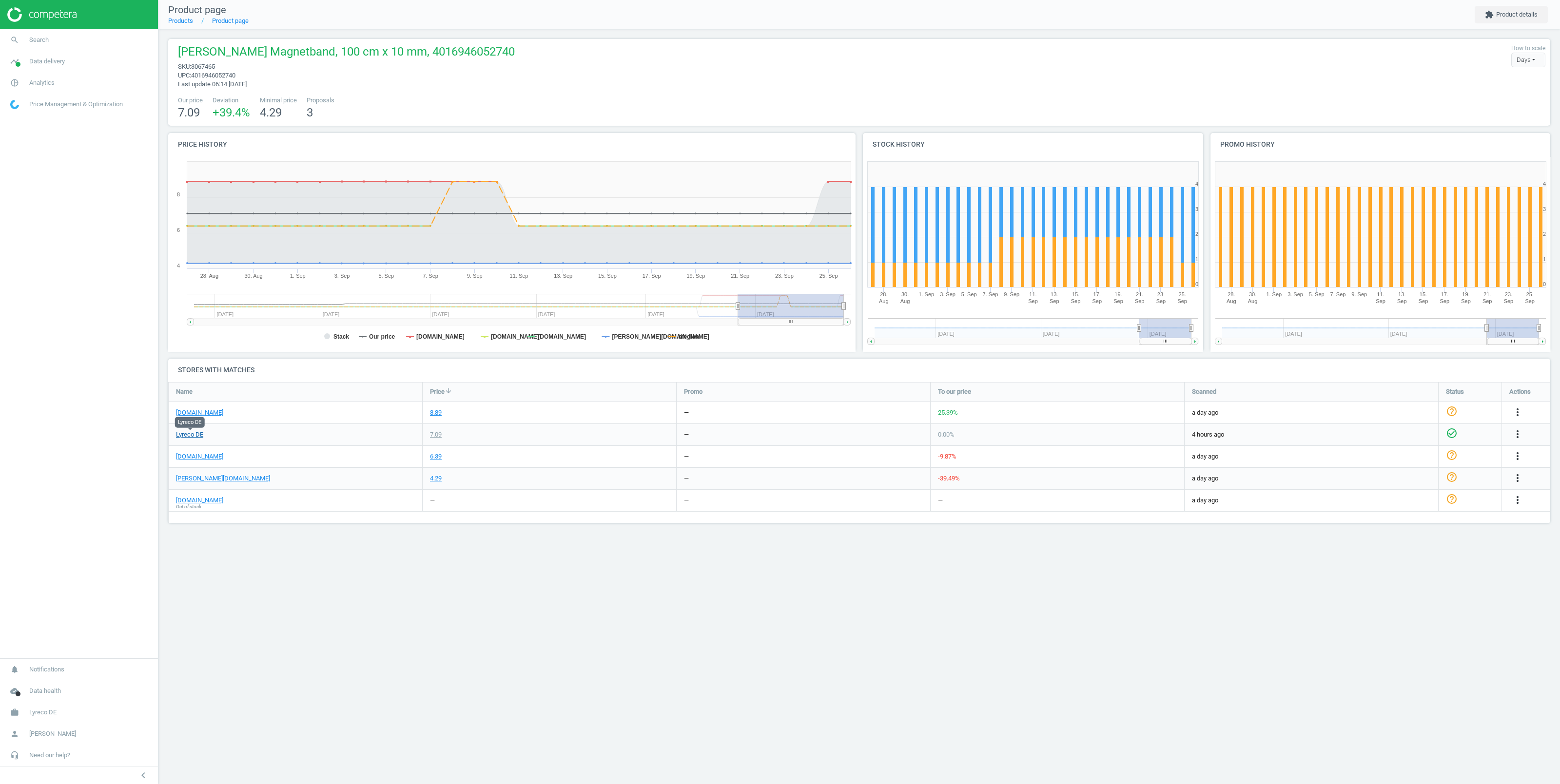
click at [194, 432] on link "Lyreco DE" at bounding box center [189, 435] width 27 height 9
click at [182, 500] on link "viking.de" at bounding box center [199, 501] width 47 height 9
click at [35, 43] on span "Search" at bounding box center [39, 40] width 19 height 9
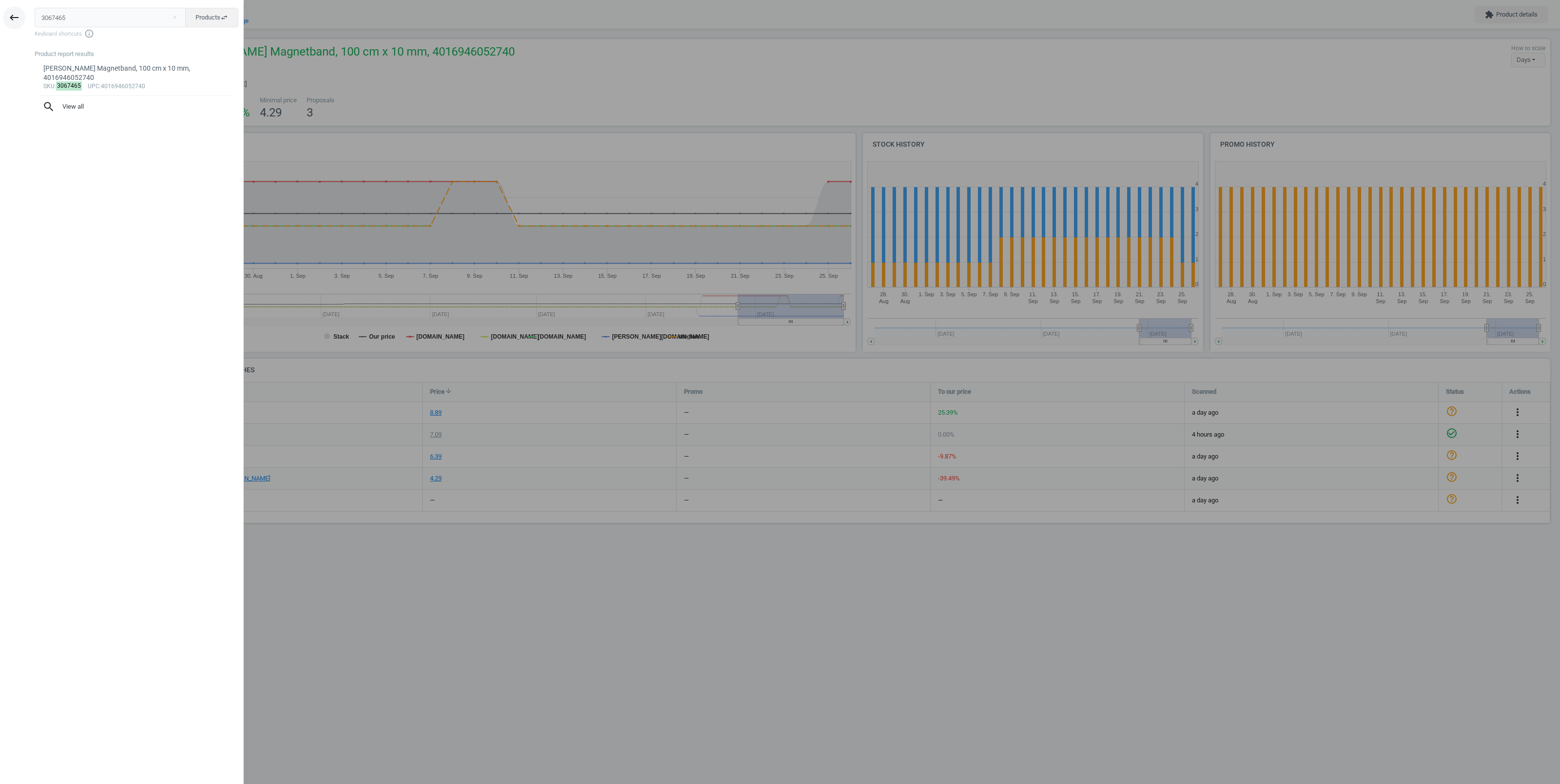
drag, startPoint x: 71, startPoint y: 18, endPoint x: 18, endPoint y: 19, distance: 53.0
click at [35, 19] on input "3067465" at bounding box center [110, 18] width 151 height 19
type input "15643569"
click at [111, 69] on div "FRANKEN Magnetband, 100 cm x 10 mm, 4016946052788" at bounding box center [137, 74] width 187 height 19
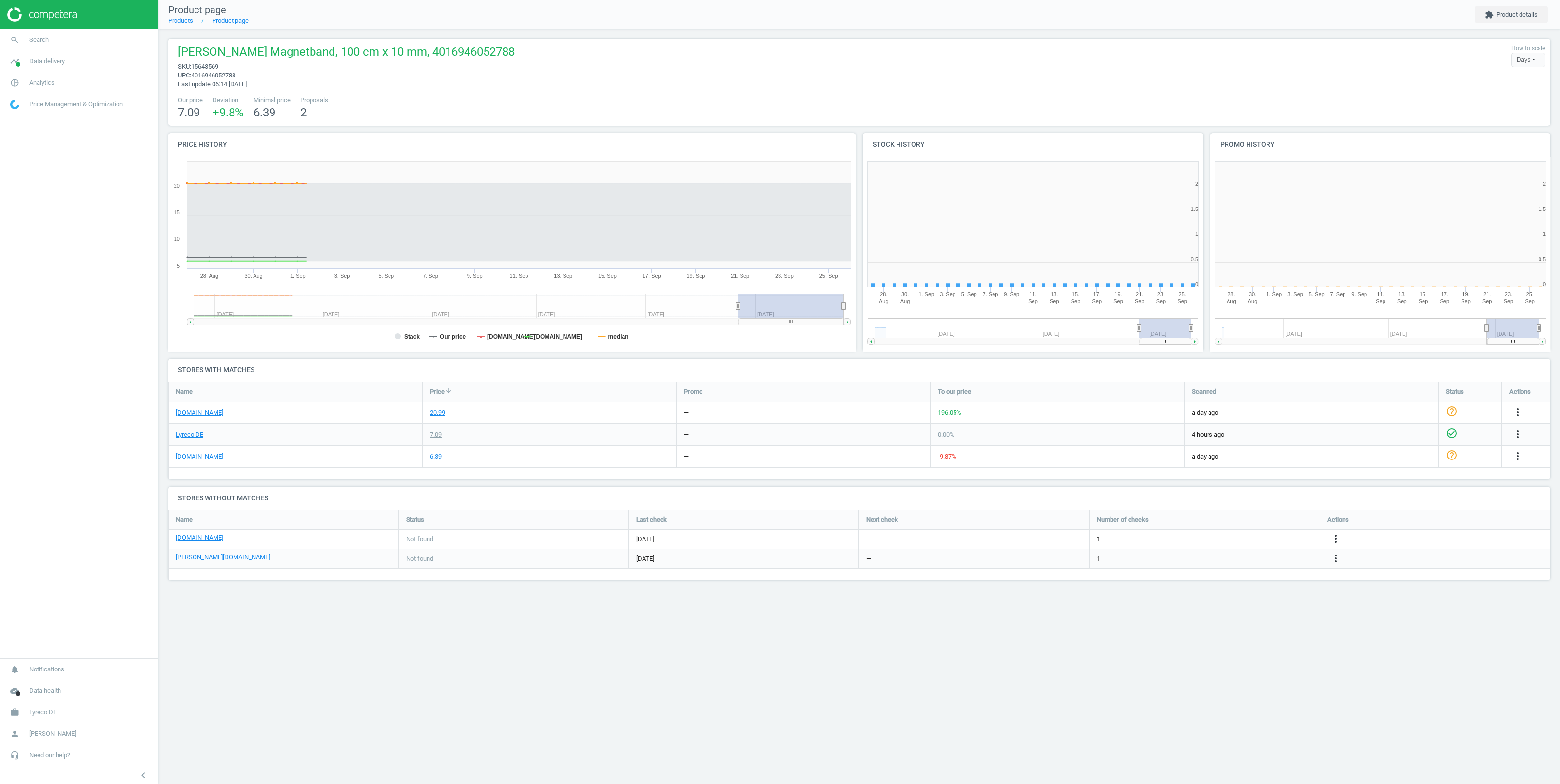
scroll to position [205, 350]
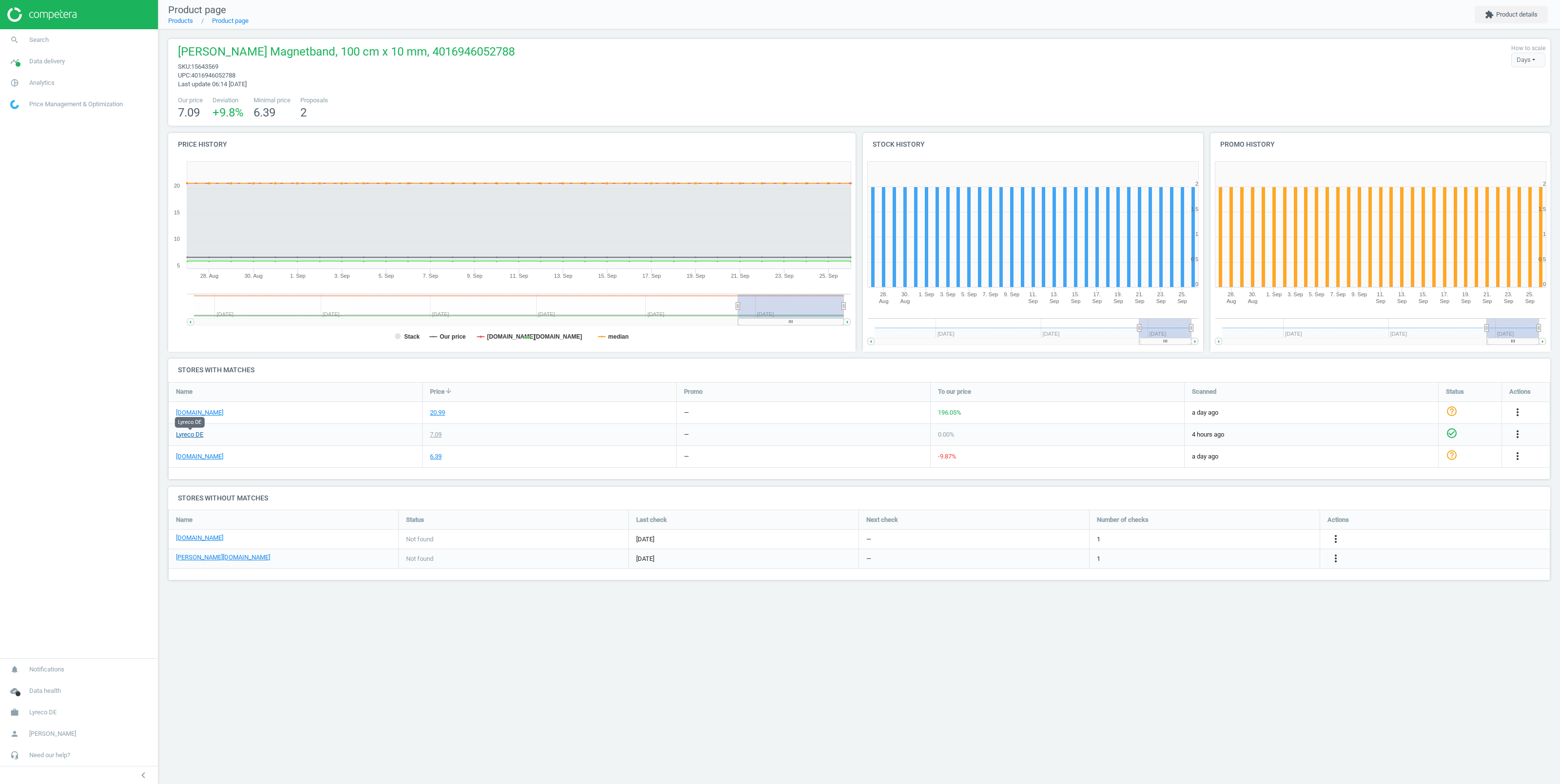
click at [197, 433] on link "Lyreco DE" at bounding box center [189, 435] width 27 height 9
click at [192, 411] on link "viking.de" at bounding box center [199, 413] width 47 height 9
click at [47, 39] on span "Search" at bounding box center [39, 40] width 19 height 9
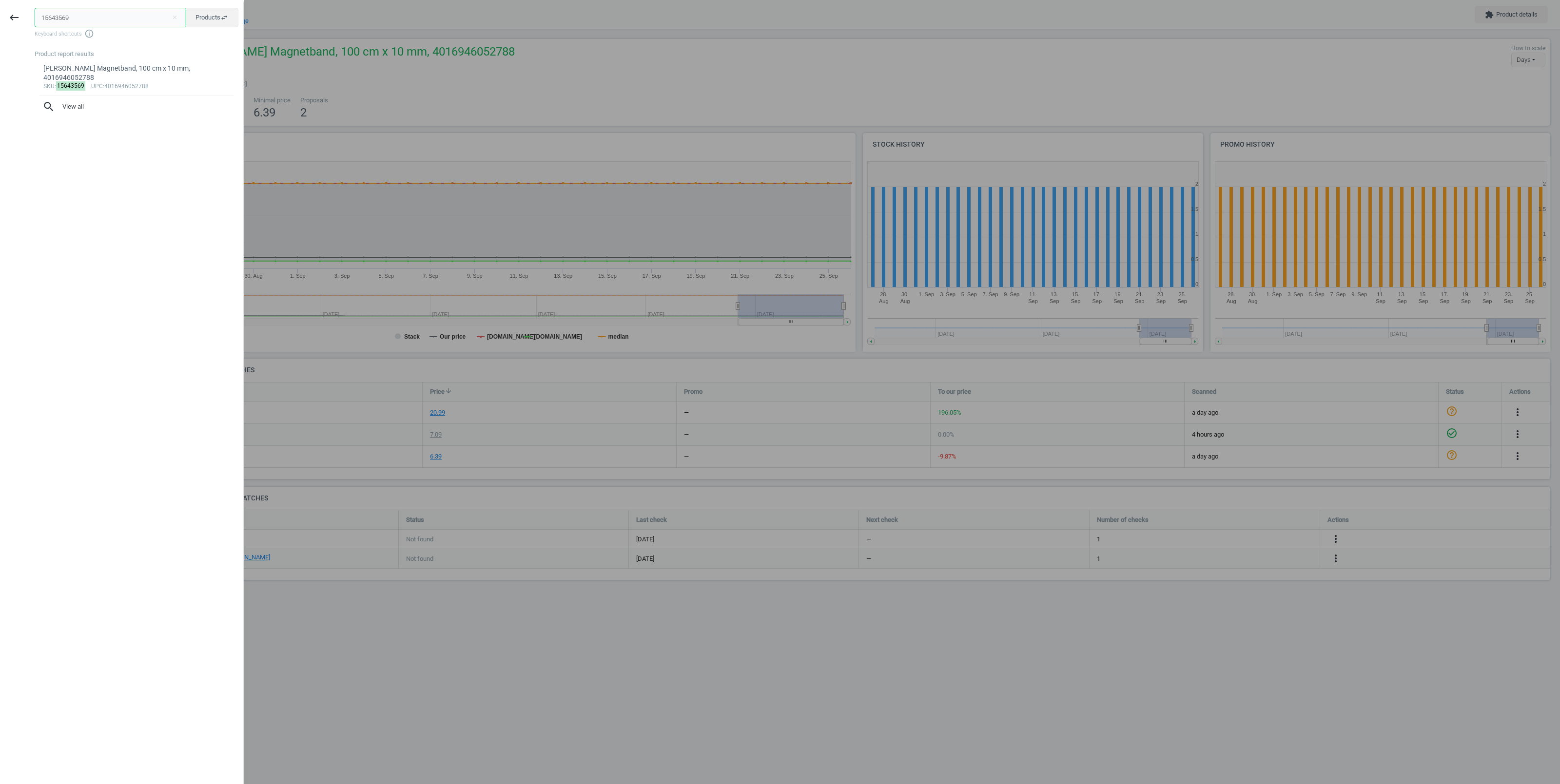
drag, startPoint x: 74, startPoint y: 19, endPoint x: 17, endPoint y: 21, distance: 57.0
click at [35, 21] on input "15643569" at bounding box center [110, 18] width 151 height 19
paste input "10647"
type input "110647"
click at [128, 66] on div "Exacompta Markierfähnchen 14099E, 16mm, farbig sortiert, 20 Stück, 3364220140999" at bounding box center [137, 74] width 187 height 19
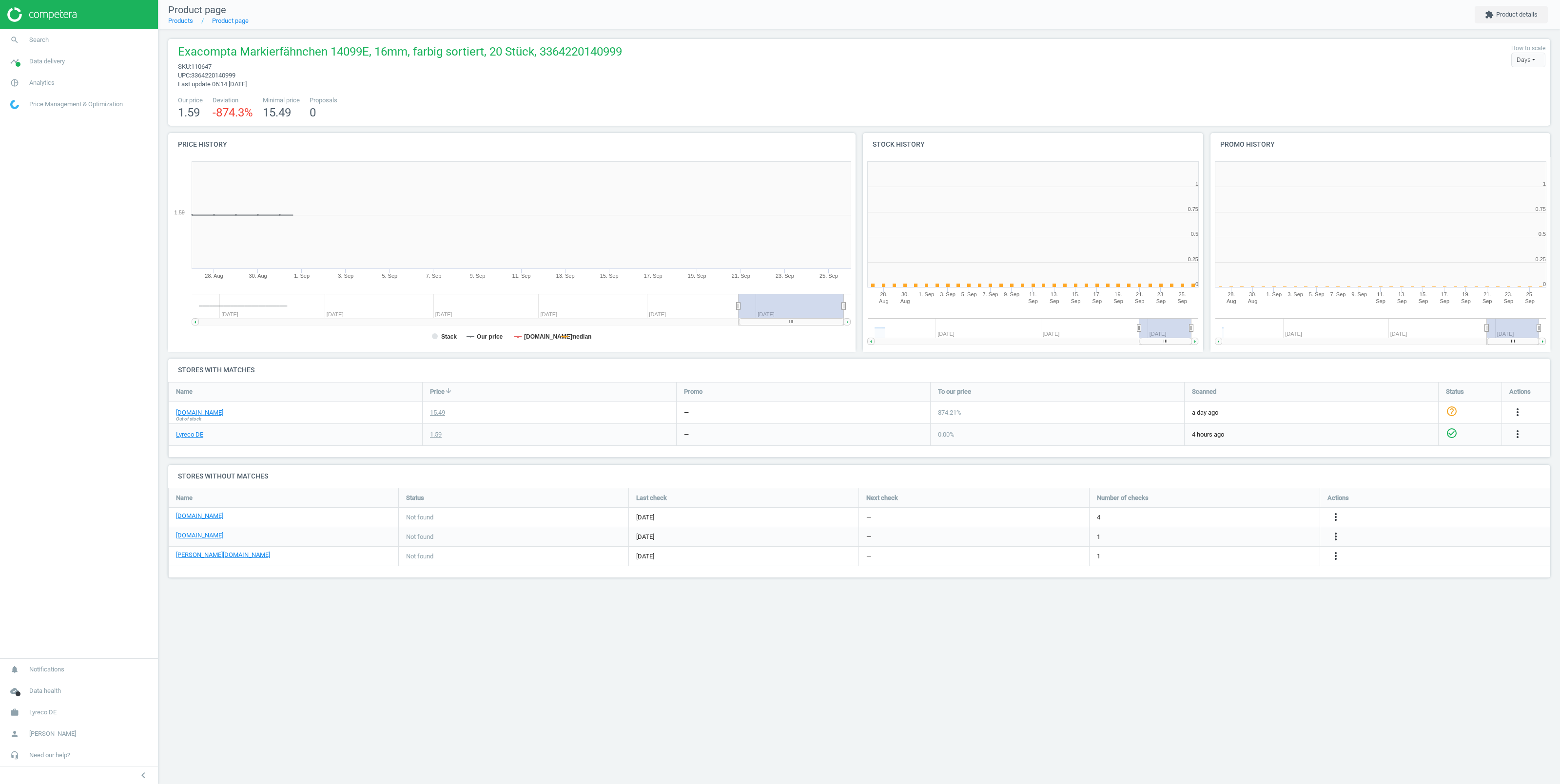
scroll to position [205, 350]
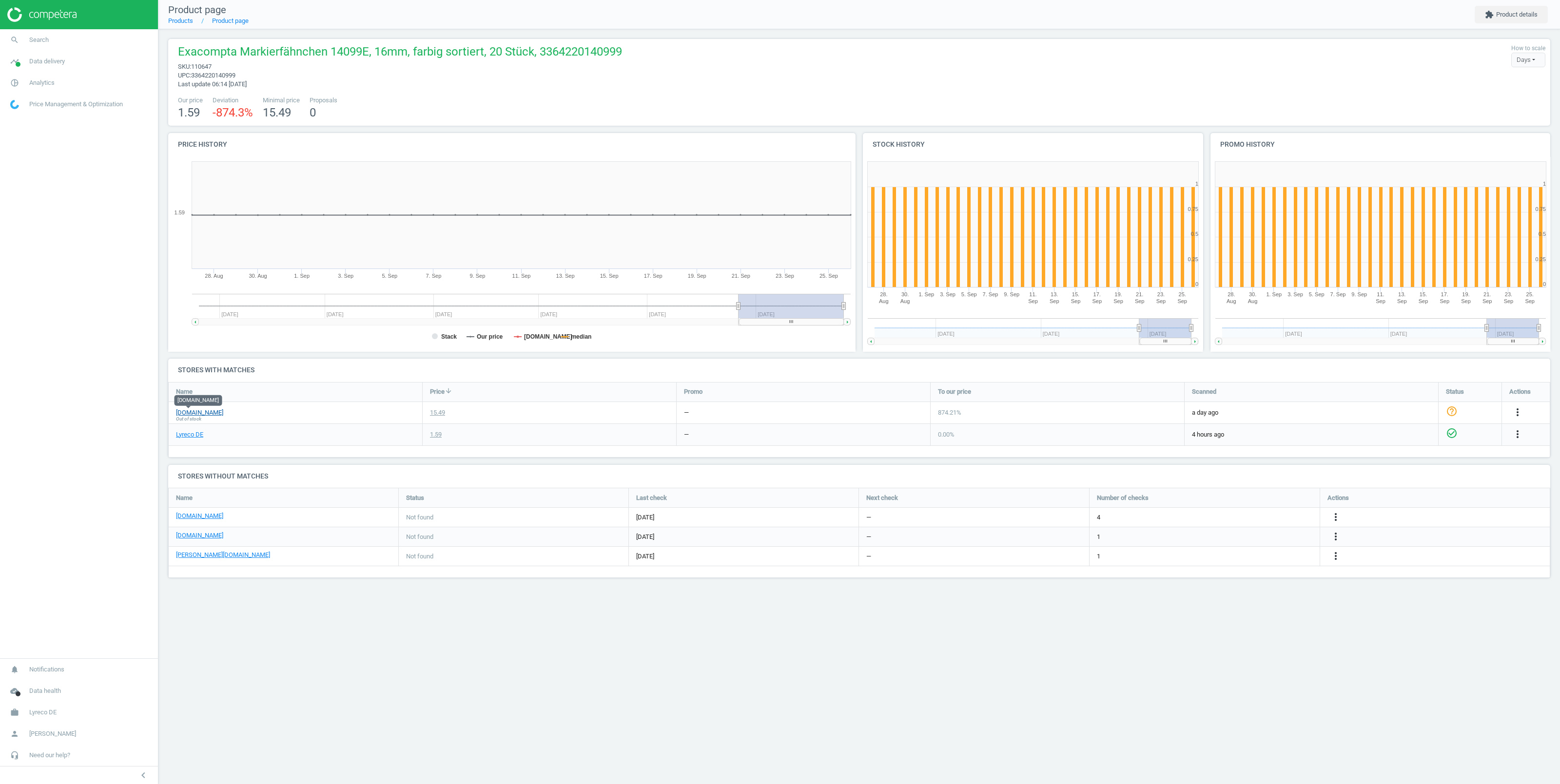
click at [183, 410] on link "viking.de" at bounding box center [199, 413] width 47 height 9
click at [71, 41] on link "search Search" at bounding box center [79, 40] width 158 height 21
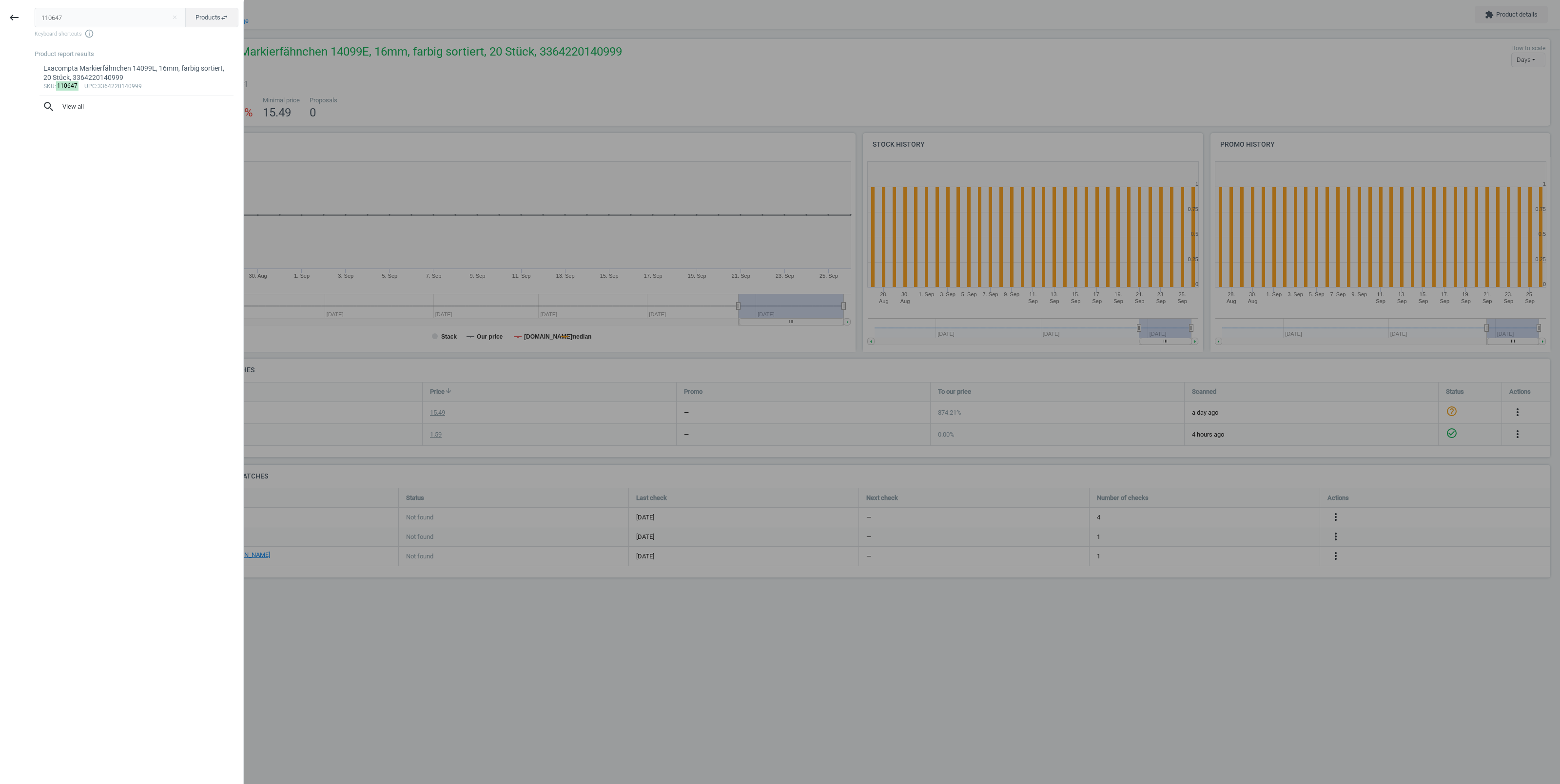
drag, startPoint x: 86, startPoint y: 20, endPoint x: 4, endPoint y: 18, distance: 82.0
click at [35, 18] on input "110647" at bounding box center [110, 18] width 151 height 19
type input "14300171"
click at [127, 78] on div "Exacompta Notebookrucksack 17637E, Exactive, für 15,6 Zoll, Leder, schwarz, 313…" at bounding box center [137, 74] width 187 height 19
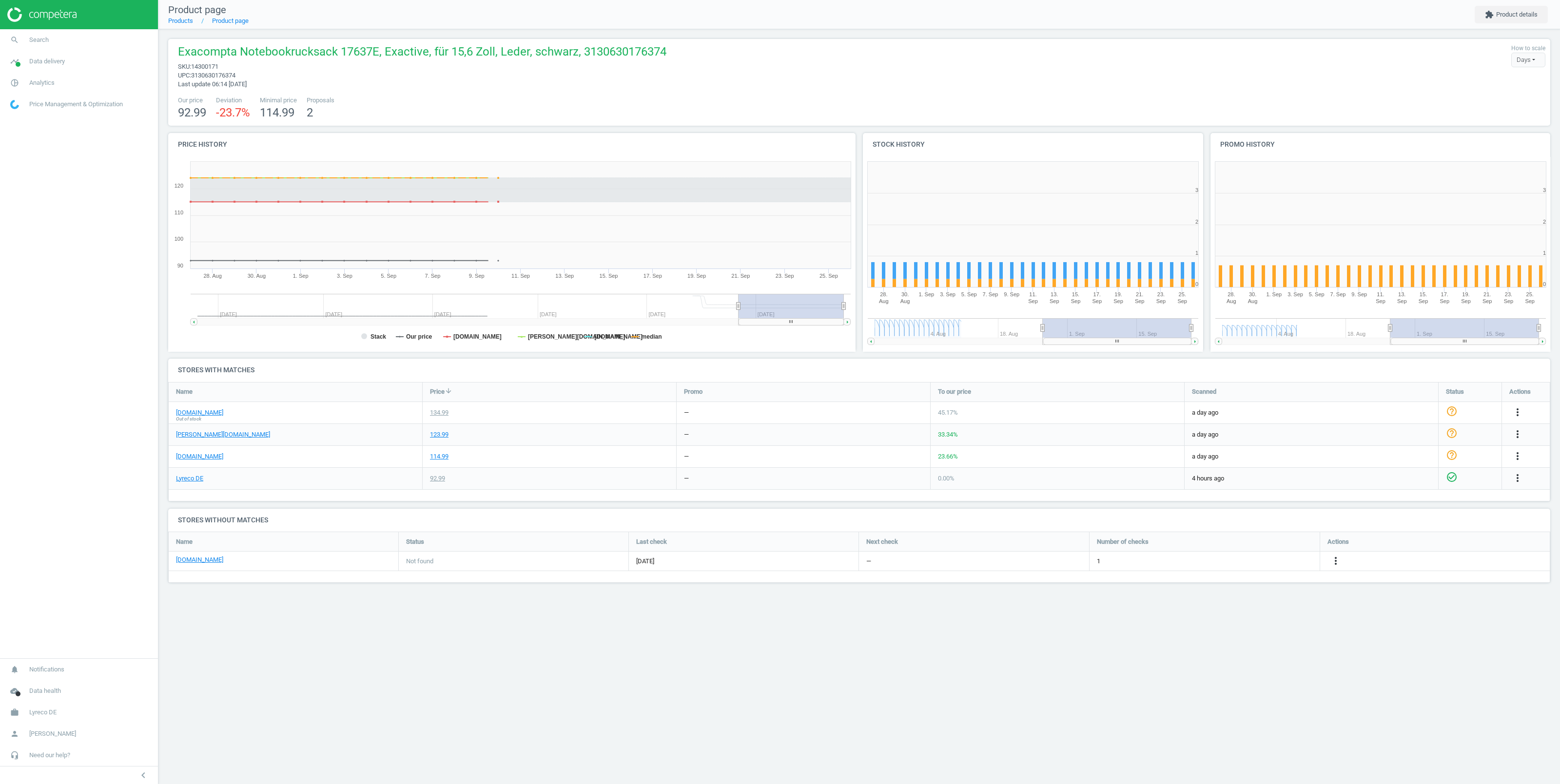
scroll to position [205, 350]
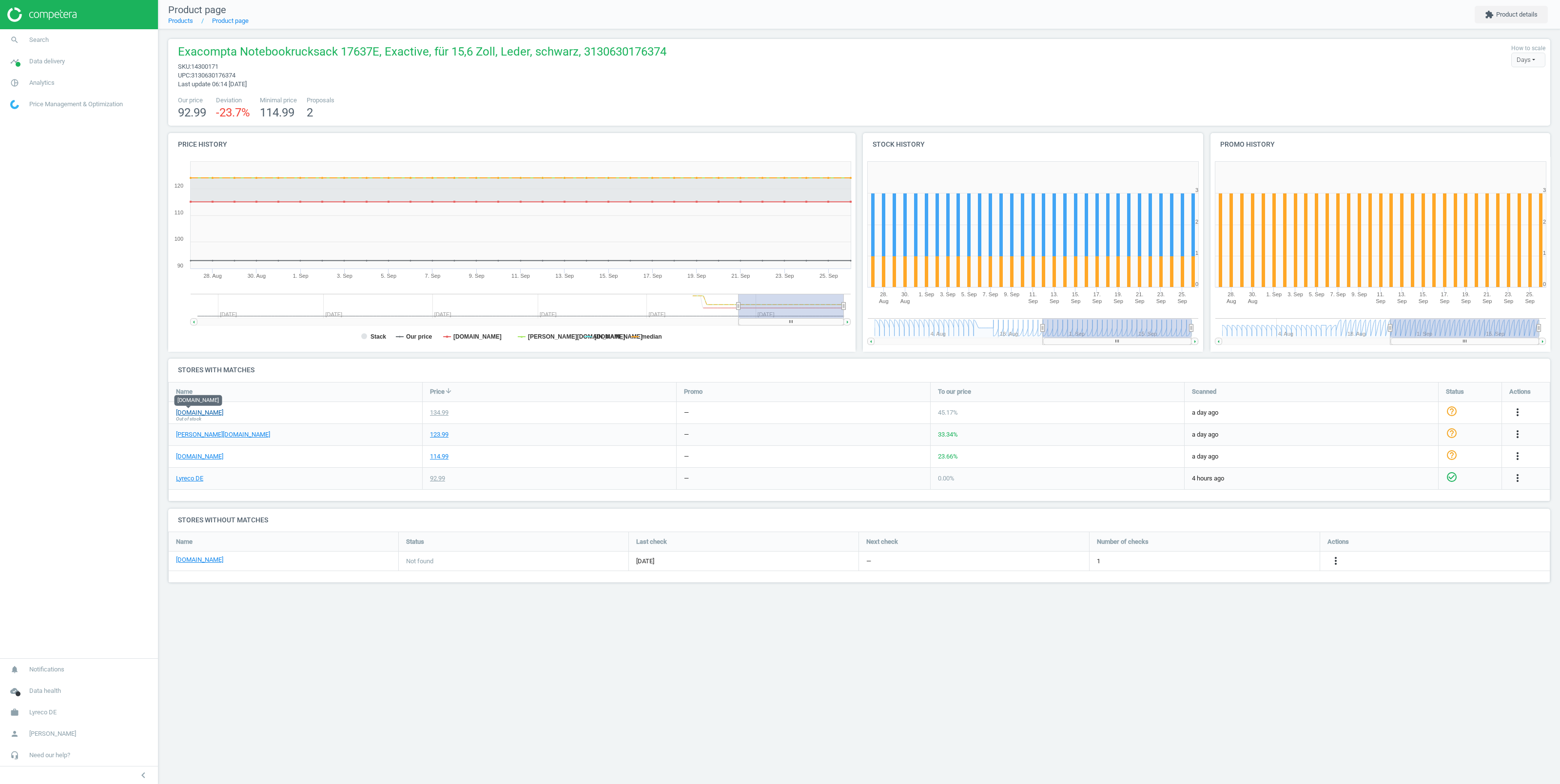
click at [192, 413] on link "viking.de" at bounding box center [199, 413] width 47 height 9
click at [48, 38] on span "Search" at bounding box center [39, 40] width 19 height 9
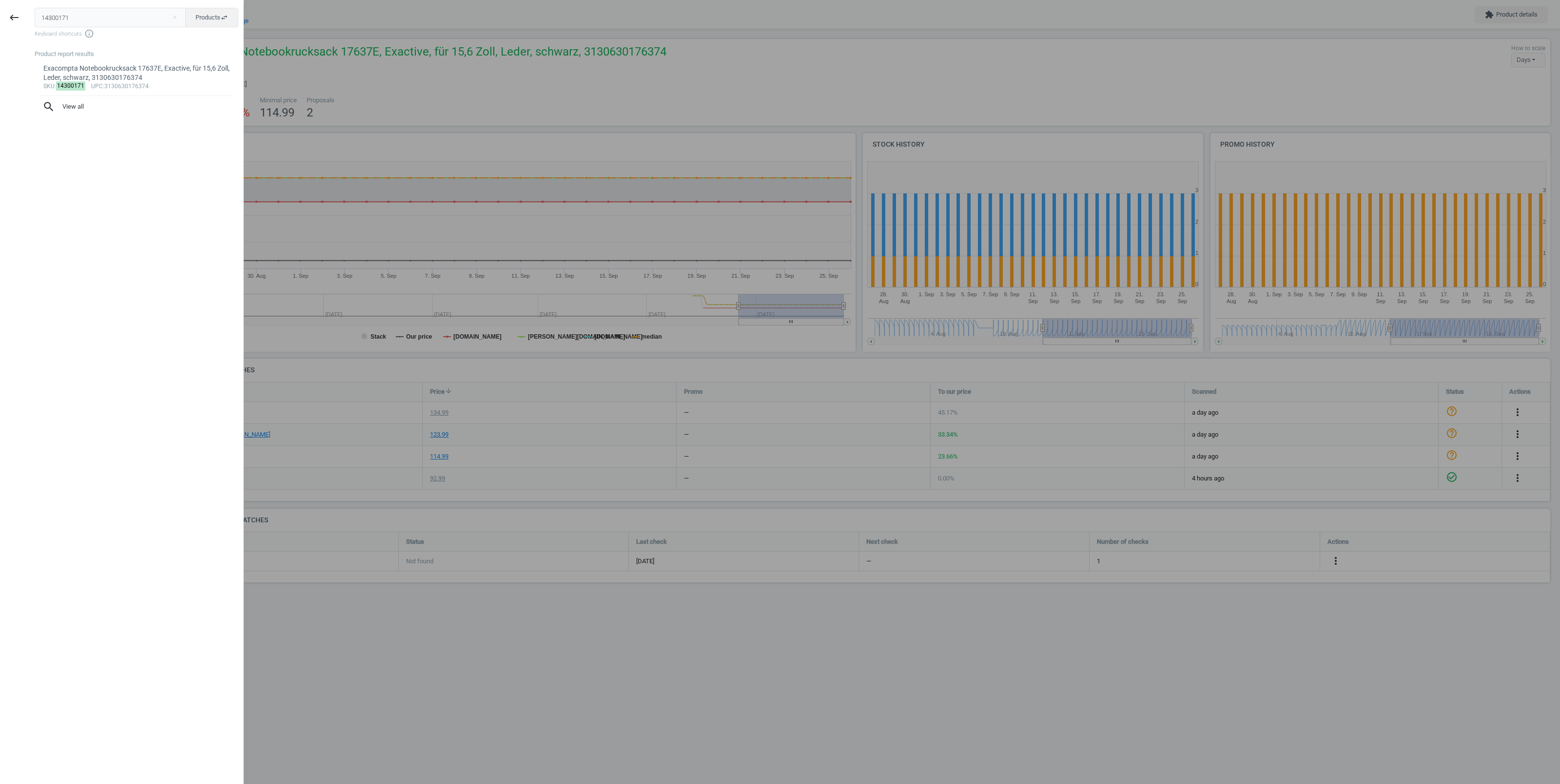
drag, startPoint x: 81, startPoint y: 19, endPoint x: 13, endPoint y: 20, distance: 68.0
click at [35, 20] on input "14300171" at bounding box center [110, 18] width 151 height 19
drag, startPoint x: 65, startPoint y: 14, endPoint x: 140, endPoint y: 17, distance: 75.1
click at [140, 17] on input "5938526 3130630533412" at bounding box center [110, 18] width 151 height 19
type input "5938526"
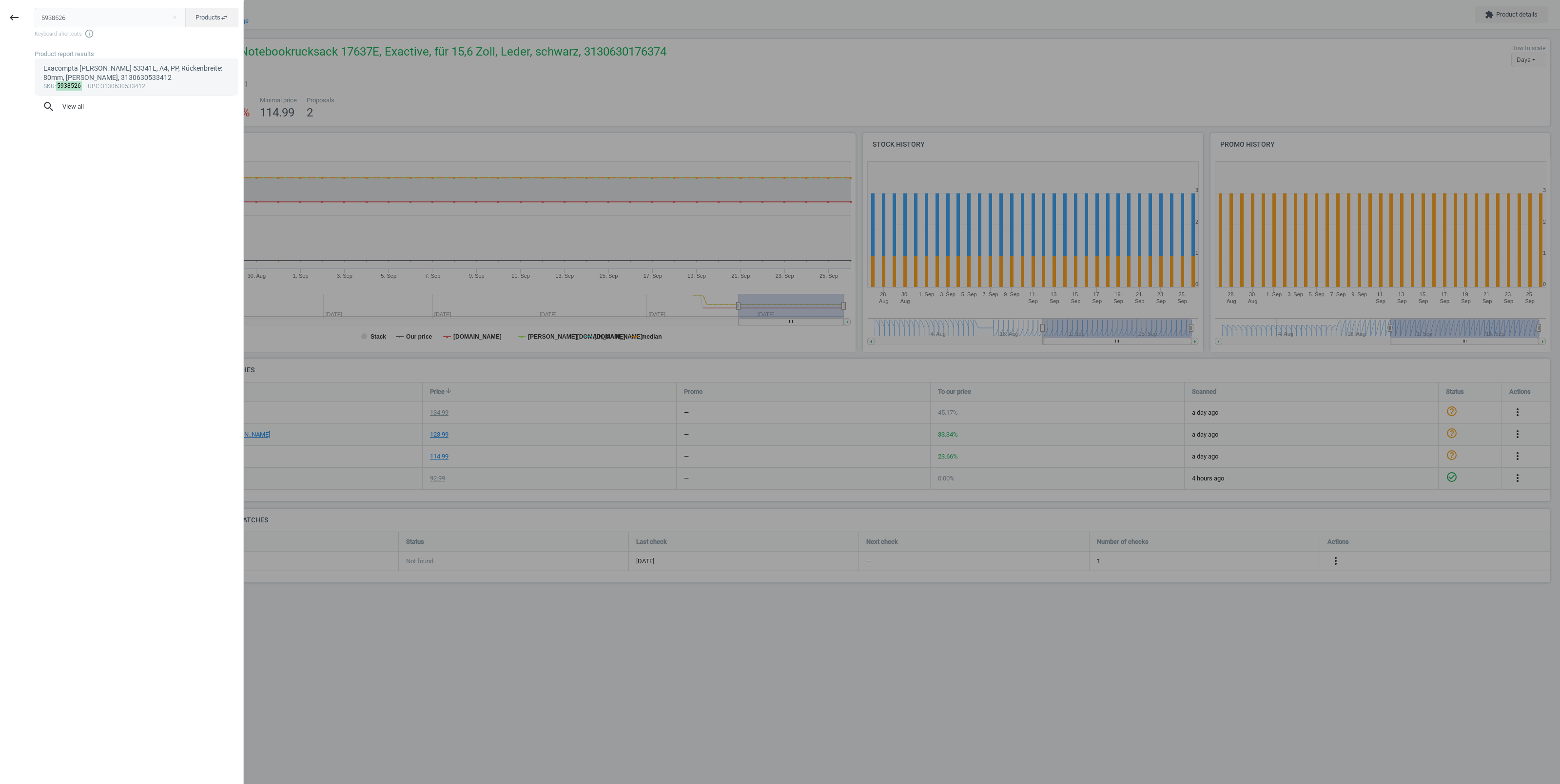
click at [147, 80] on div "Exacompta Ordner 53341E, A4, PP, Rückenbreite: 80mm, schwarz, 3130630533412" at bounding box center [137, 74] width 187 height 19
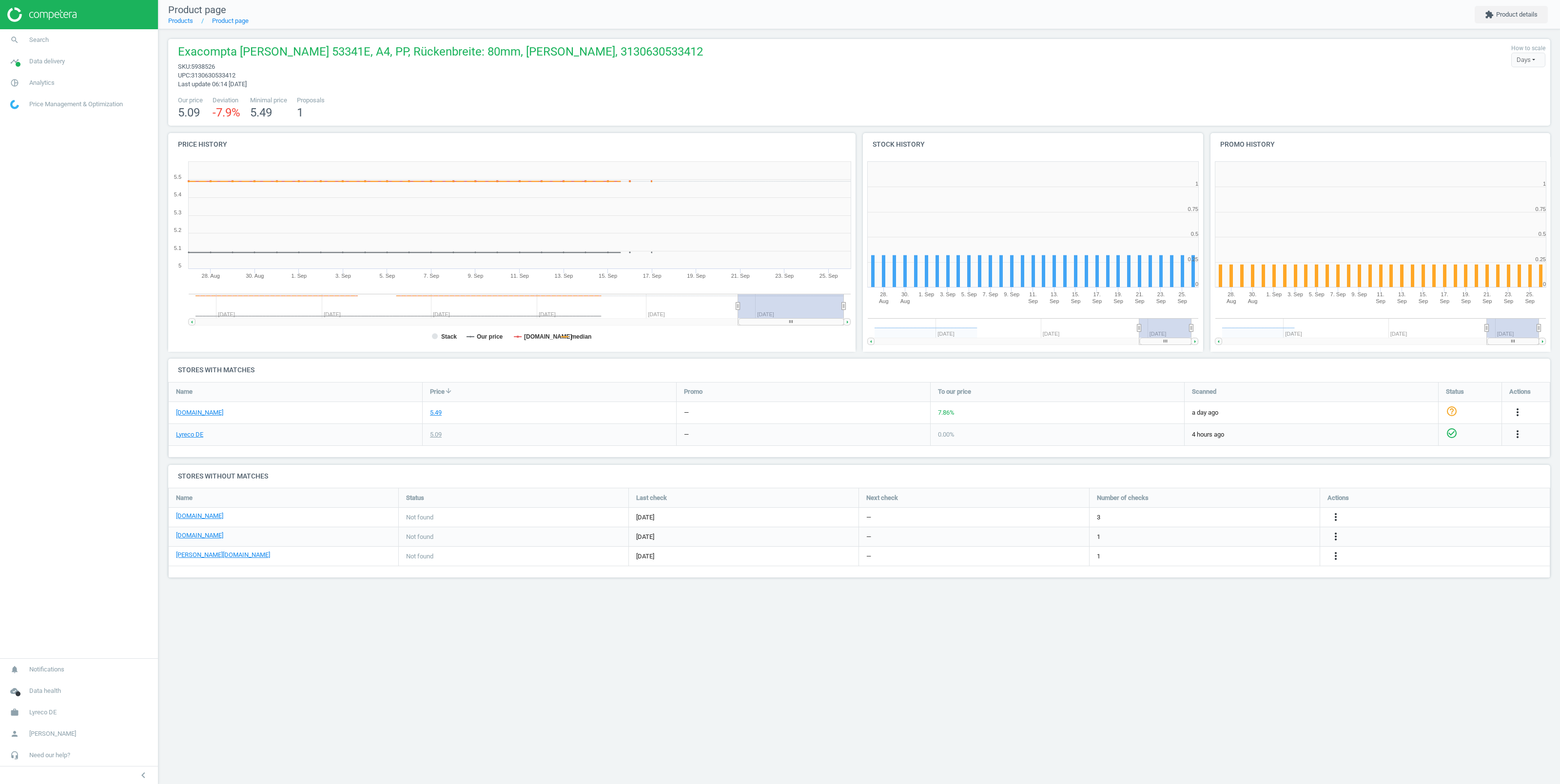
scroll to position [205, 350]
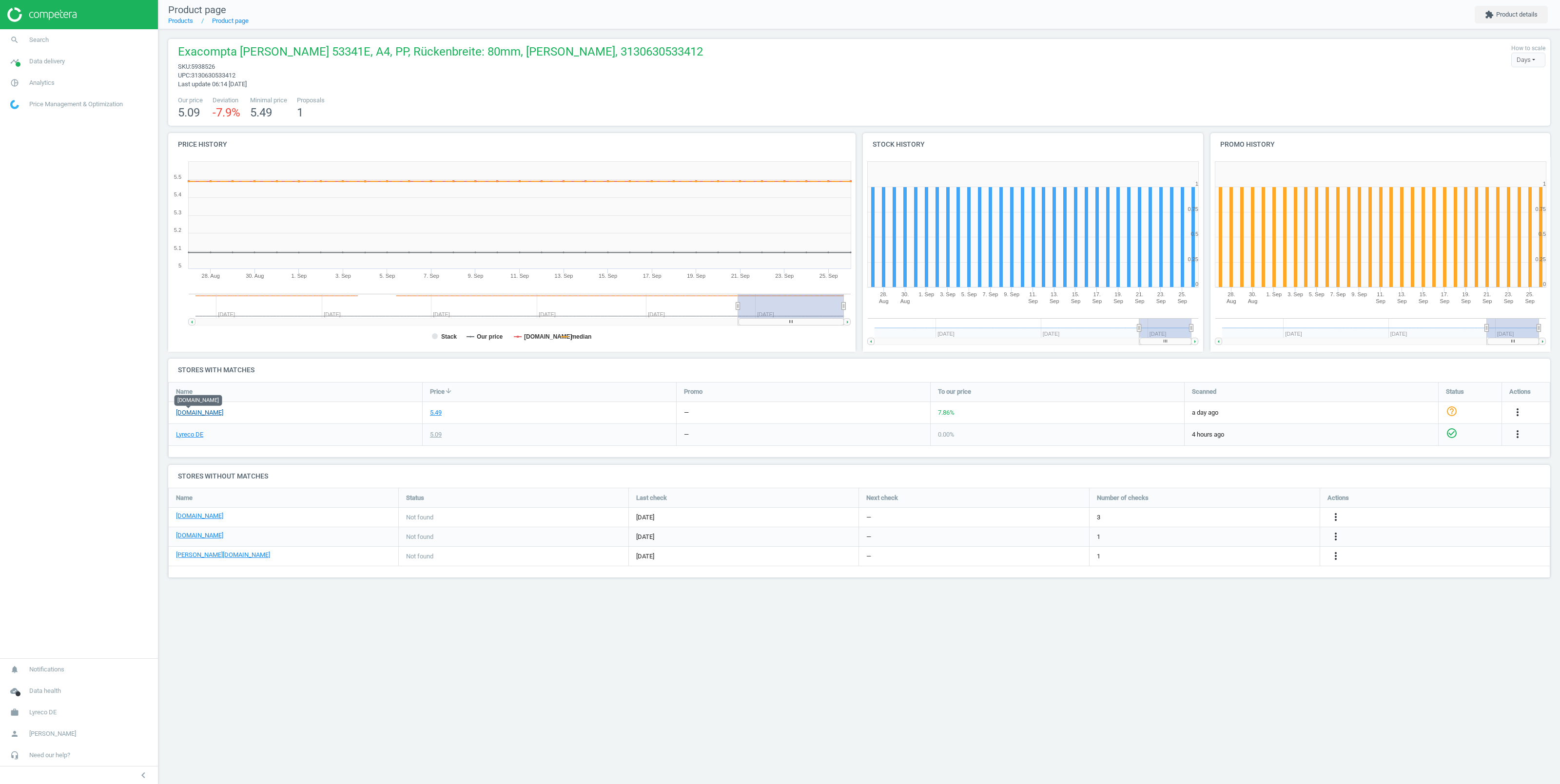
click at [190, 414] on link "viking.de" at bounding box center [199, 413] width 47 height 9
click at [186, 436] on link "Lyreco DE" at bounding box center [189, 435] width 27 height 9
click at [51, 37] on link "search Search" at bounding box center [79, 40] width 158 height 21
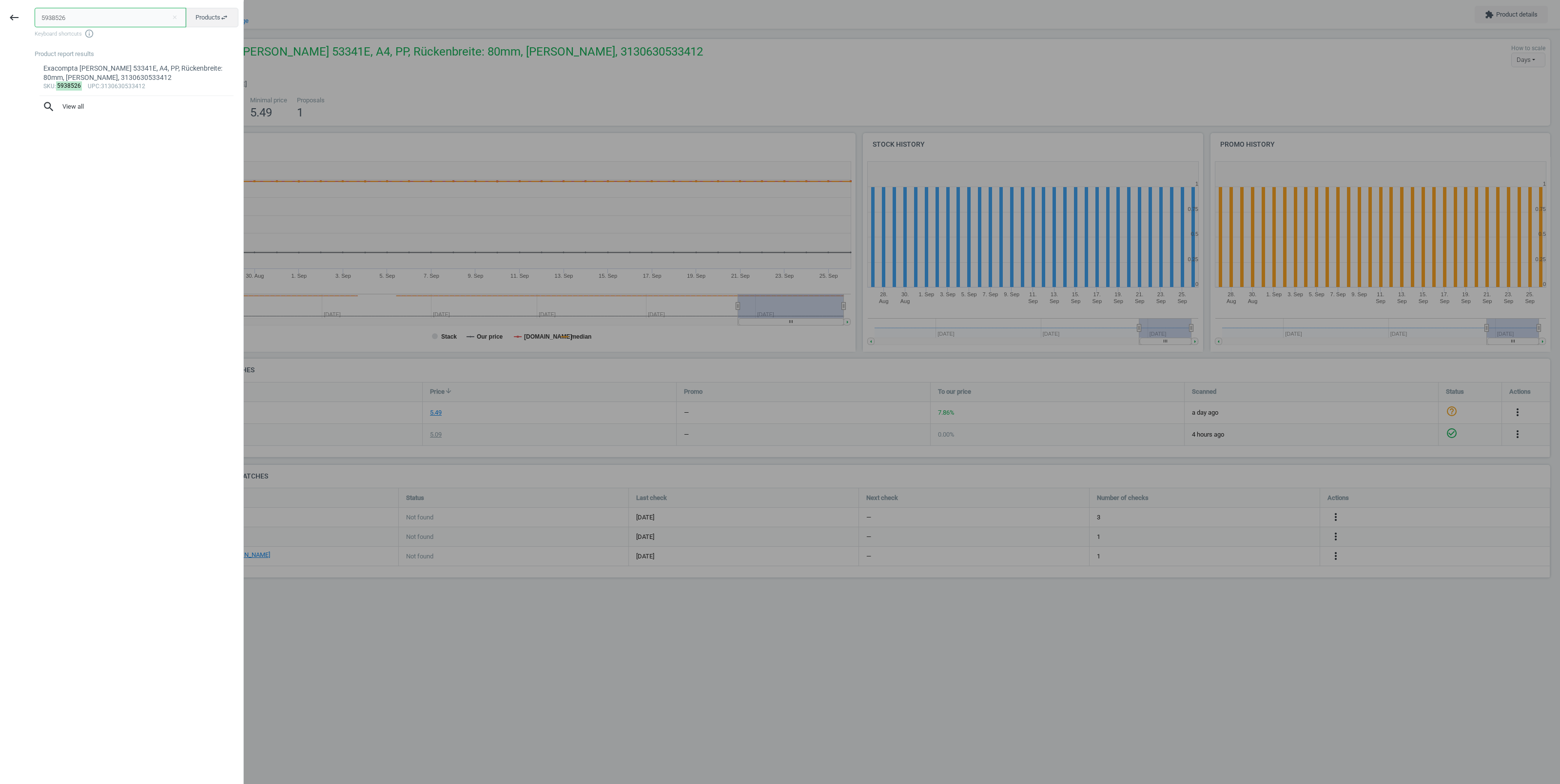
click at [83, 21] on input "5938526" at bounding box center [110, 18] width 151 height 19
paste input "59"
type input "5938559"
click at [136, 75] on div "Exacompta Ordner 53345E, A4, PP, Rückenbreite: 80mm, rot, 3130630533450" at bounding box center [137, 74] width 187 height 19
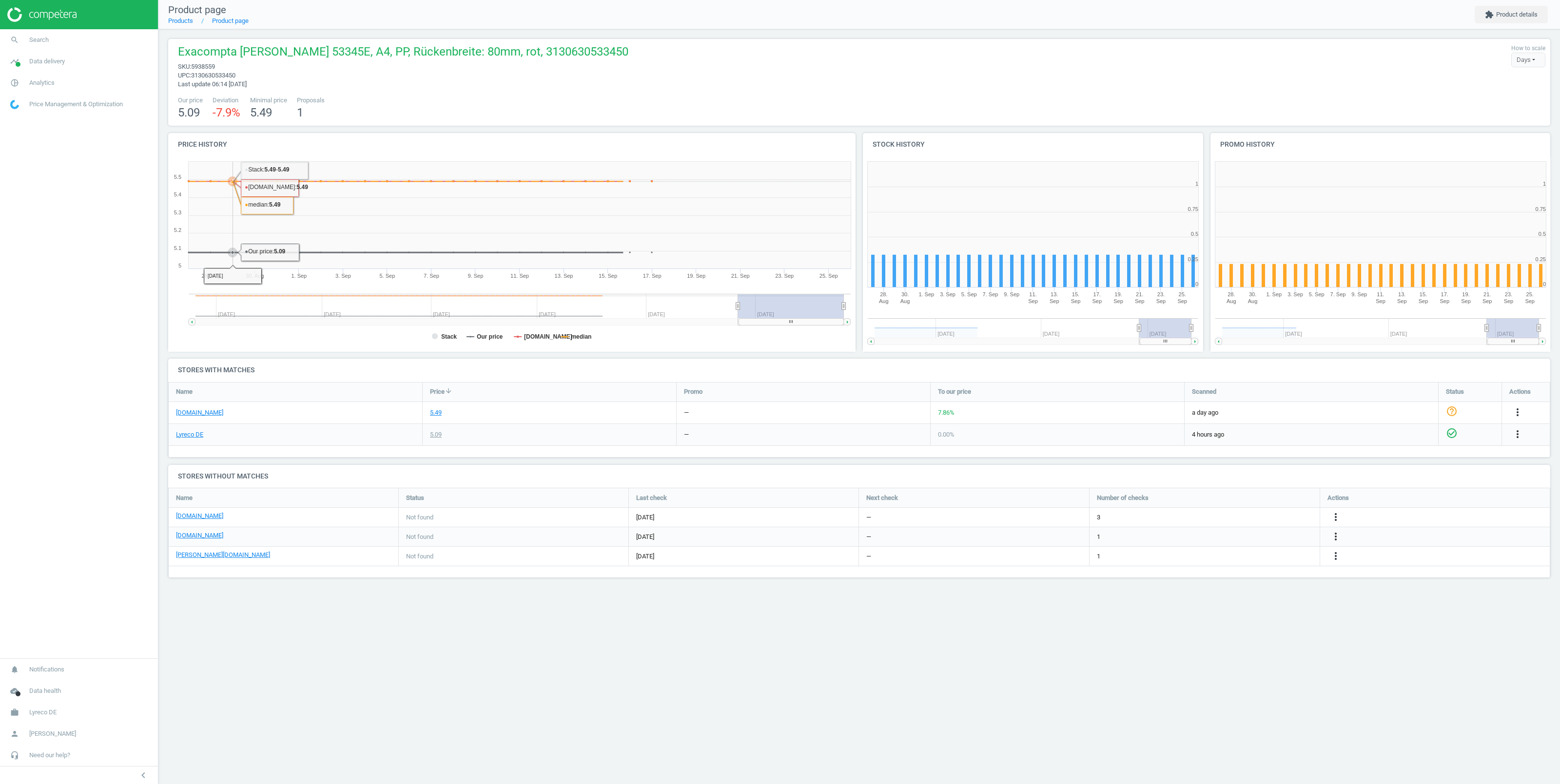
scroll to position [205, 350]
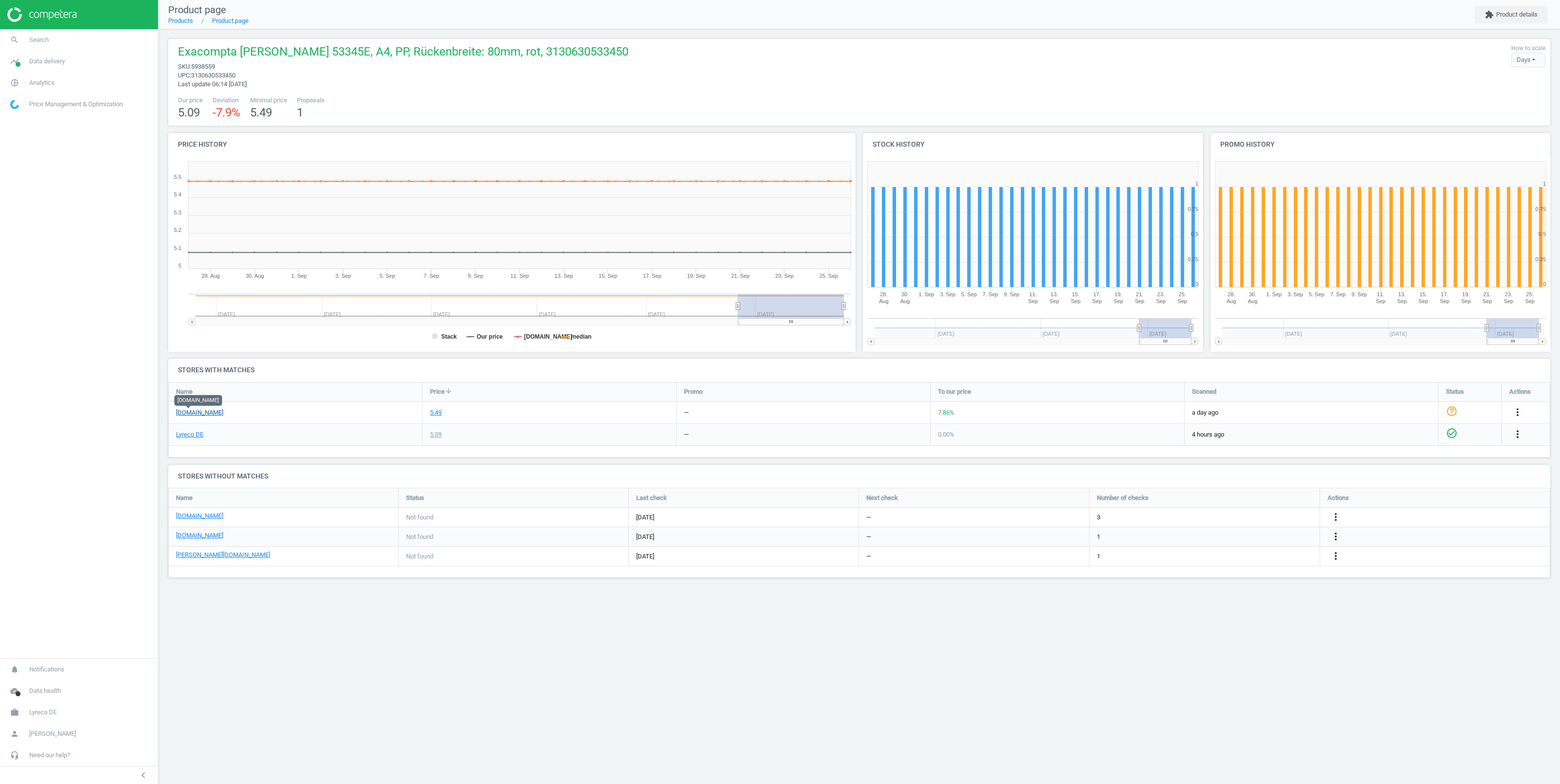
click at [189, 411] on link "viking.de" at bounding box center [199, 413] width 47 height 9
click at [37, 42] on span "Search" at bounding box center [39, 40] width 19 height 9
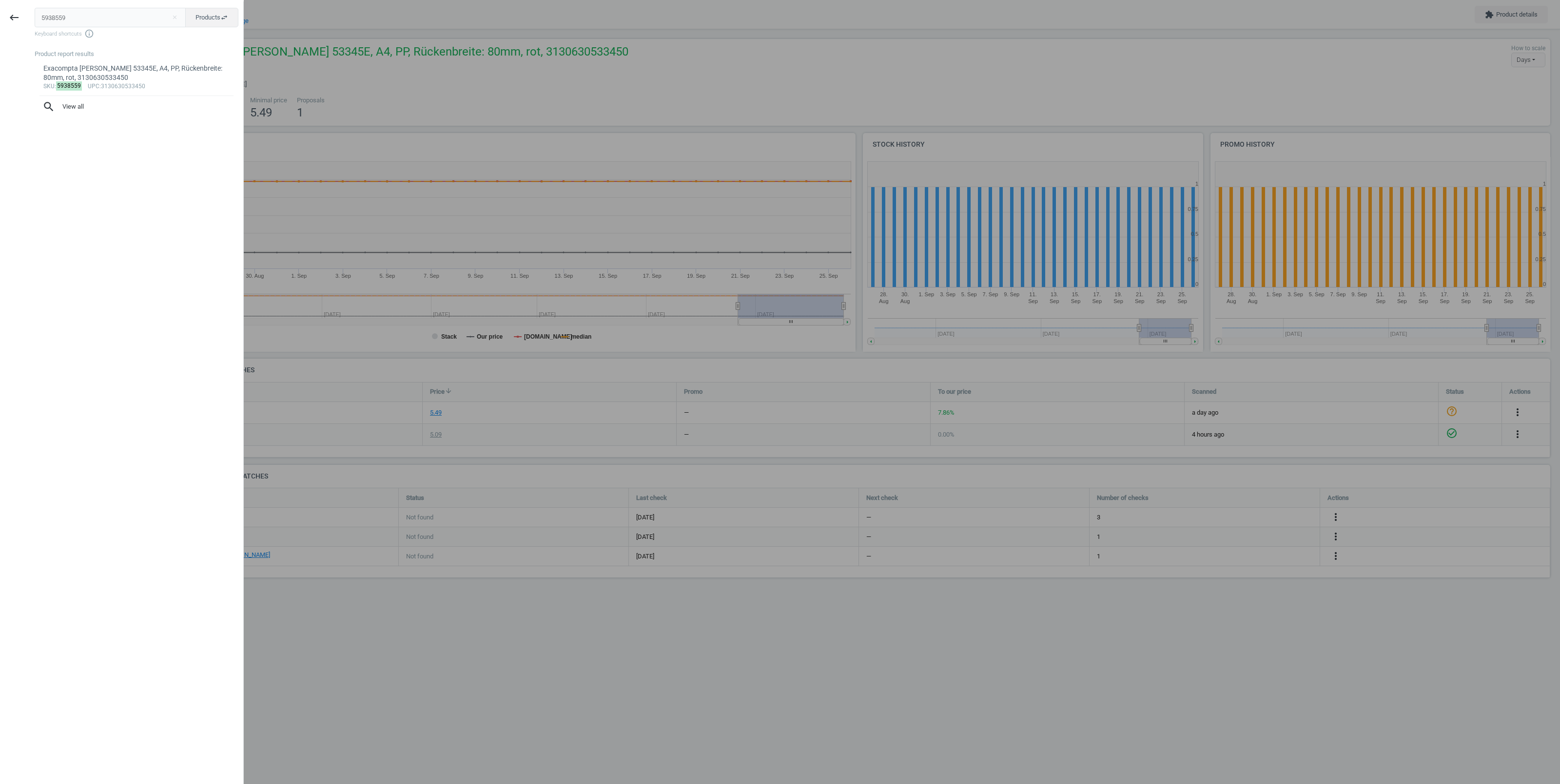
drag, startPoint x: 34, startPoint y: 24, endPoint x: 29, endPoint y: 22, distance: 5.4
click at [35, 22] on input "5938559" at bounding box center [110, 18] width 151 height 19
type input "2185808"
click at [128, 81] on div "Exacompta Ordnungsmappe 5324E Harmonika, 24 Fächer, mit Gummizug, farb.sortiert…" at bounding box center [137, 74] width 187 height 19
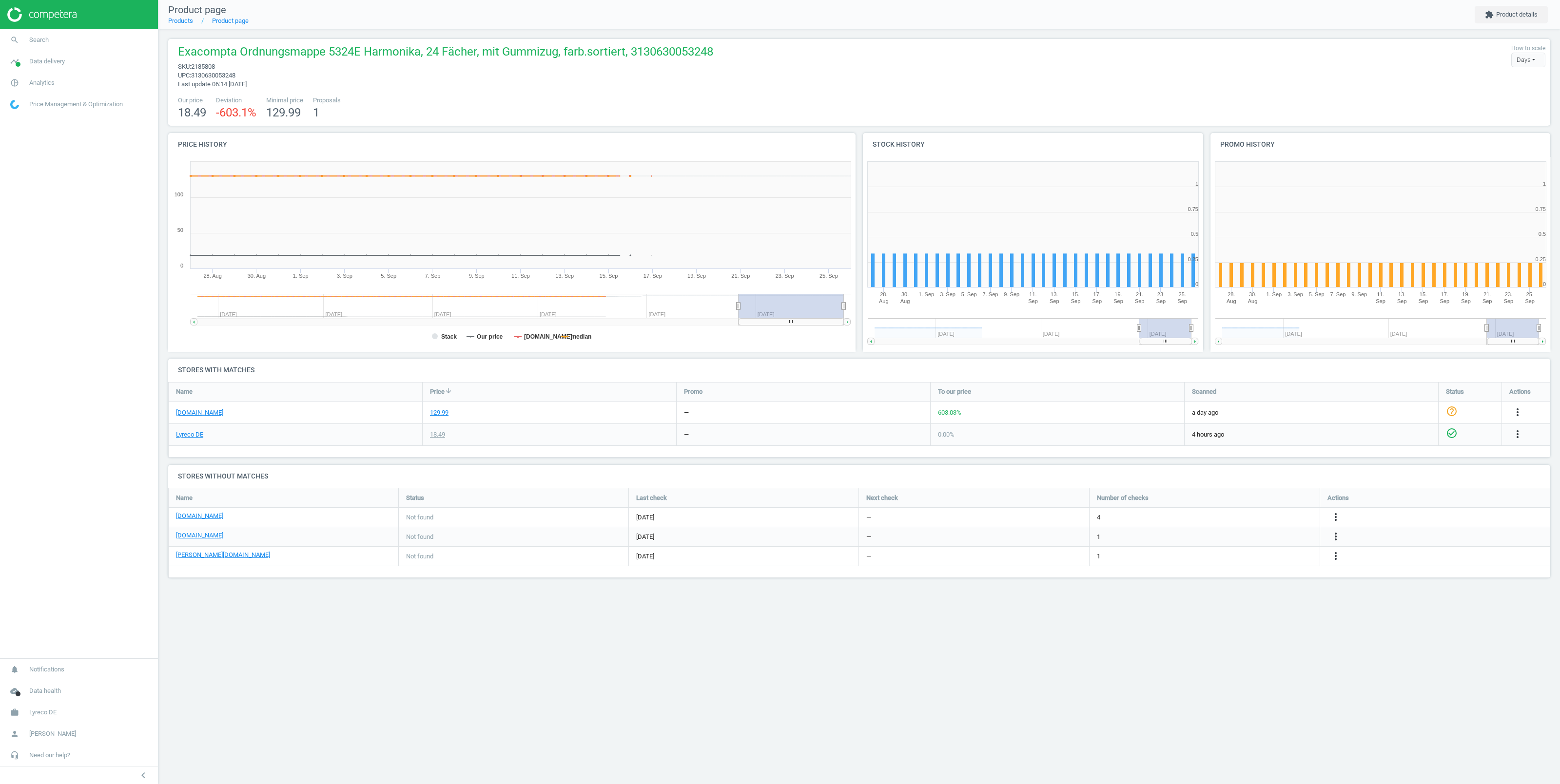
scroll to position [205, 350]
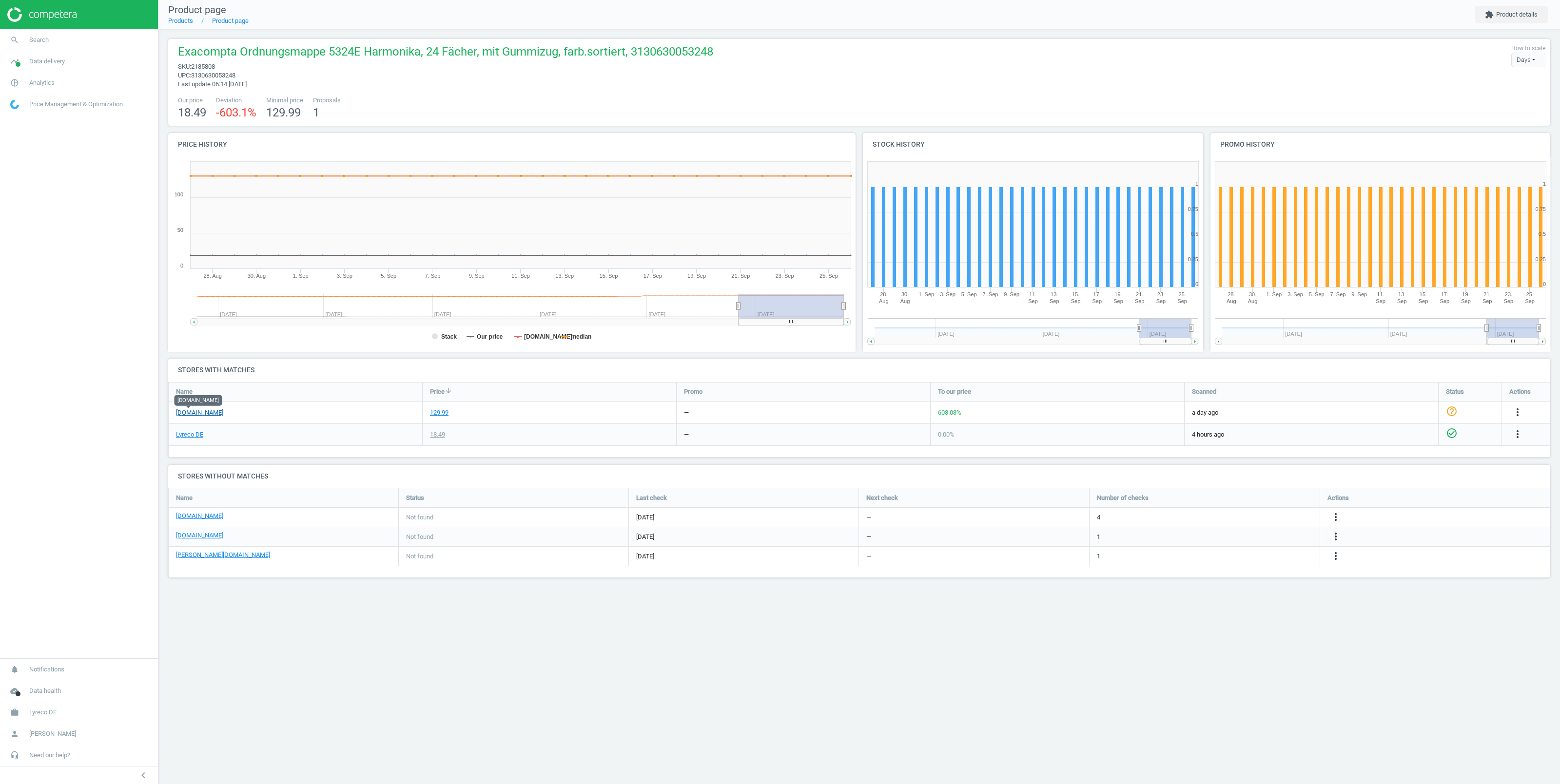
click at [188, 413] on link "viking.de" at bounding box center [199, 413] width 47 height 9
click at [181, 434] on link "Lyreco DE" at bounding box center [189, 435] width 27 height 9
click at [45, 38] on span "Search" at bounding box center [39, 40] width 19 height 9
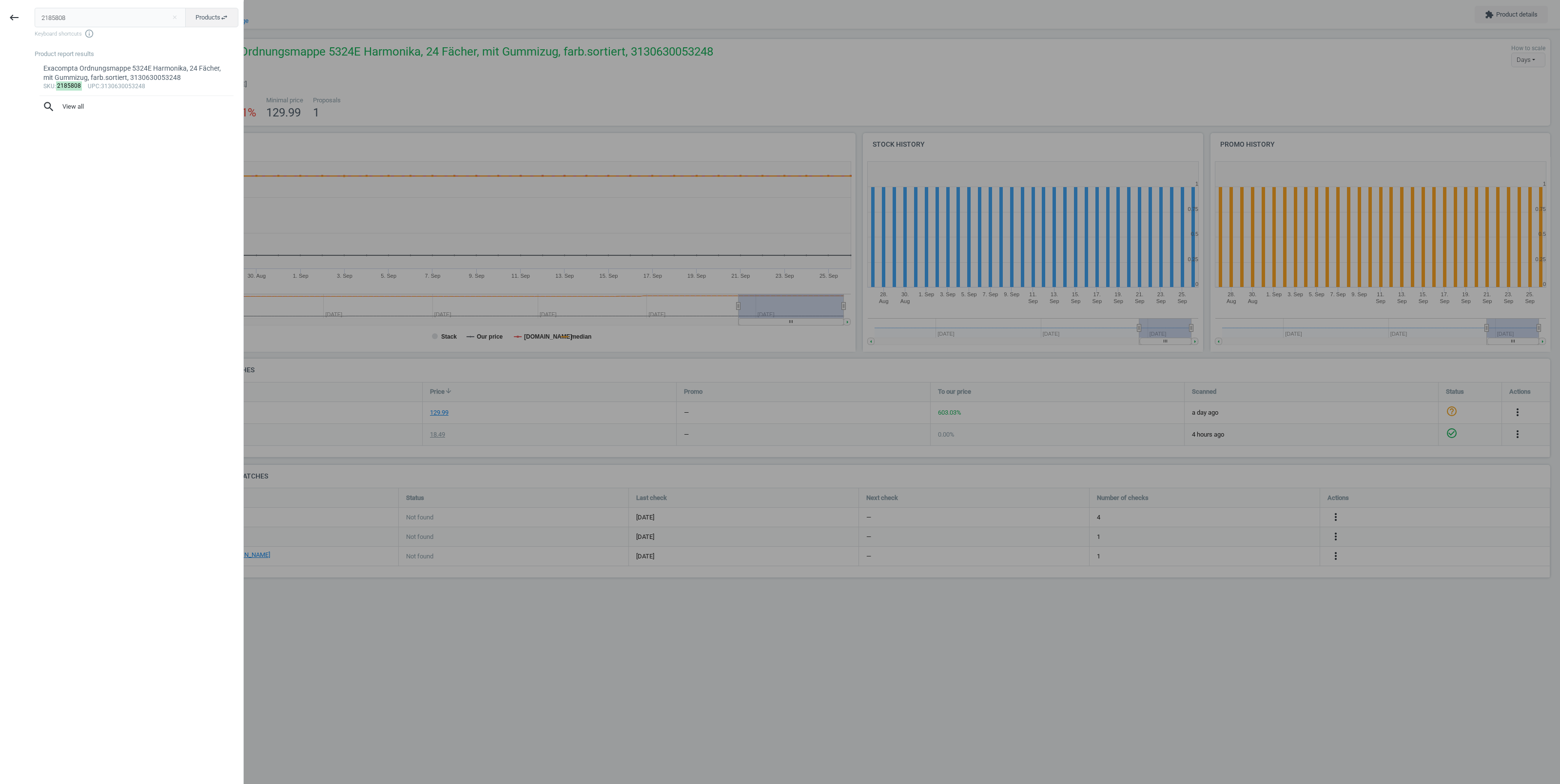
drag, startPoint x: 75, startPoint y: 19, endPoint x: 12, endPoint y: 20, distance: 63.0
click at [35, 20] on input "2185808" at bounding box center [110, 18] width 151 height 19
type input "13204412"
click at [120, 75] on div "WeCare Schriftband kompatibel mit DYMO 44613, 6 mm x 7 m, schwarz/weiß, 3112539…" at bounding box center [137, 74] width 187 height 19
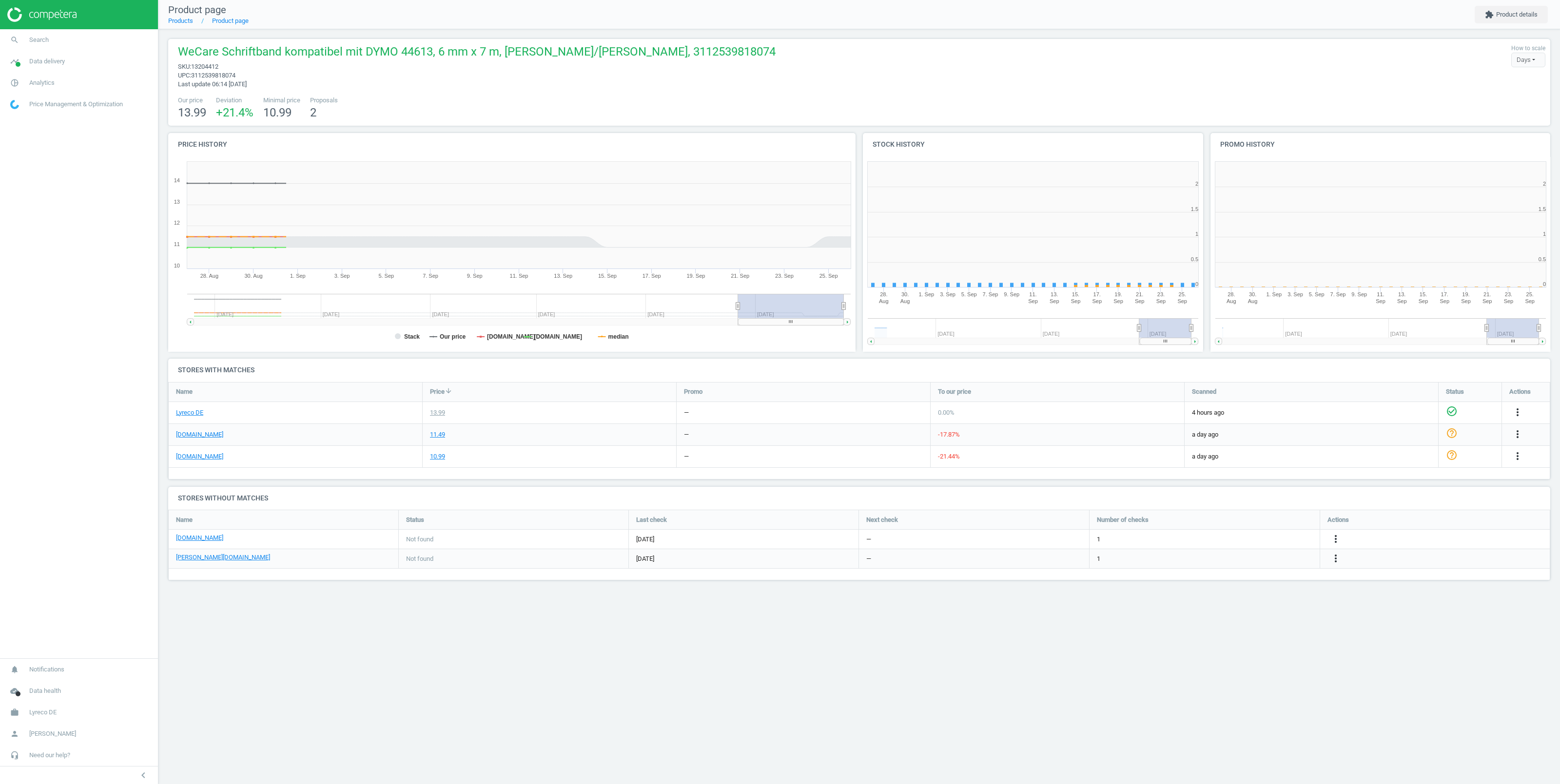
scroll to position [205, 350]
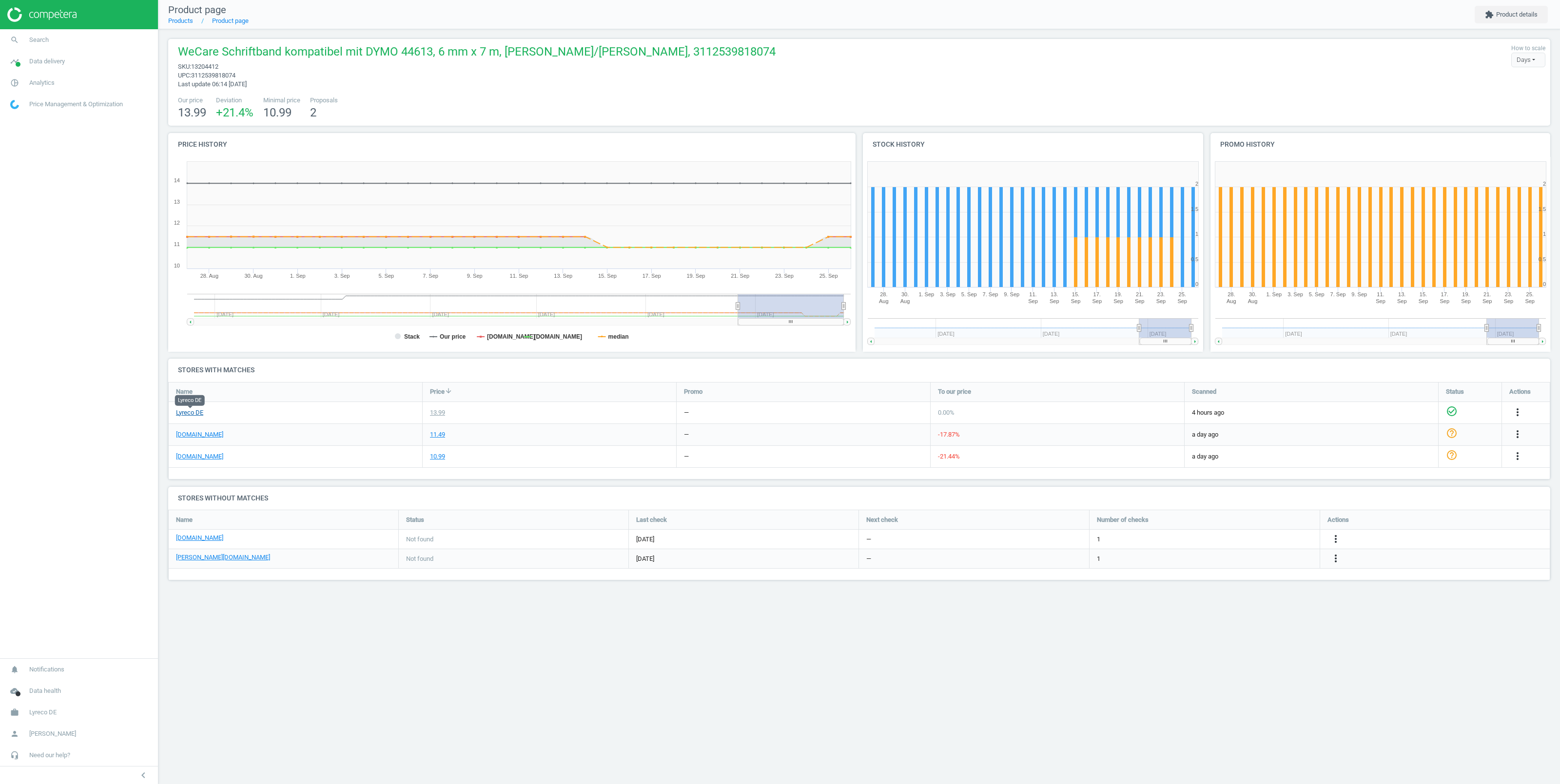
click at [196, 411] on link "Lyreco DE" at bounding box center [189, 413] width 27 height 9
click at [185, 434] on link "viking.de" at bounding box center [199, 435] width 47 height 9
click at [210, 455] on link "bueromarkt-ag.de" at bounding box center [199, 457] width 47 height 9
